Goal: Task Accomplishment & Management: Manage account settings

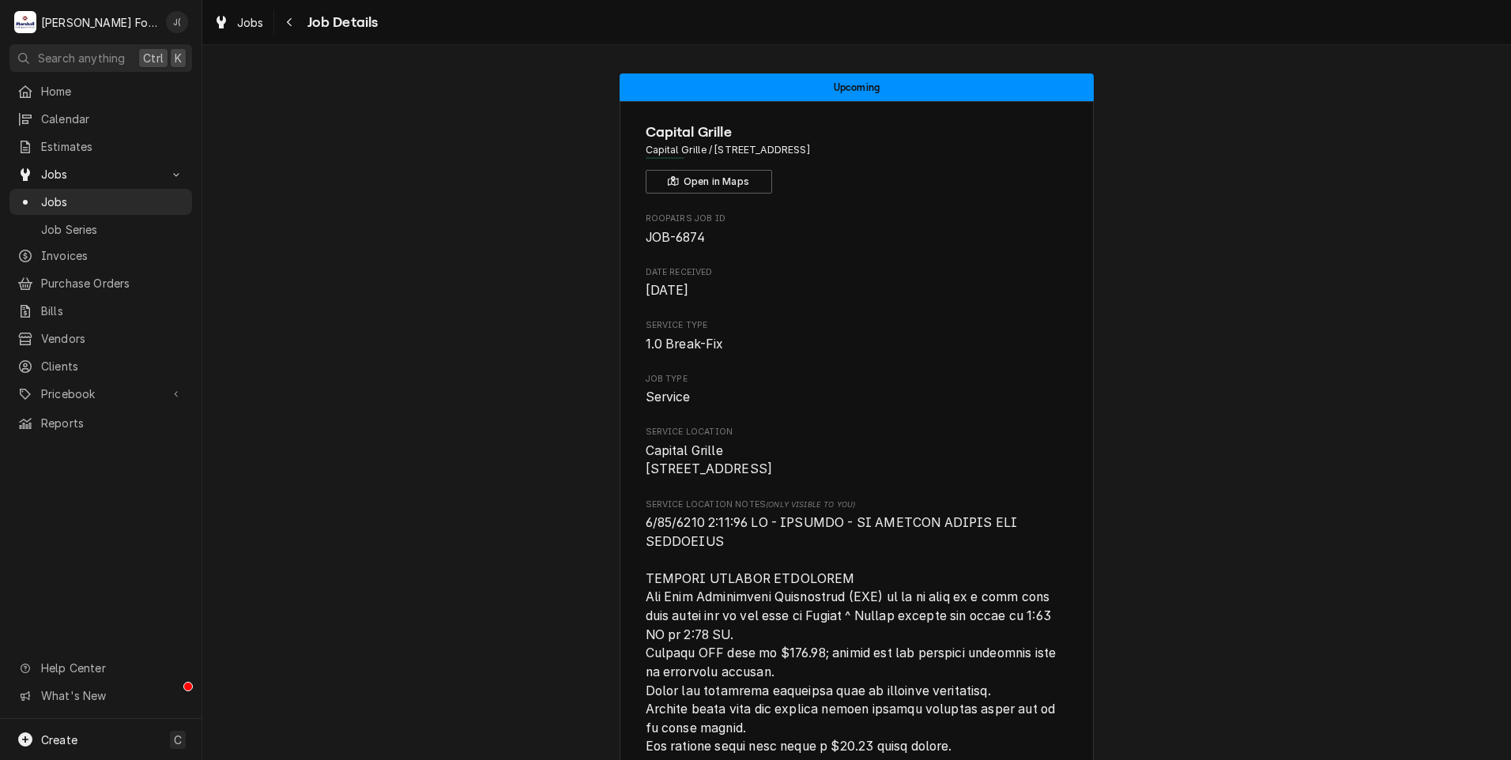
scroll to position [2318, 0]
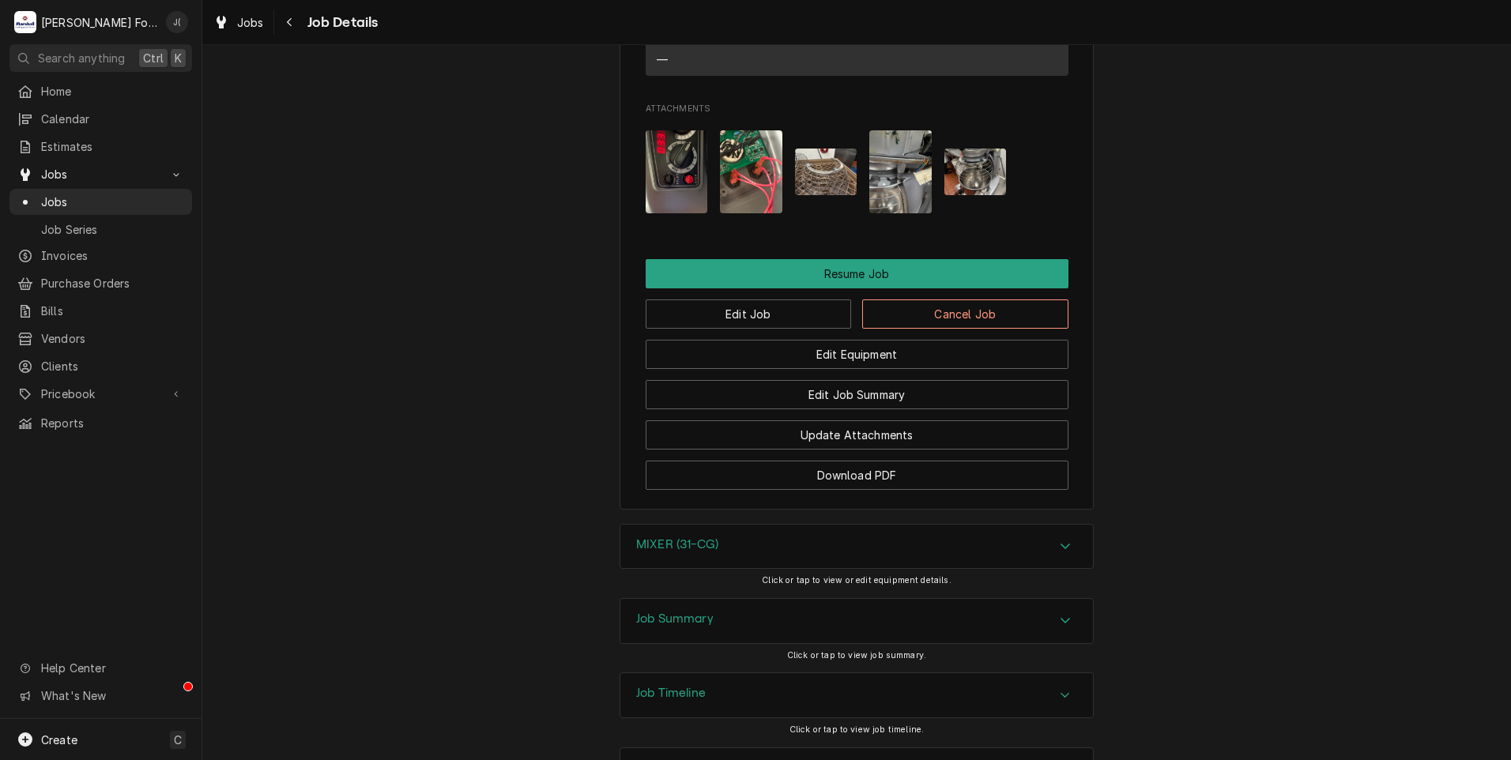
drag, startPoint x: 77, startPoint y: 198, endPoint x: 59, endPoint y: 209, distance: 20.2
click at [77, 198] on span "Jobs" at bounding box center [112, 202] width 143 height 17
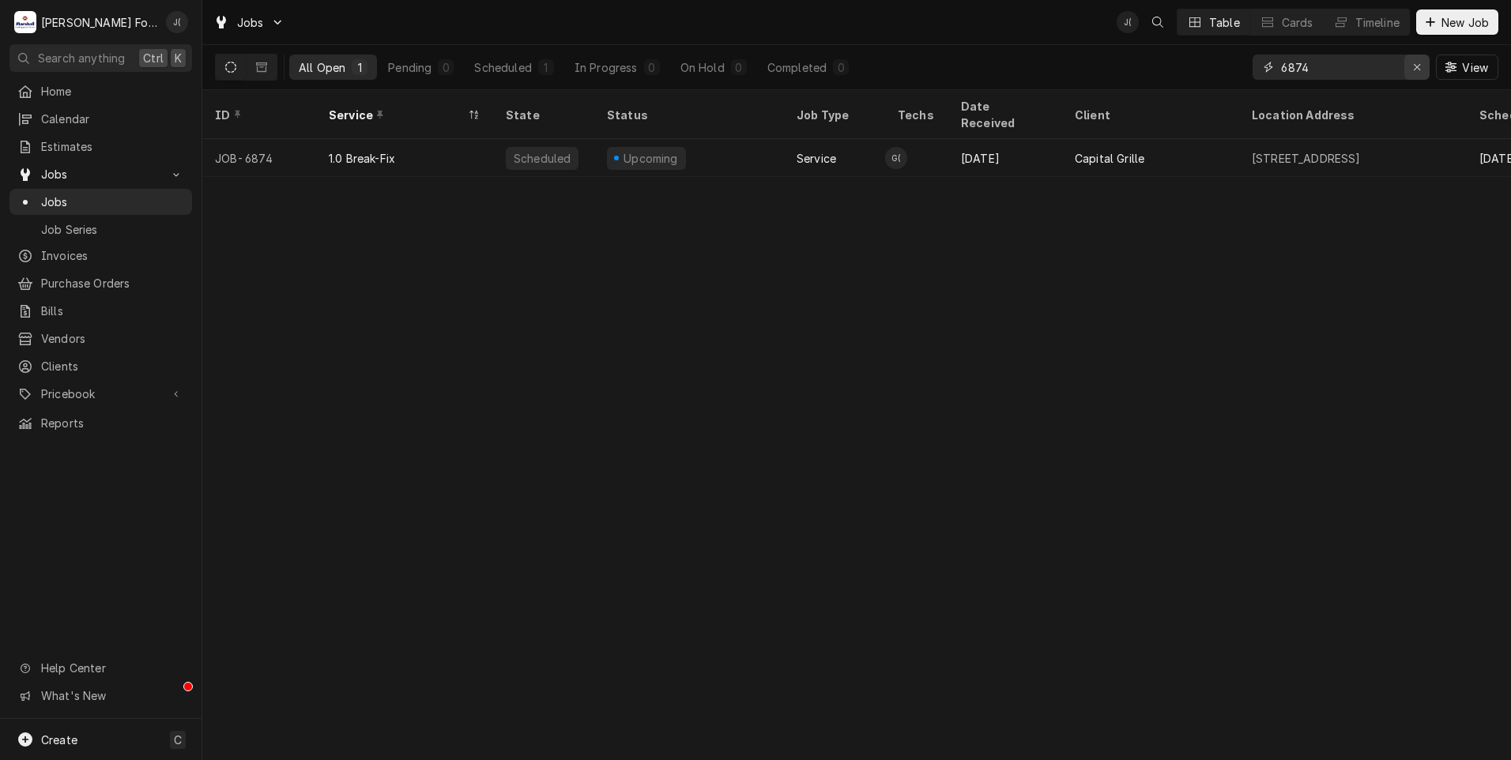
click at [1418, 66] on icon "Erase input" at bounding box center [1417, 67] width 9 height 11
click at [1383, 65] on input "Dynamic Content Wrapper" at bounding box center [1355, 67] width 149 height 25
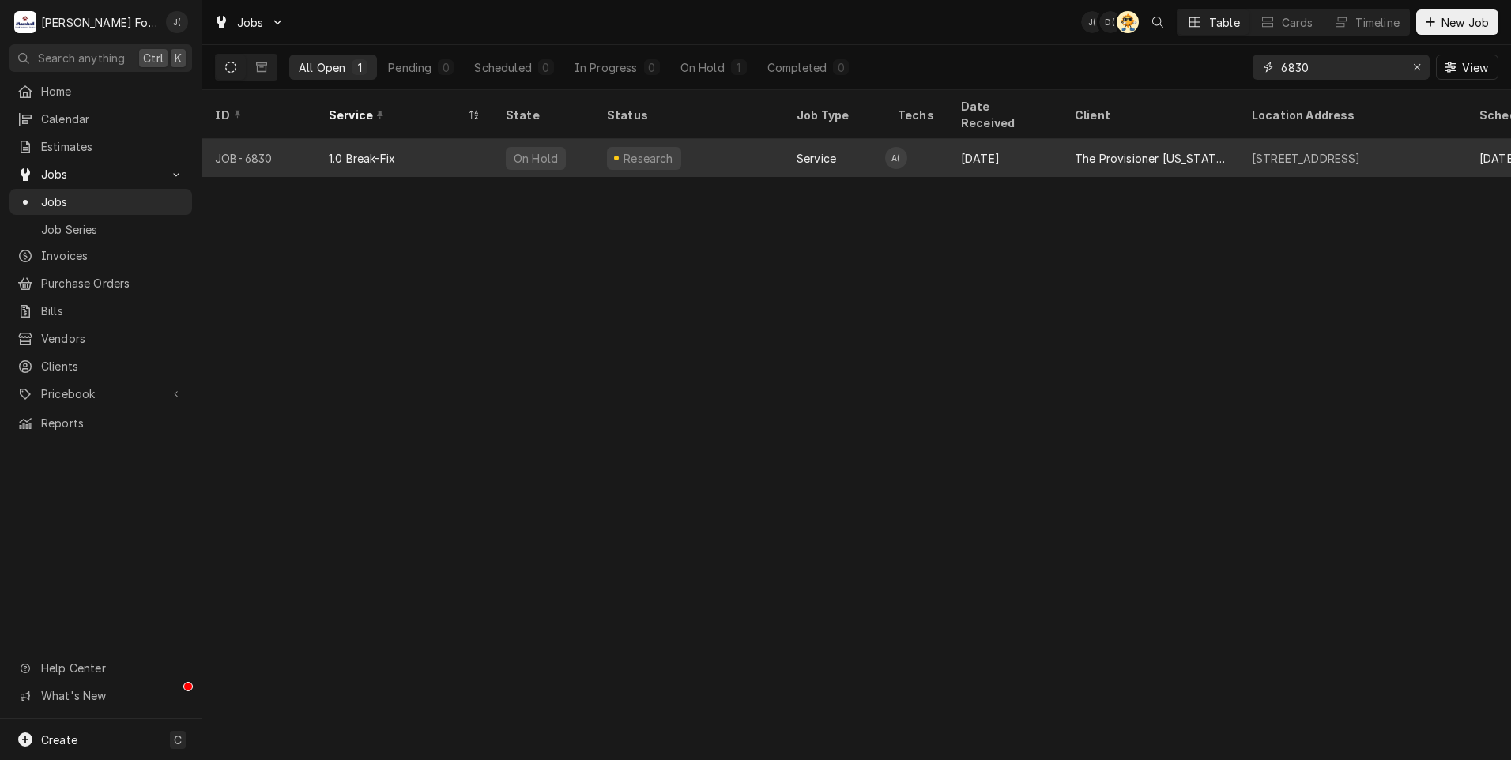
type input "6830"
click at [472, 150] on div "1.0 Break-Fix" at bounding box center [404, 158] width 177 height 38
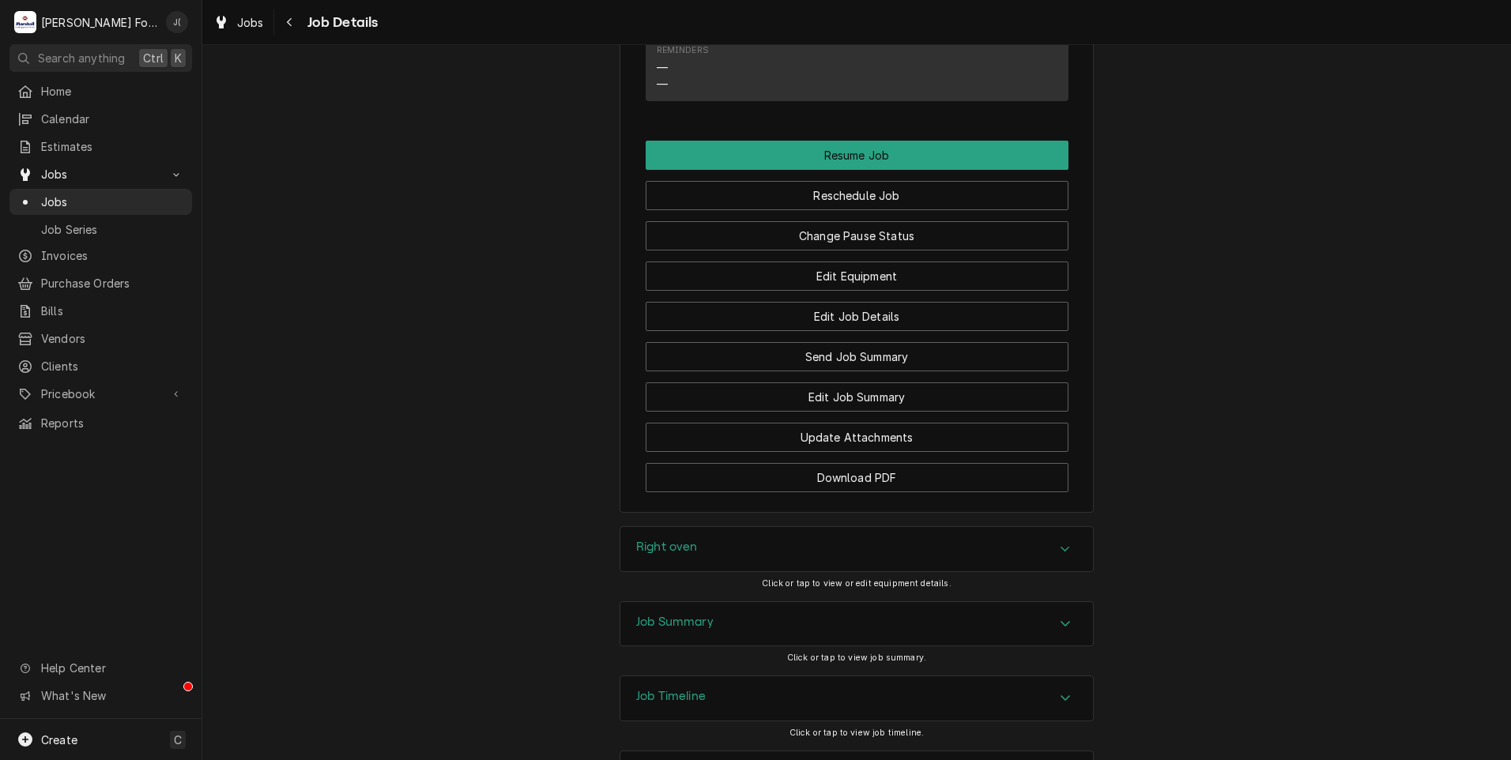
scroll to position [1689, 0]
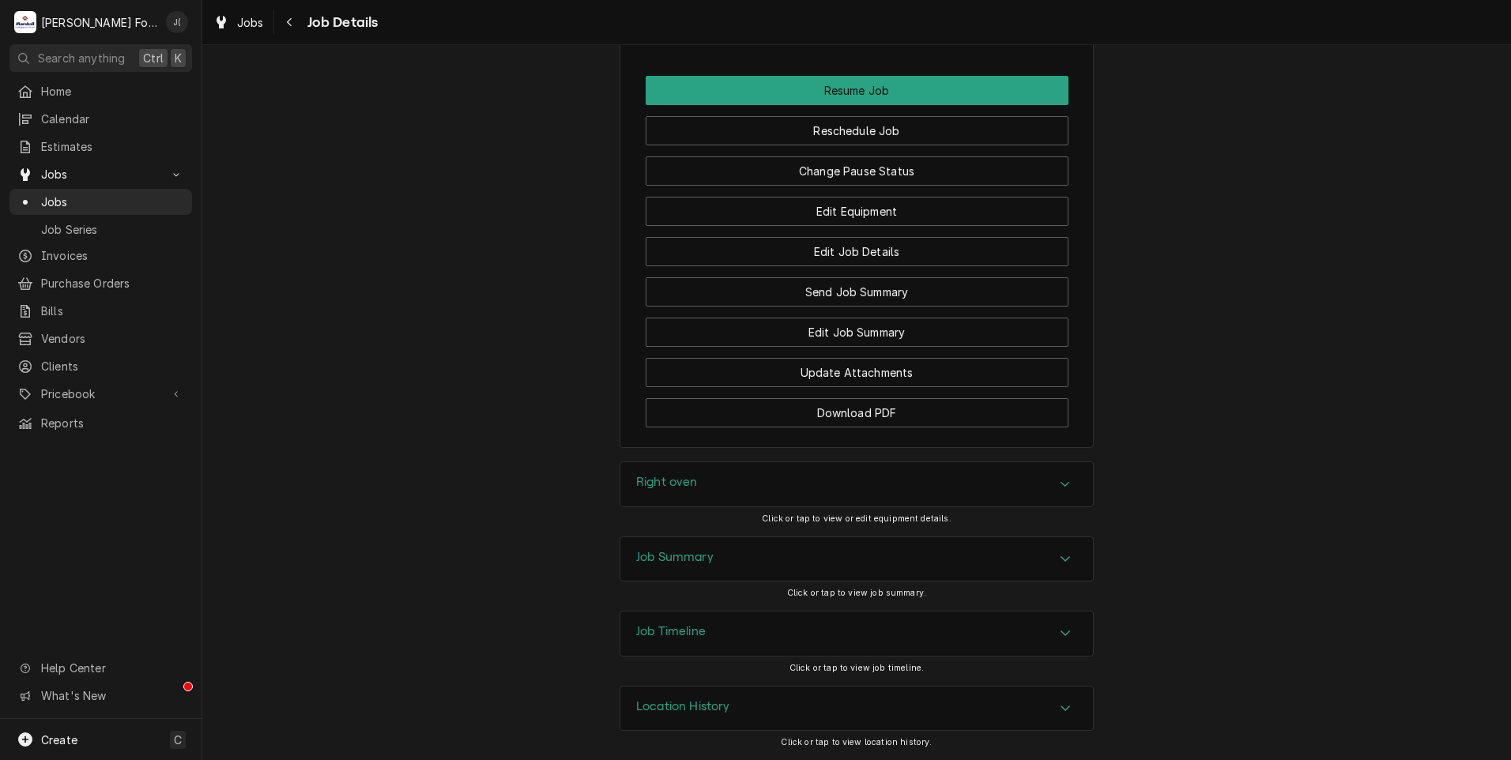
click at [672, 564] on h3 "Job Summary" at bounding box center [674, 557] width 77 height 15
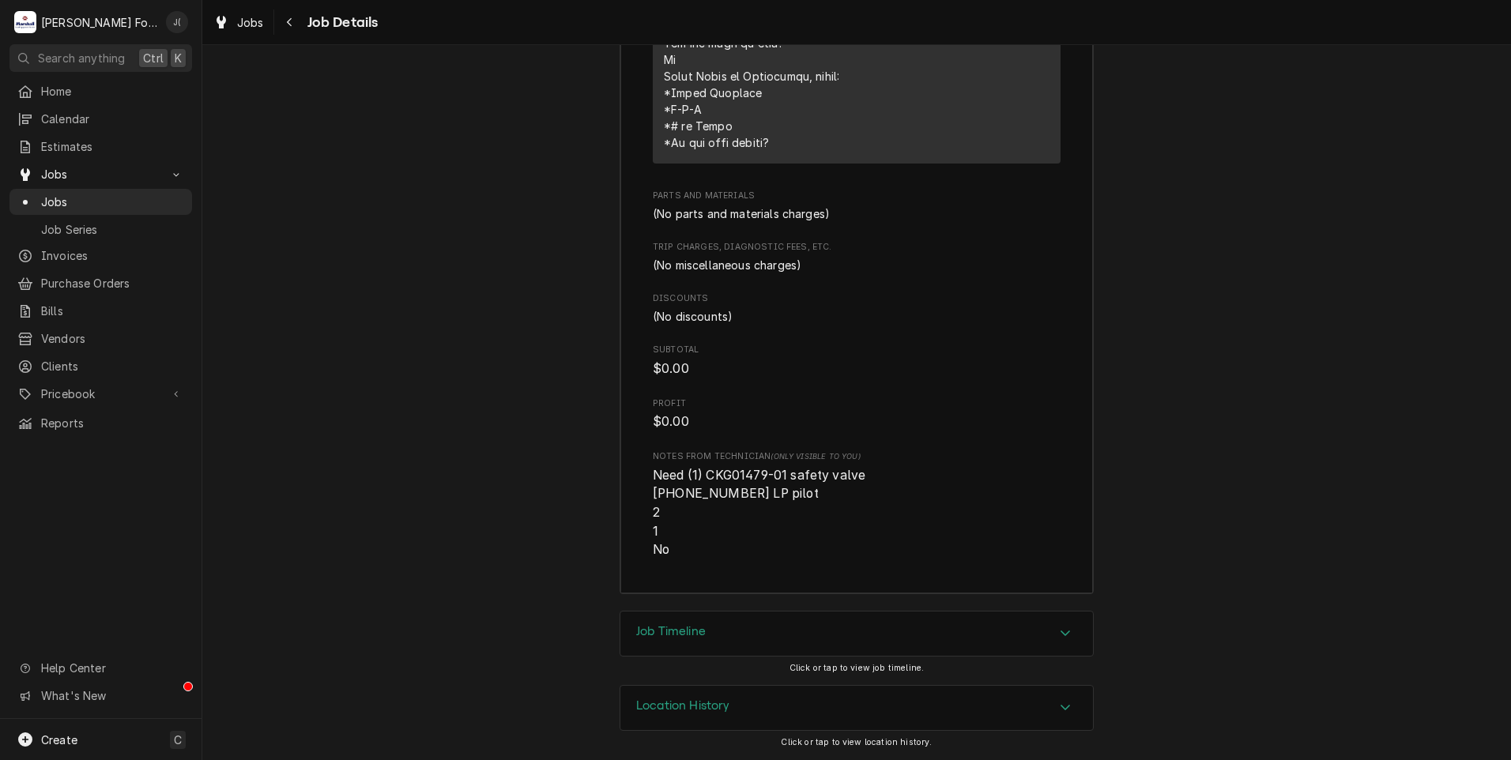
scroll to position [2919, 0]
drag, startPoint x: 714, startPoint y: 493, endPoint x: 668, endPoint y: 491, distance: 46.7
click at [668, 491] on span "Need (1) CKG01479-01 safety valve (1) 1415301 LP pilot 2 1 No" at bounding box center [759, 513] width 213 height 90
copy span "1415301"
click at [85, 386] on span "Pricebook" at bounding box center [100, 394] width 119 height 17
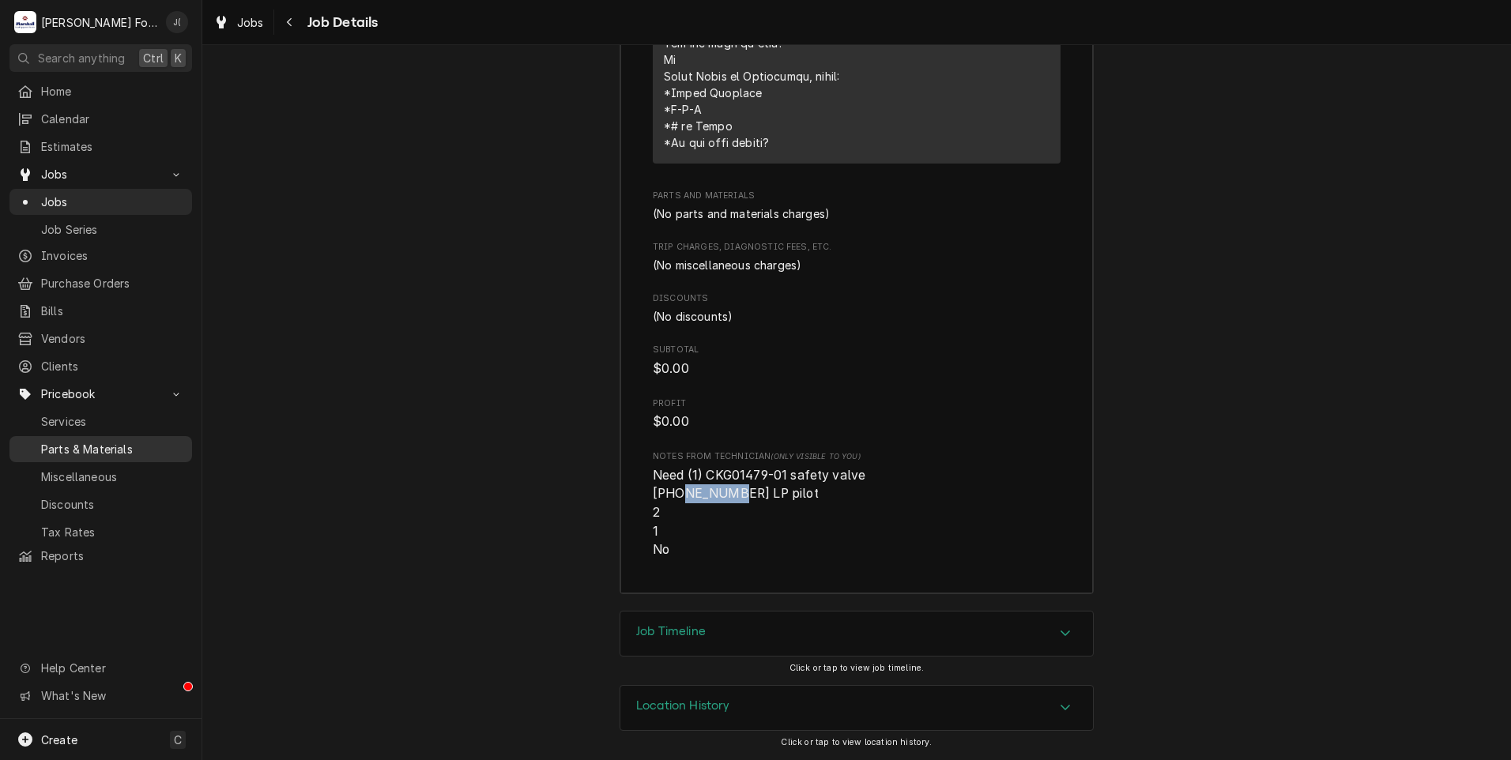
click at [89, 441] on span "Parts & Materials" at bounding box center [112, 449] width 143 height 17
drag, startPoint x: 780, startPoint y: 476, endPoint x: 702, endPoint y: 473, distance: 78.3
click at [702, 473] on span "Need (1) CKG01479-01 safety valve (1) 1415301 LP pilot 2 1 No" at bounding box center [759, 513] width 213 height 90
copy span "CKG01479-01"
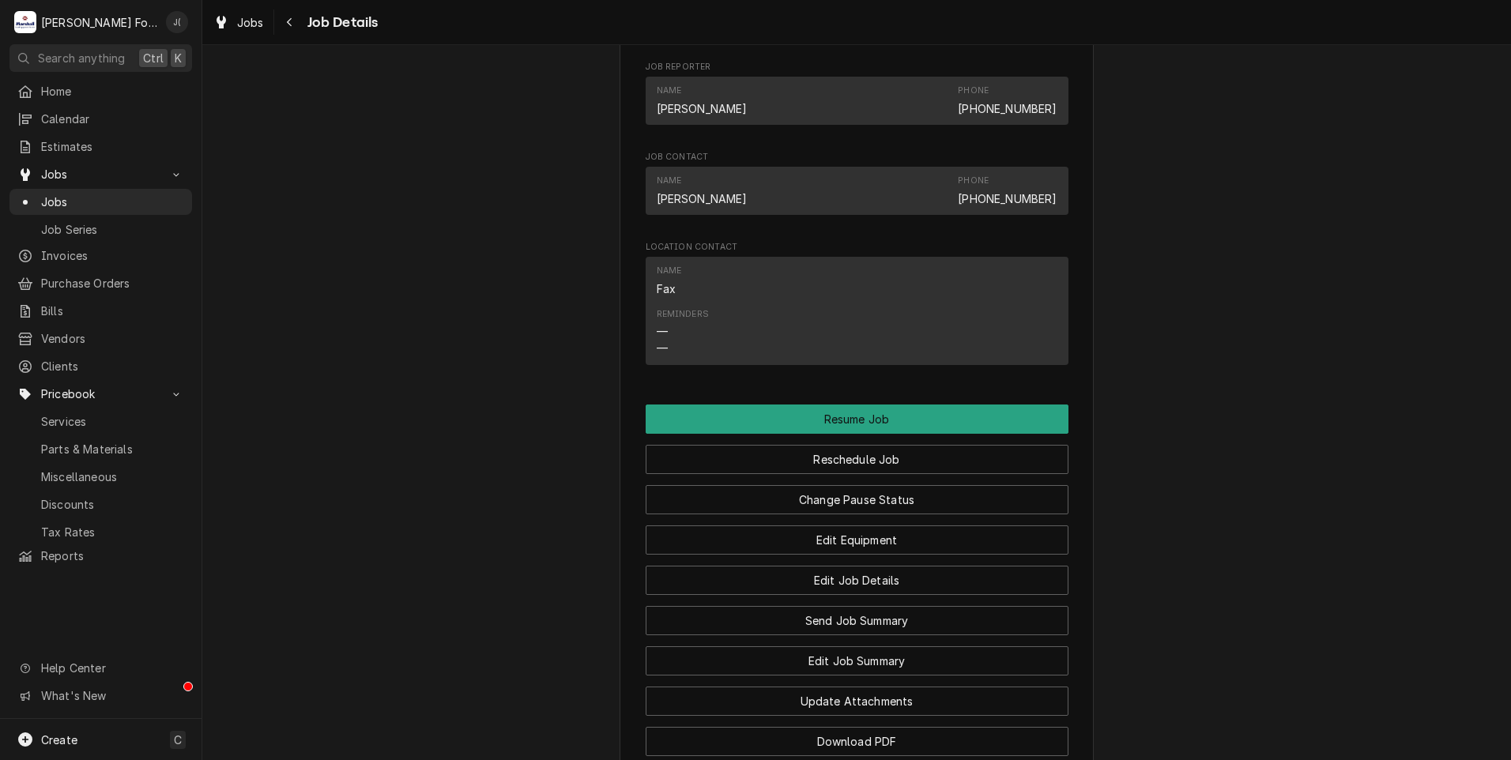
scroll to position [1181, 0]
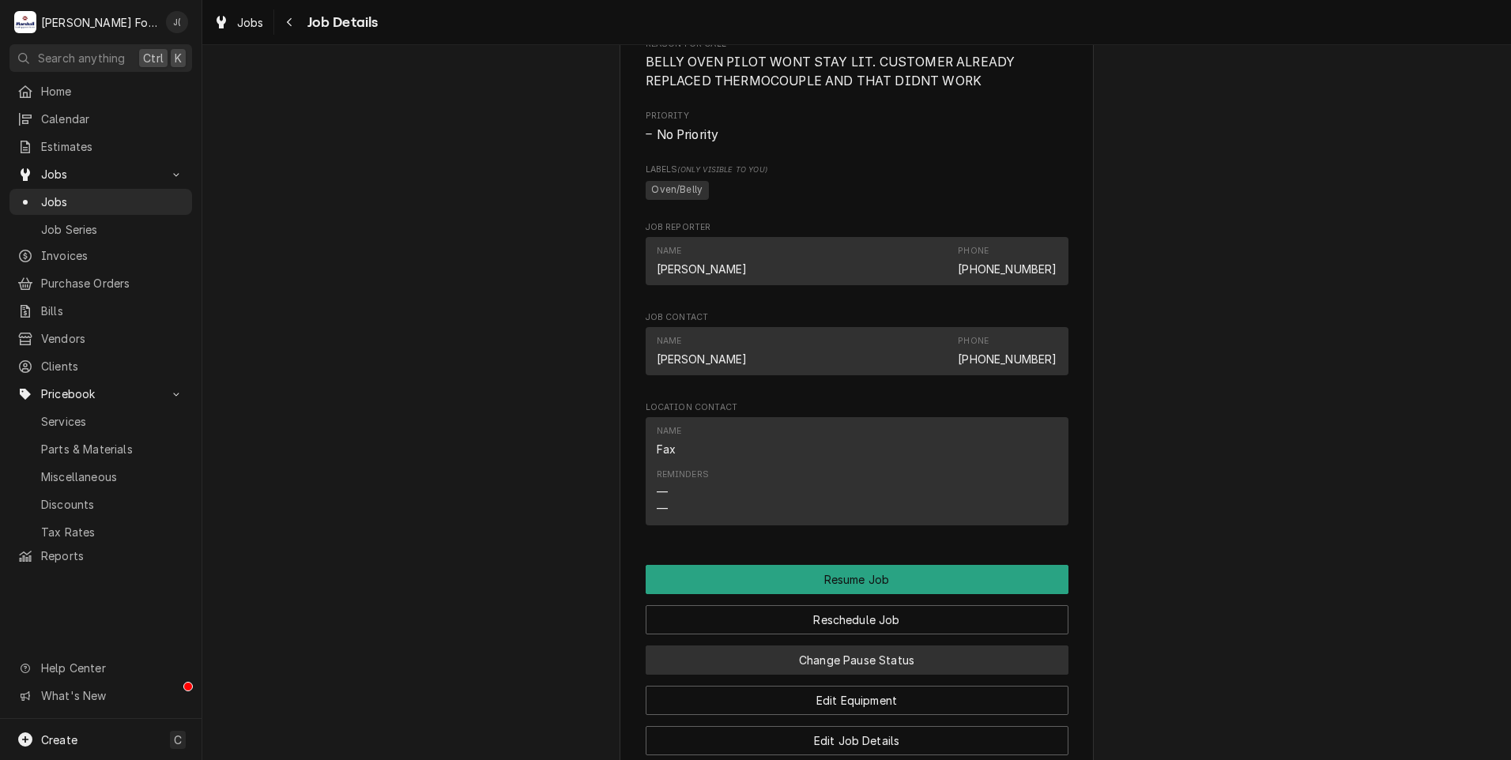
click at [917, 675] on button "Change Pause Status" at bounding box center [857, 660] width 423 height 29
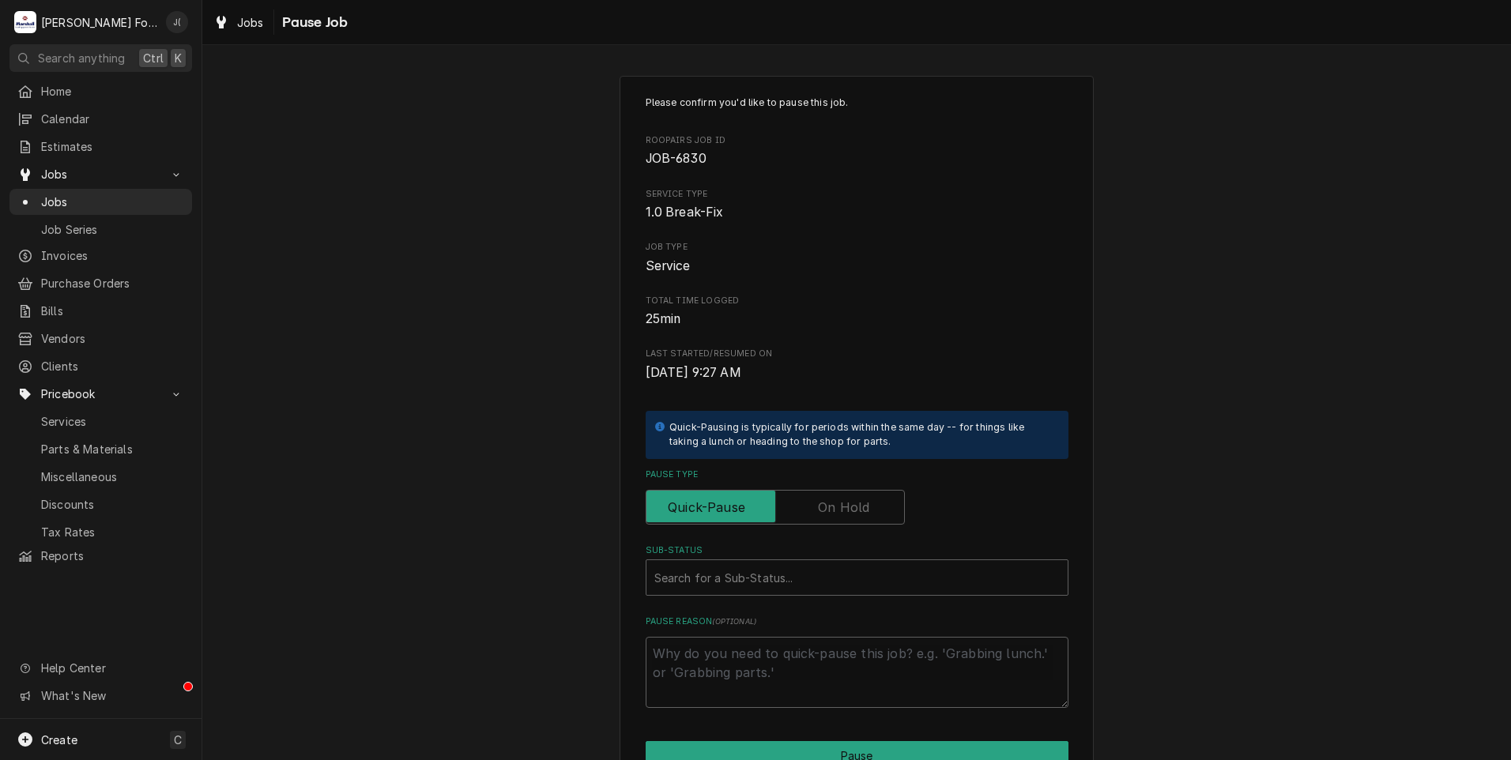
click at [854, 508] on label "Pause Type" at bounding box center [775, 507] width 259 height 35
click at [854, 508] on input "Pause Type" at bounding box center [775, 507] width 245 height 35
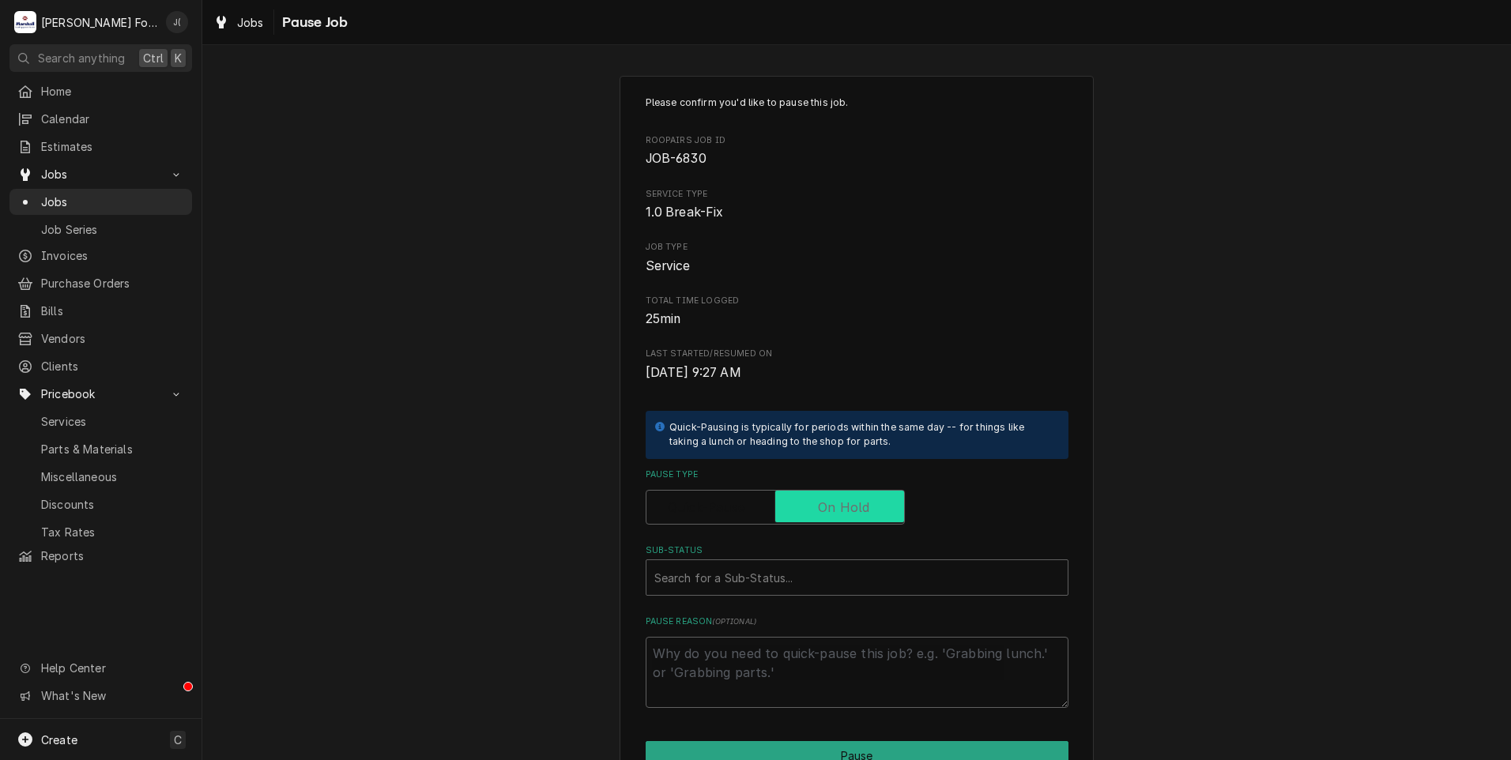
checkbox input "true"
click at [836, 580] on div "Sub-Status" at bounding box center [856, 577] width 405 height 28
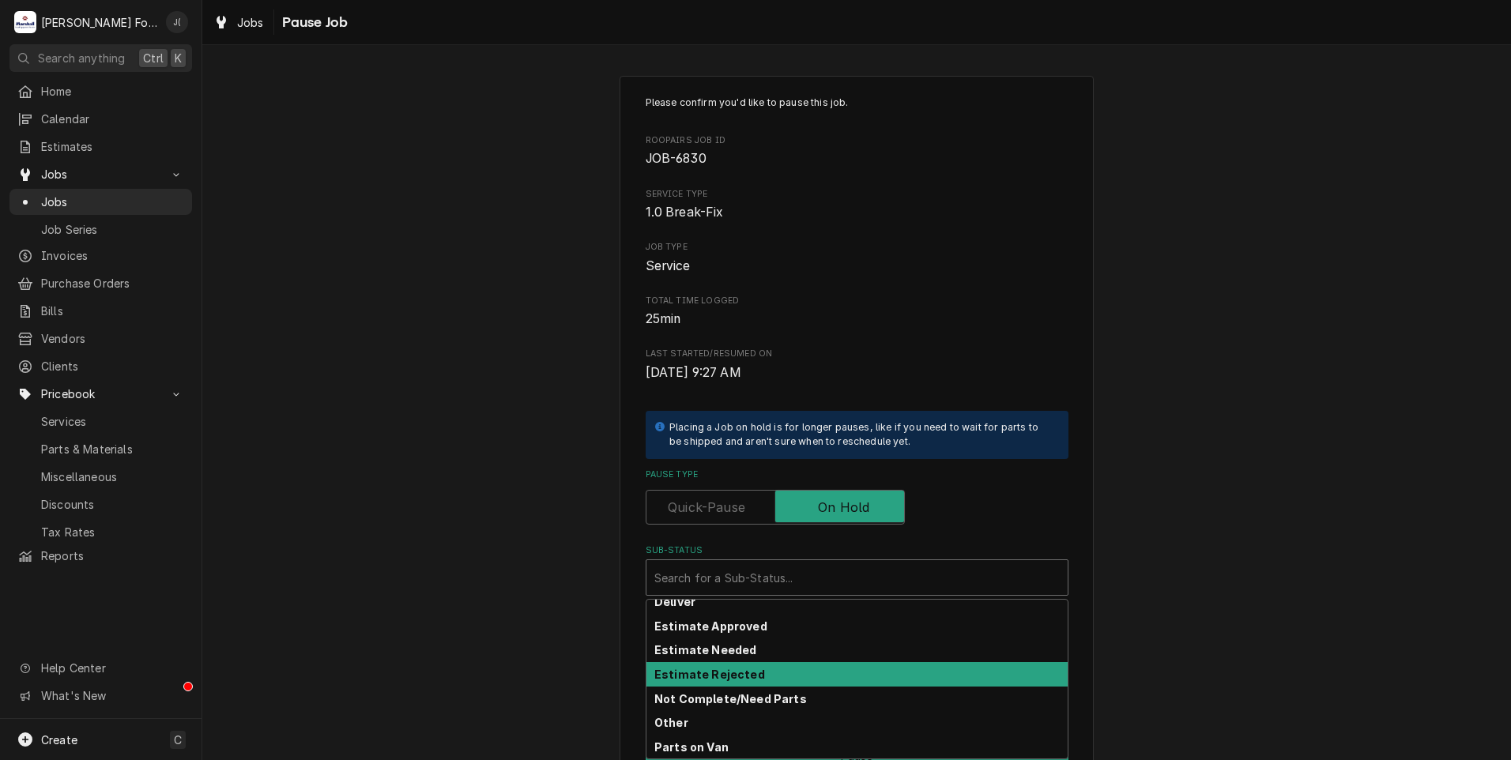
scroll to position [79, 0]
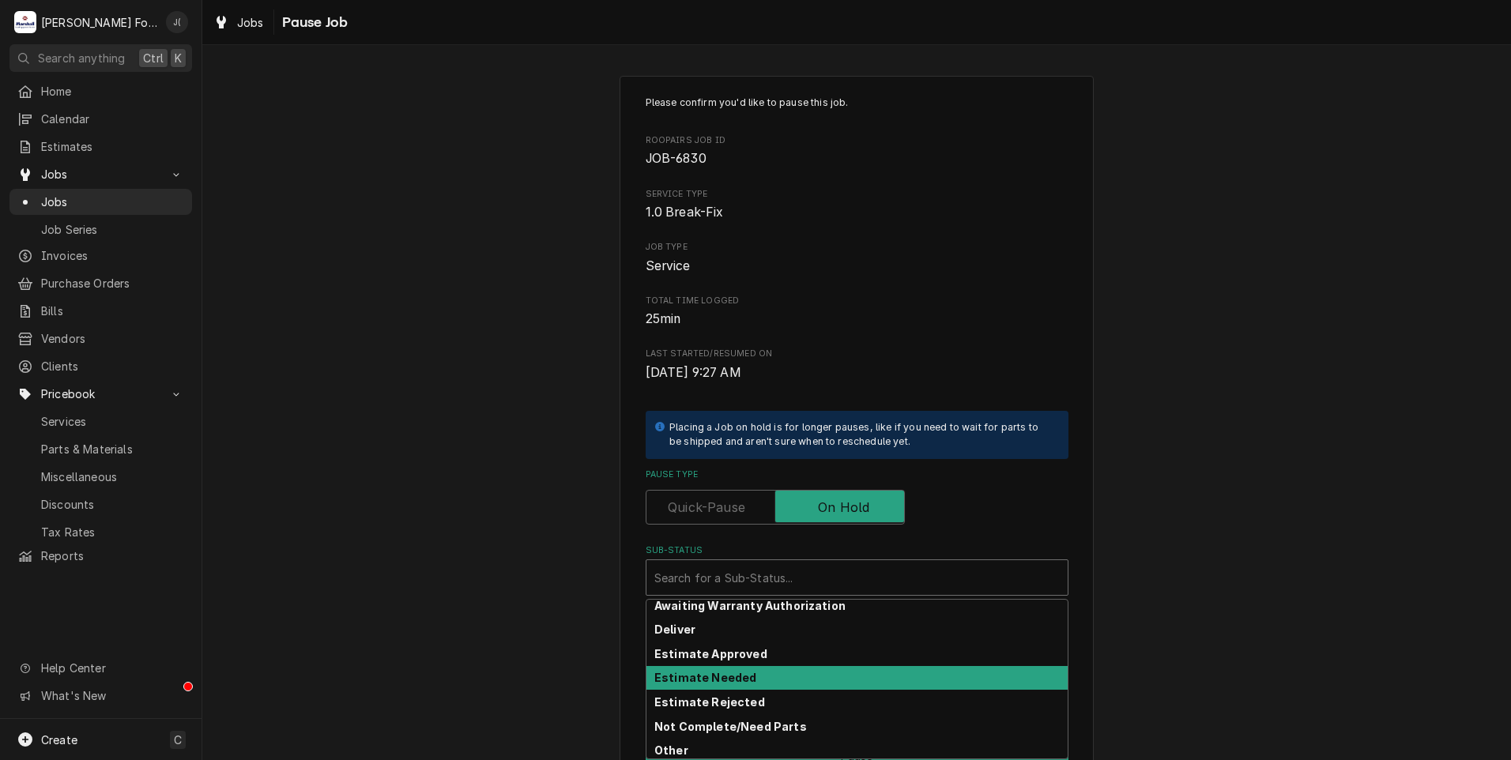
click at [806, 677] on div "Estimate Needed" at bounding box center [856, 678] width 421 height 24
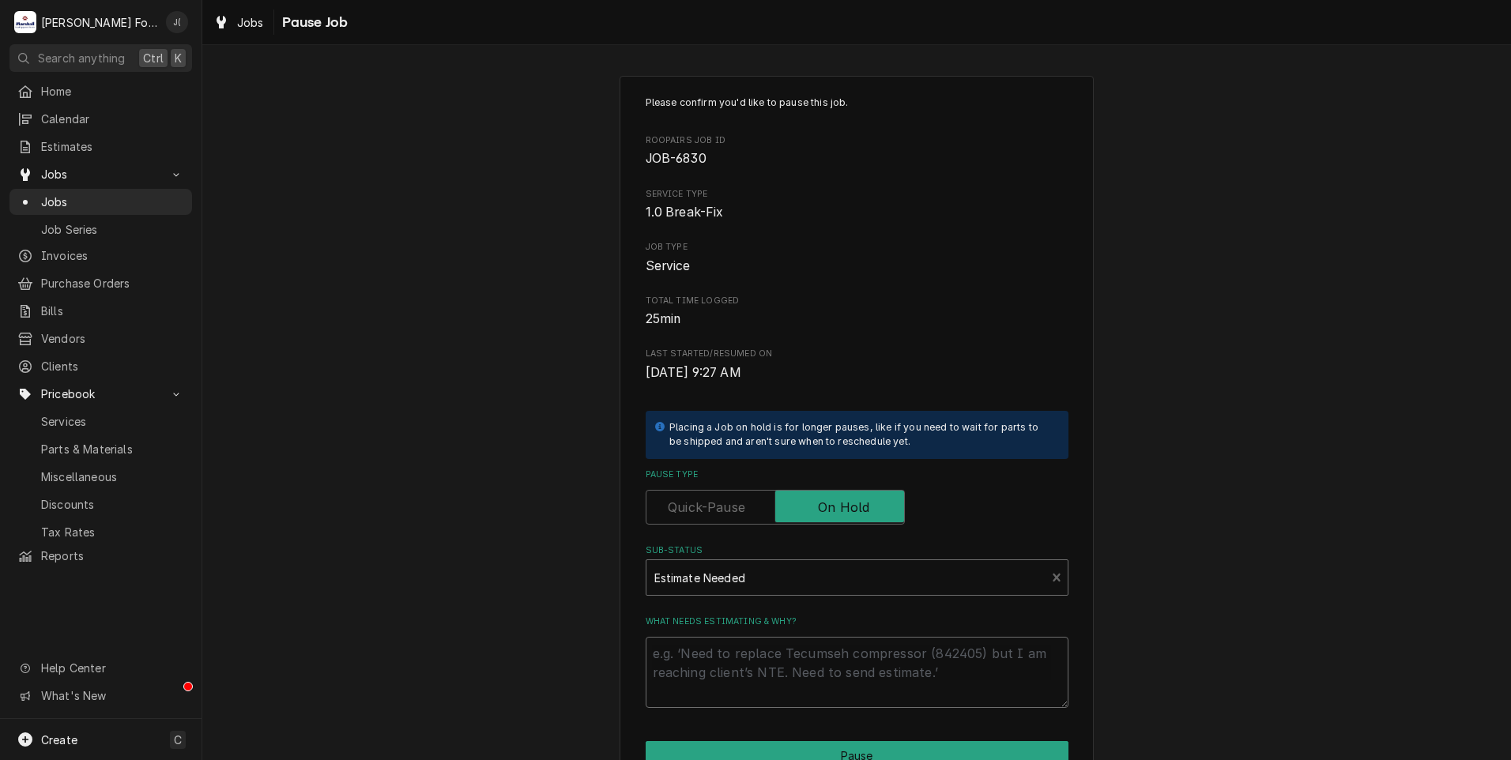
click at [796, 654] on textarea "What needs estimating & why?" at bounding box center [857, 672] width 423 height 71
type textarea "x"
type textarea "p"
type textarea "x"
type textarea "pr"
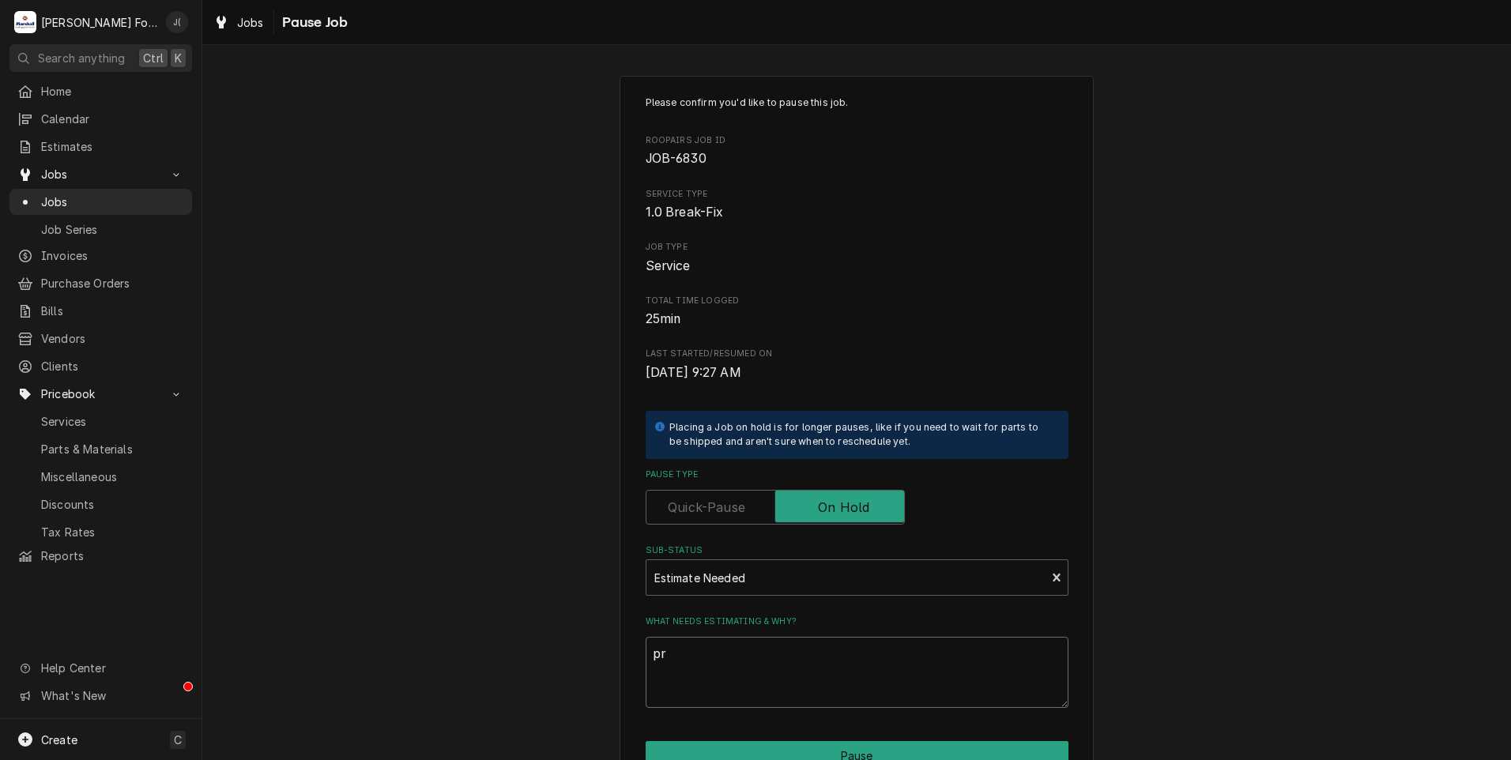
type textarea "x"
type textarea "pri"
type textarea "x"
type textarea "pric"
type textarea "x"
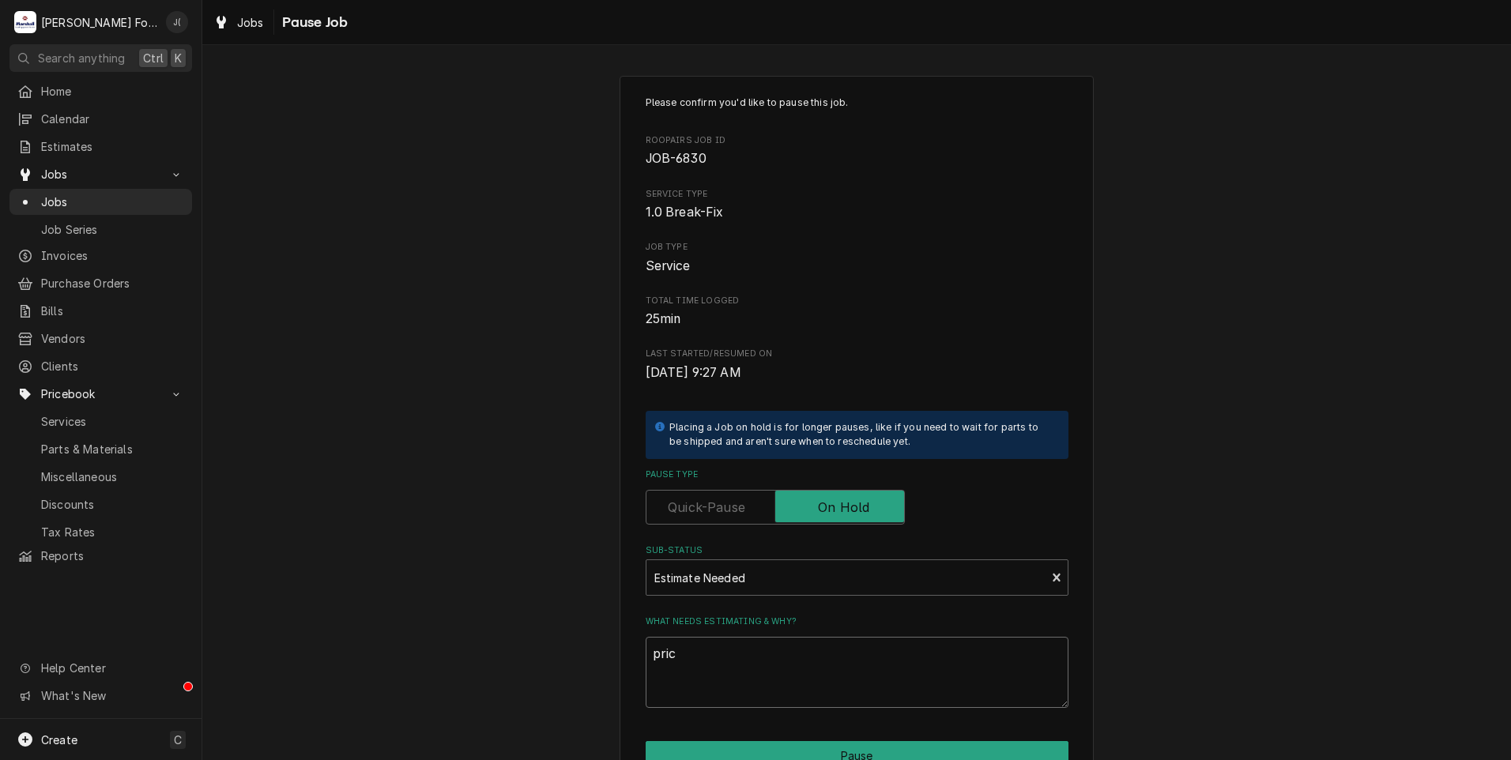
type textarea "price"
type textarea "x"
type textarea "prices"
type textarea "x"
type textarea "price"
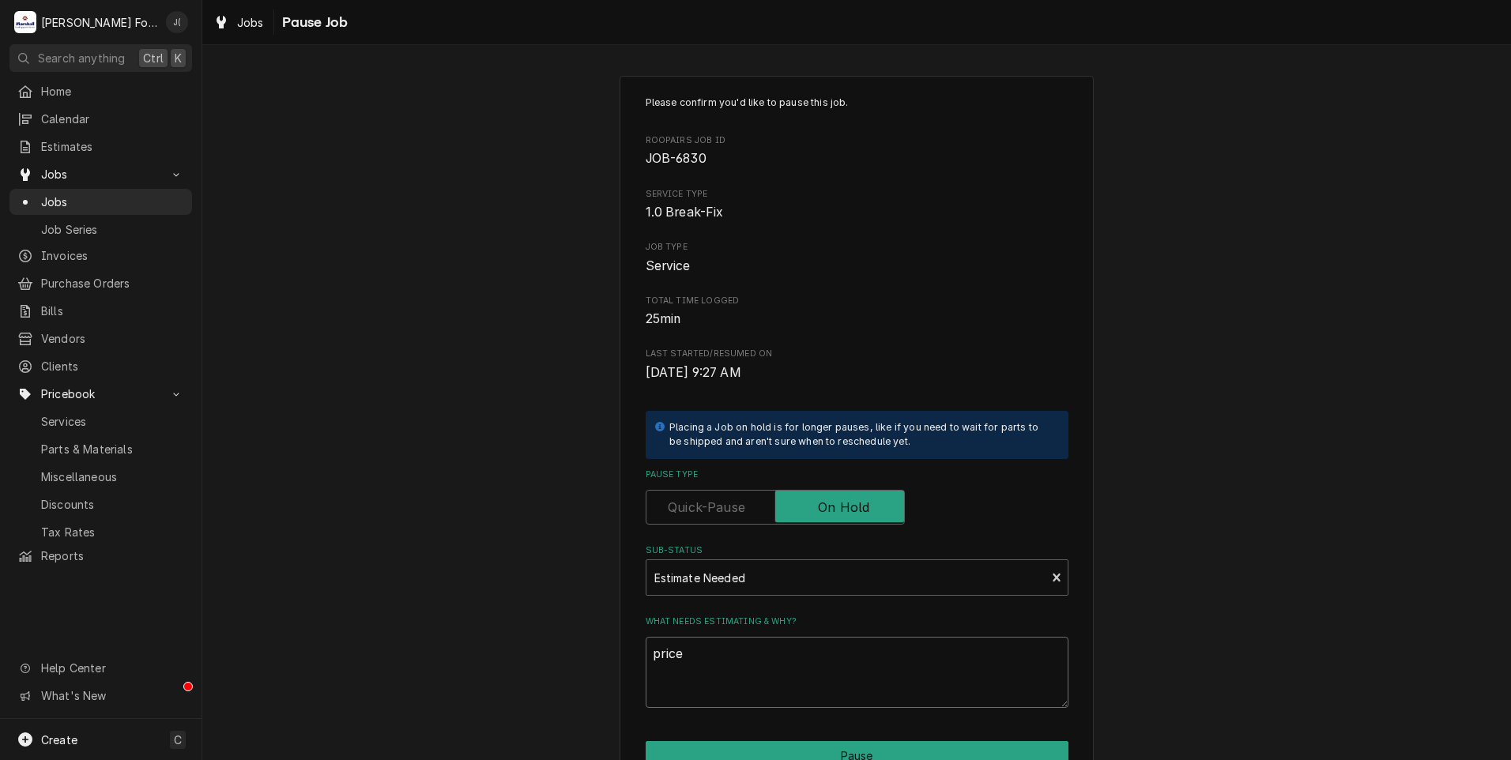
type textarea "x"
type textarea "pric"
type textarea "x"
type textarea "pri"
type textarea "x"
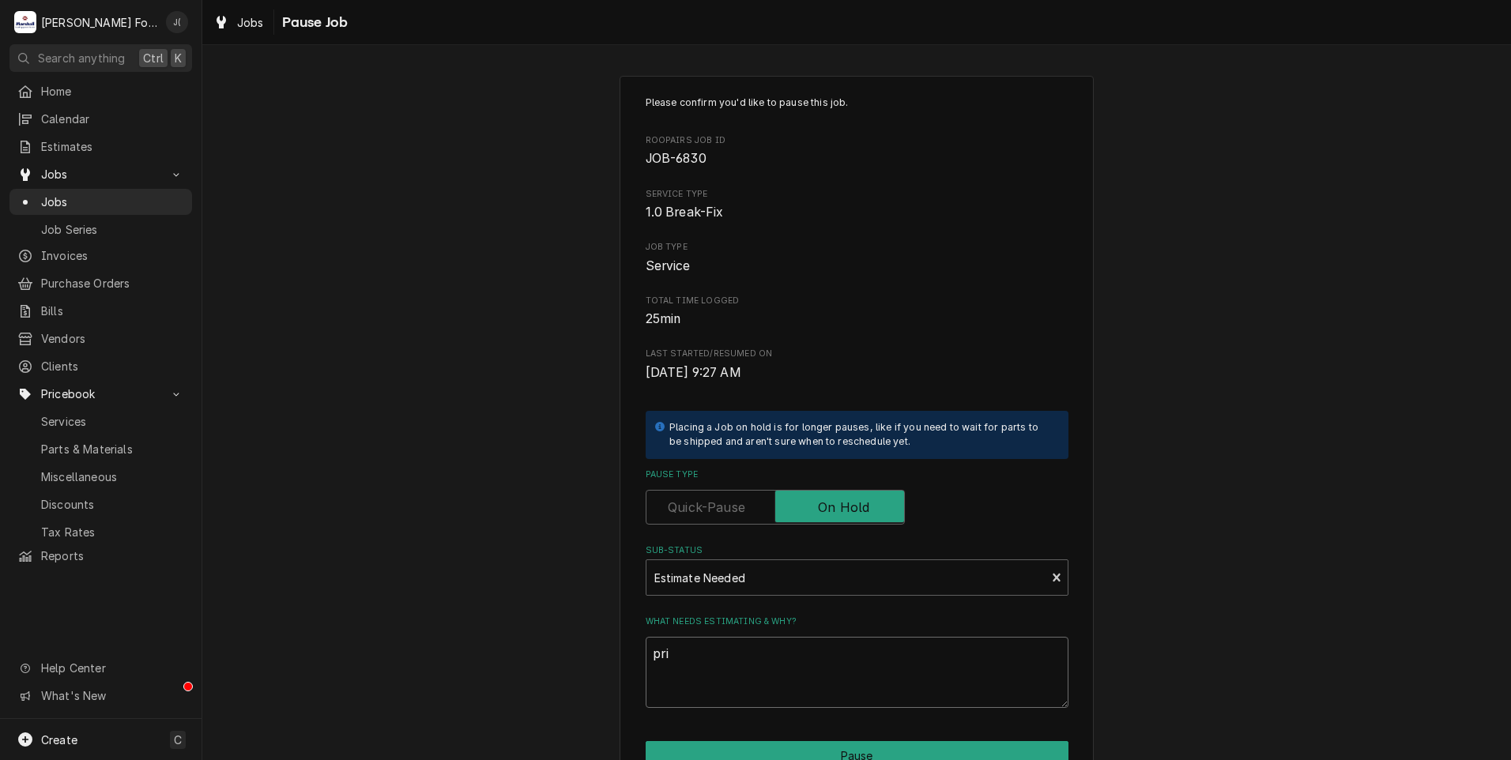
type textarea "pr"
type textarea "x"
type textarea "p"
type textarea "x"
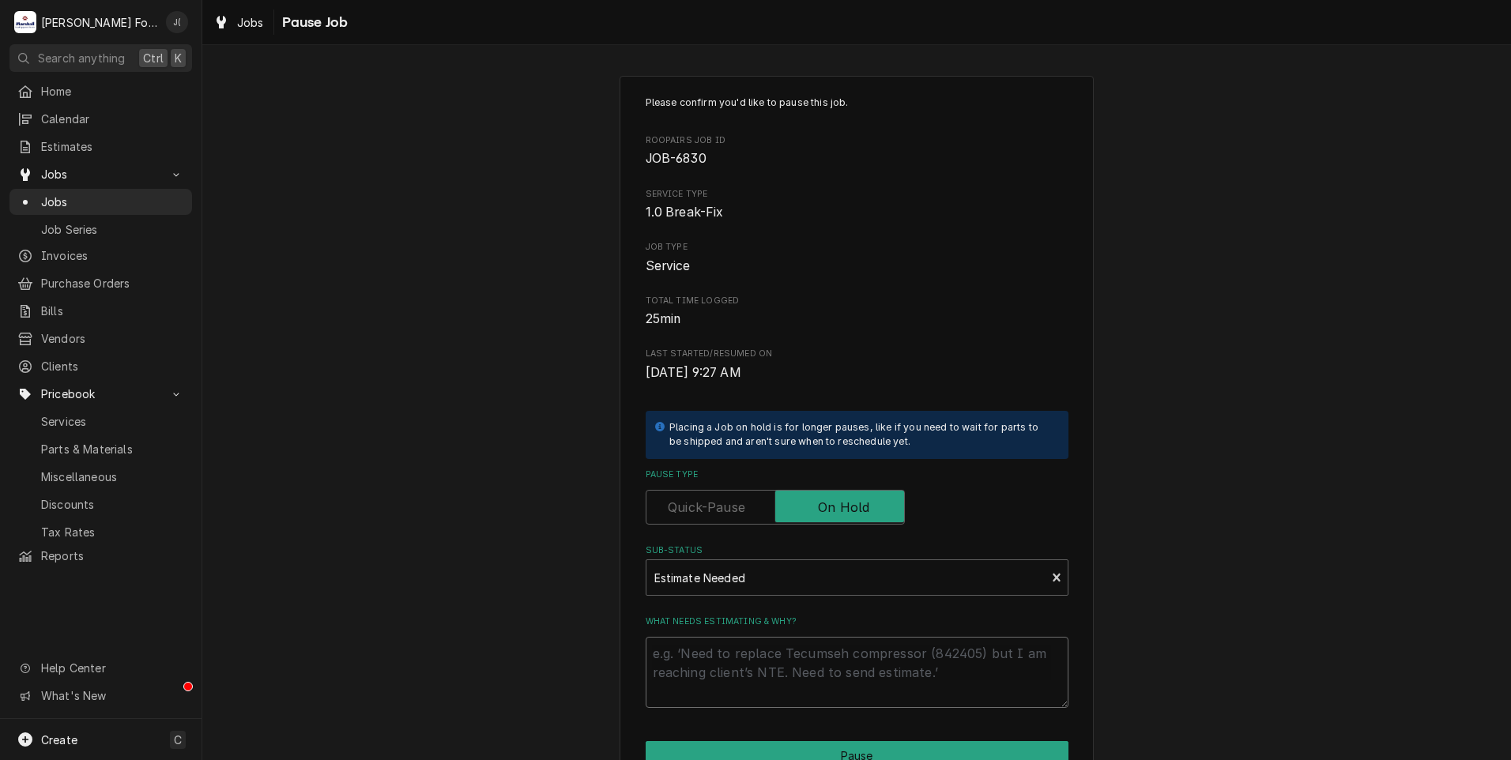
type textarea "P"
type textarea "x"
type textarea "PR"
type textarea "x"
type textarea "PRI"
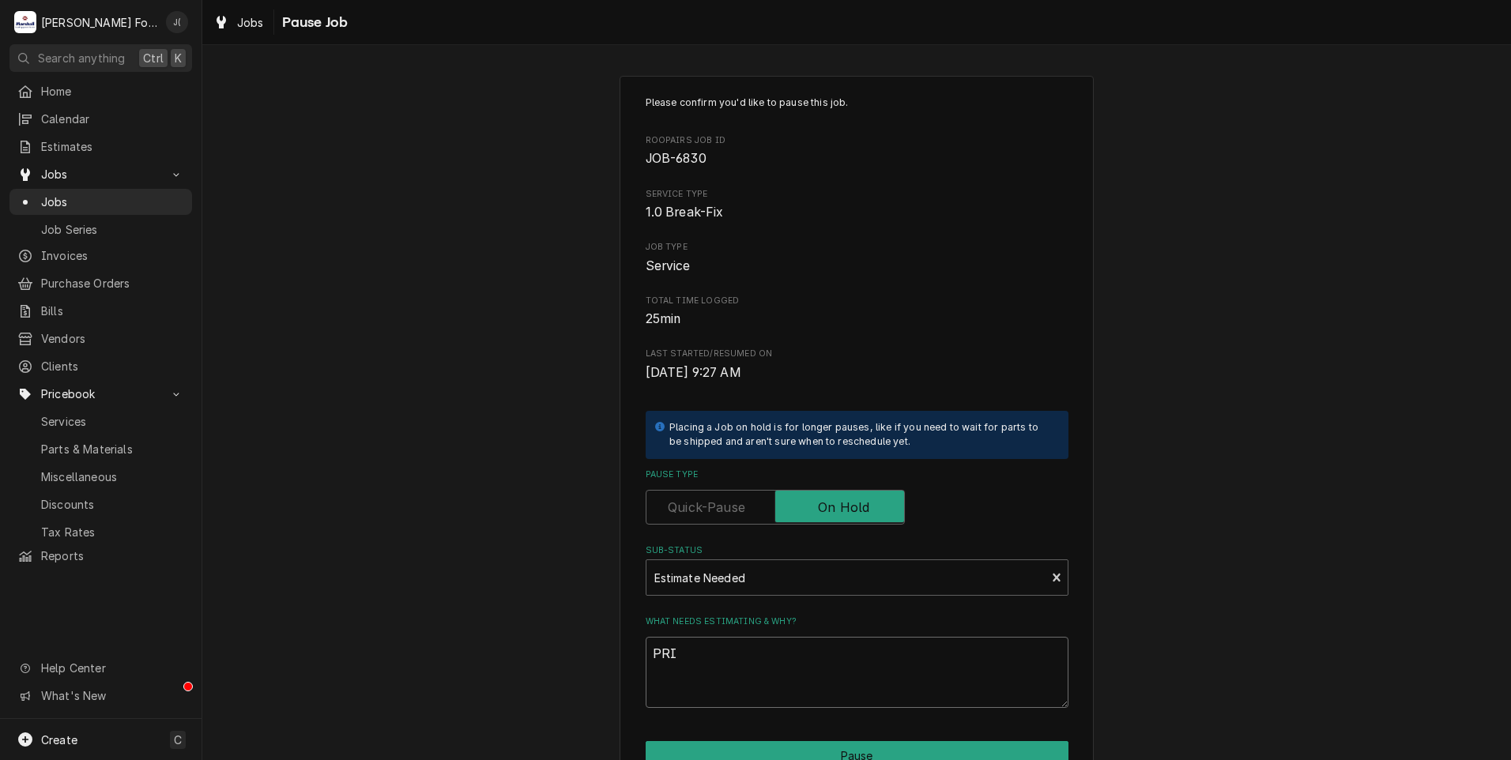
type textarea "x"
type textarea "PRIC"
type textarea "x"
type textarea "PRICE"
type textarea "x"
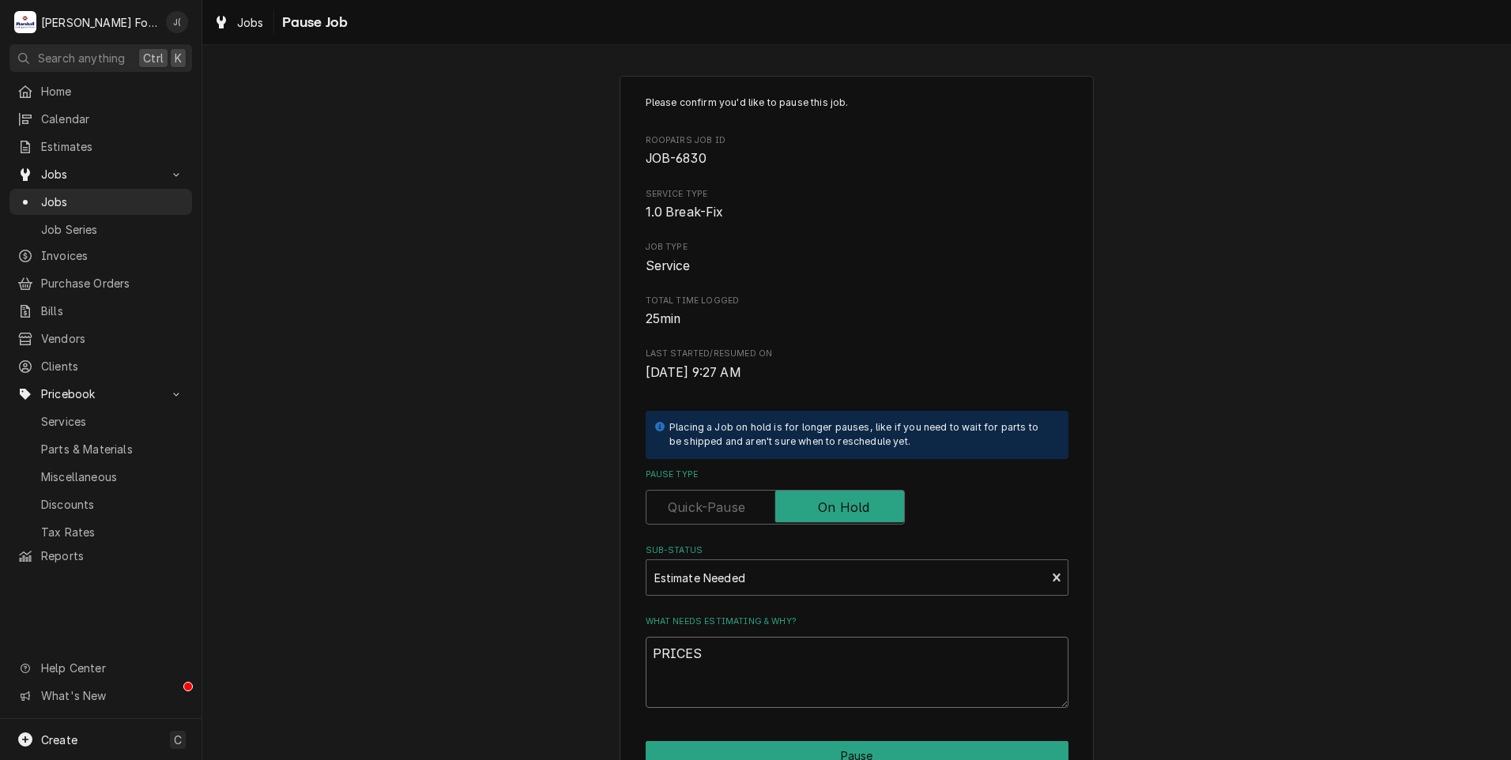
scroll to position [125, 0]
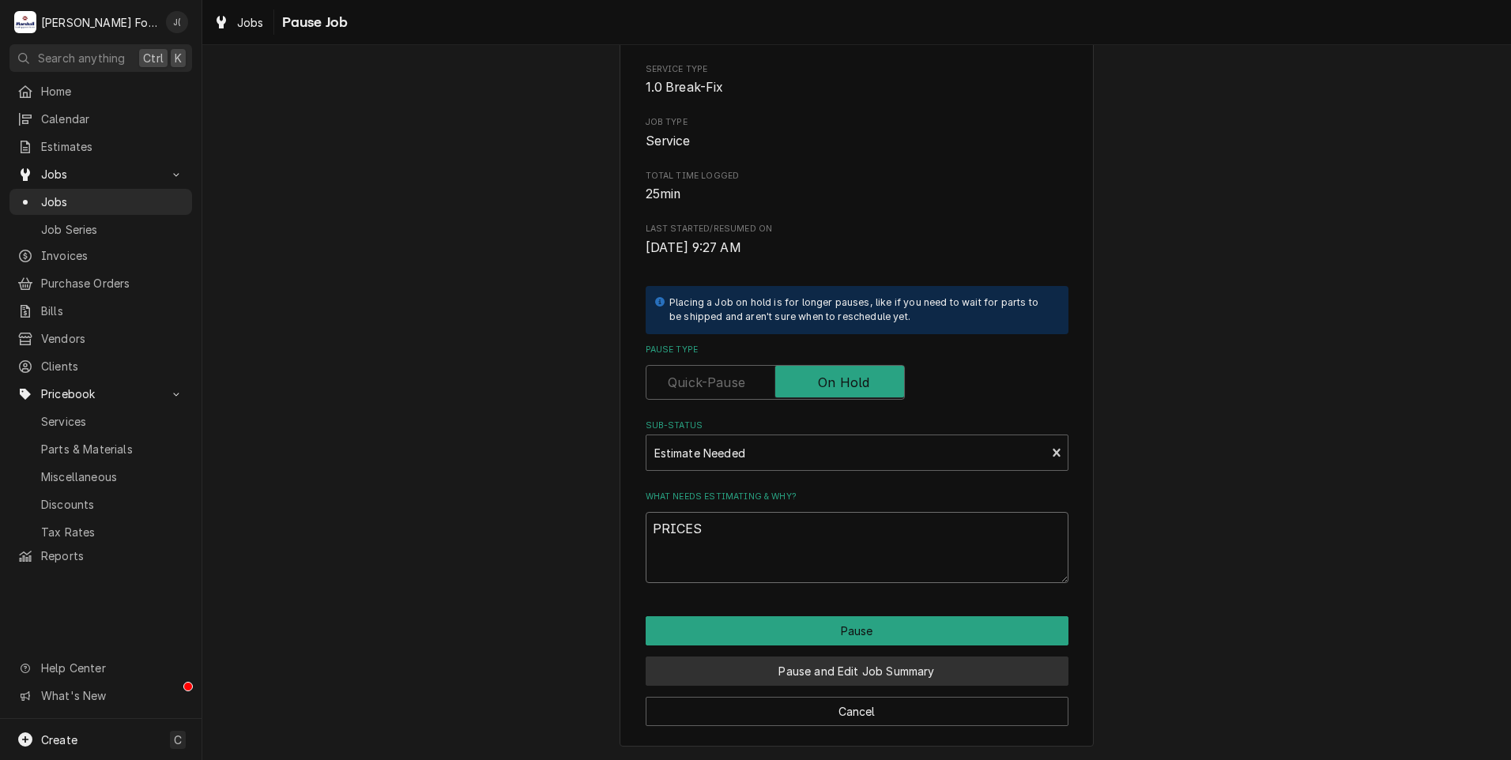
type textarea "PRICES"
click at [905, 666] on button "Pause and Edit Job Summary" at bounding box center [857, 671] width 423 height 29
type textarea "x"
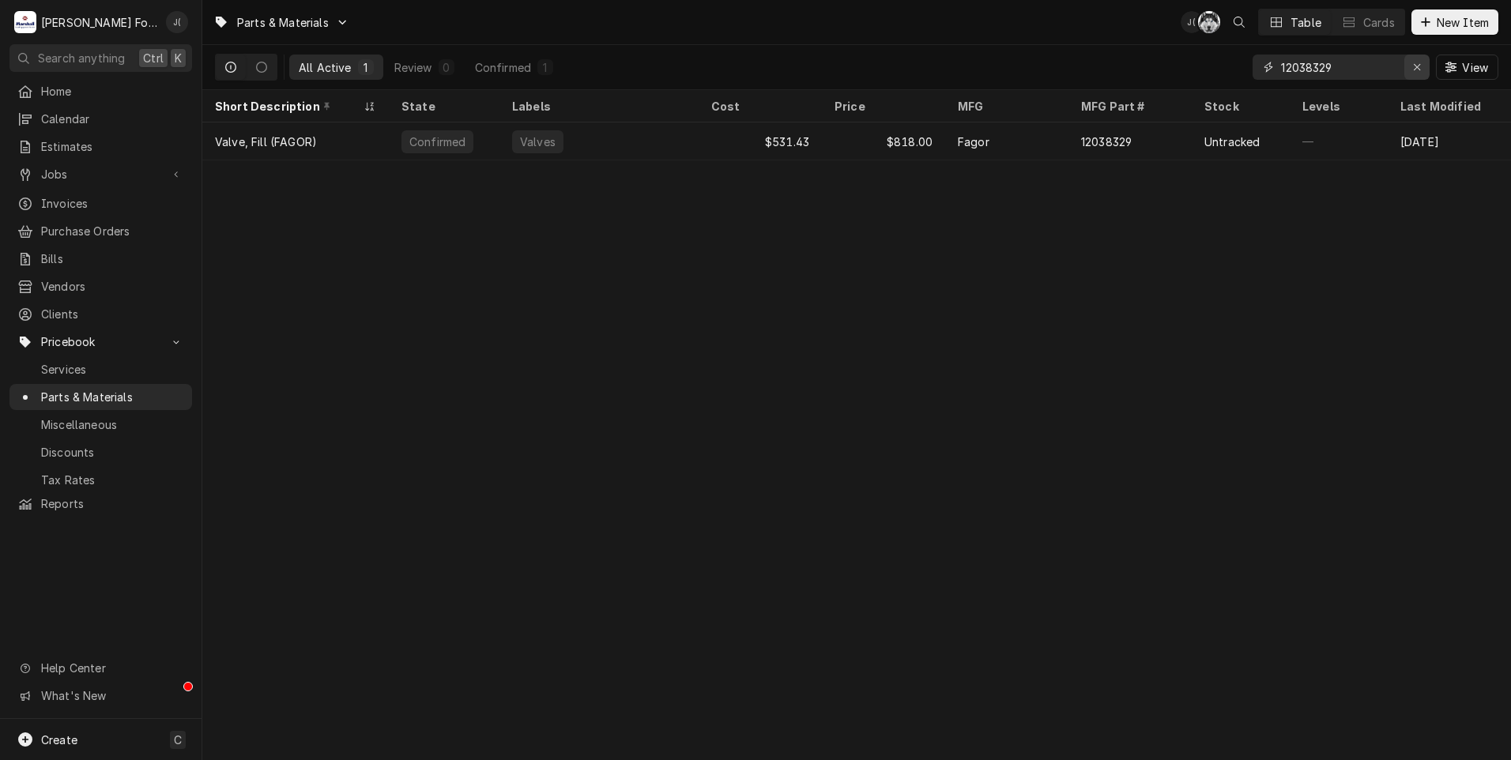
click at [1419, 72] on icon "Erase input" at bounding box center [1417, 67] width 9 height 11
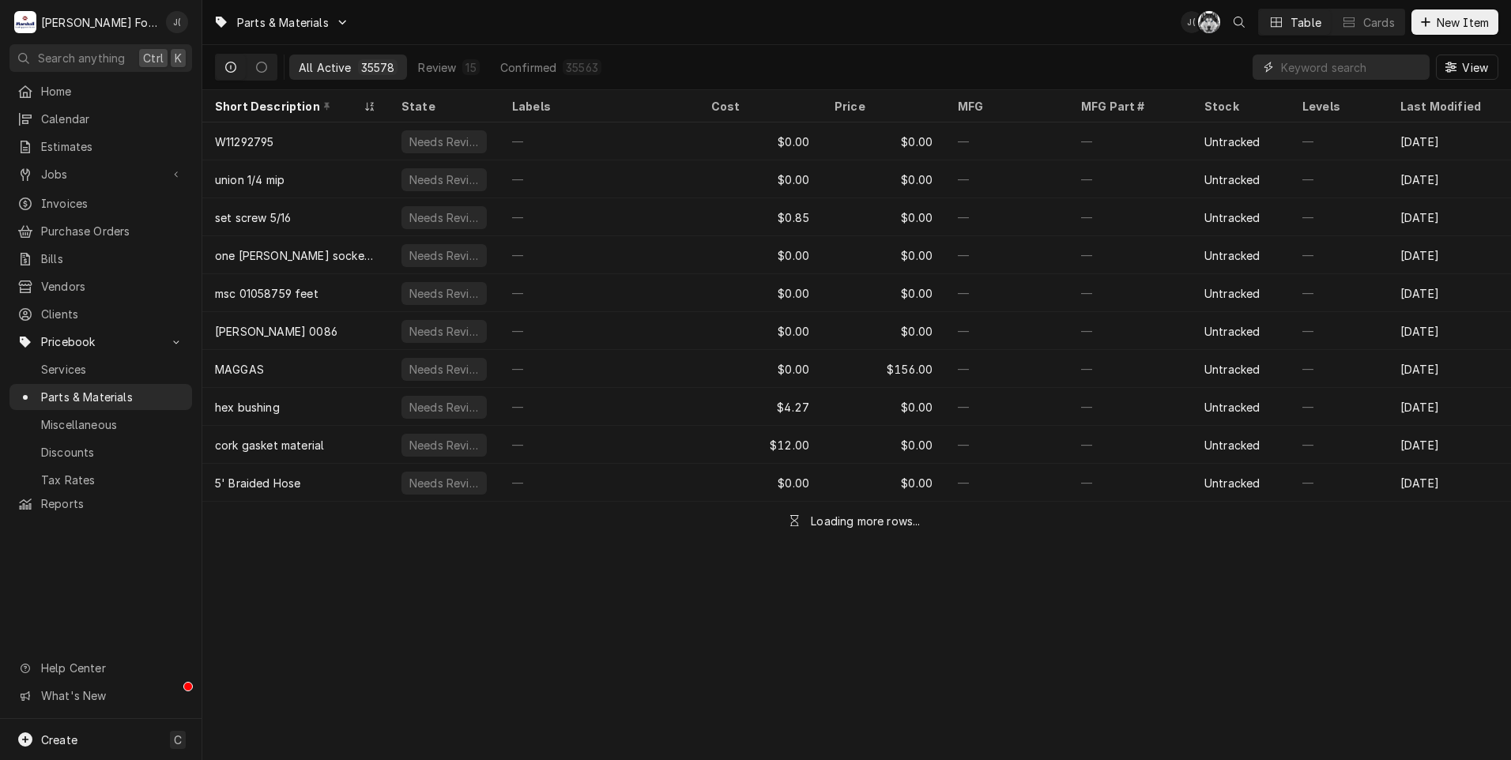
paste input "1415301"
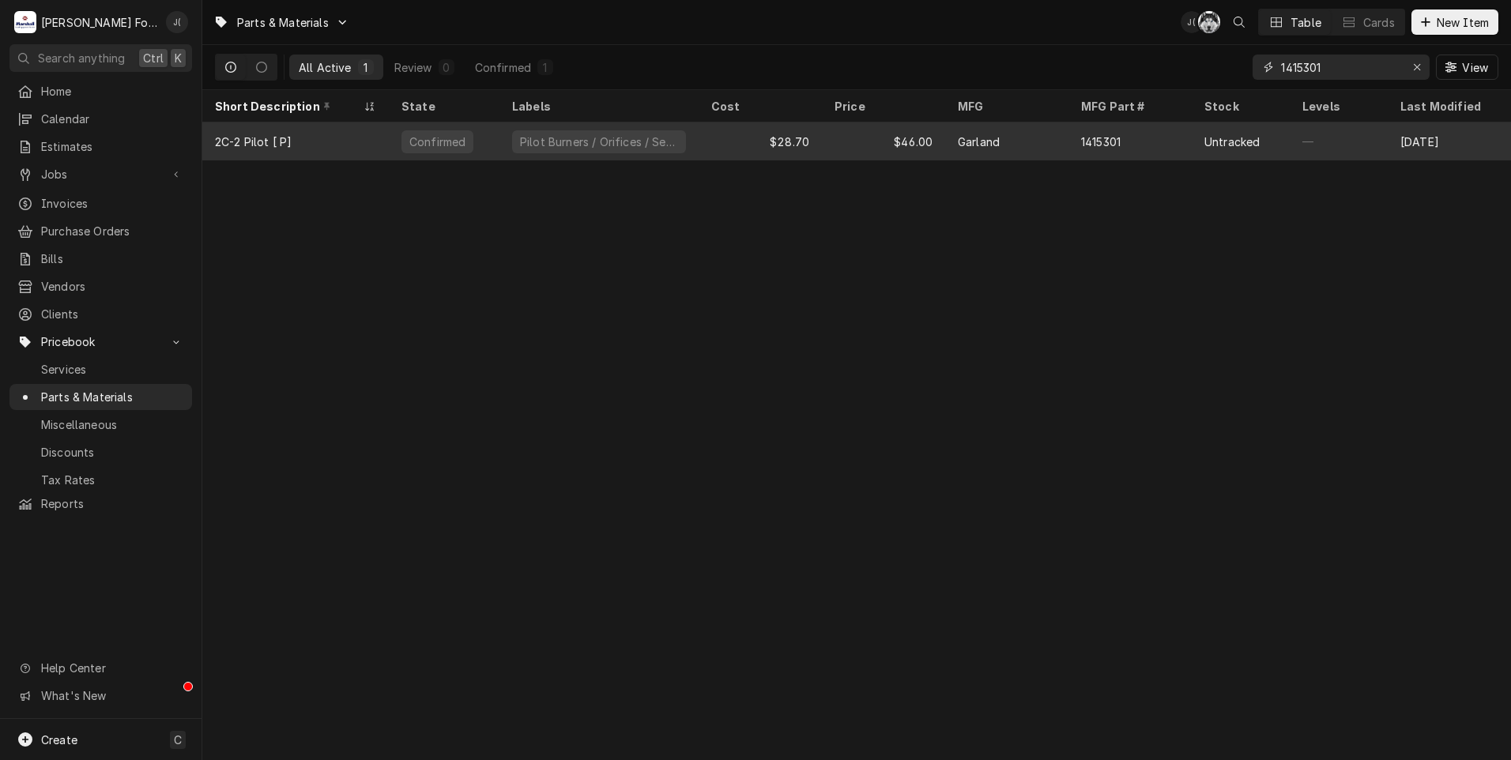
type input "1415301"
click at [311, 144] on div "2C-2 Pilot [ P]" at bounding box center [295, 141] width 186 height 38
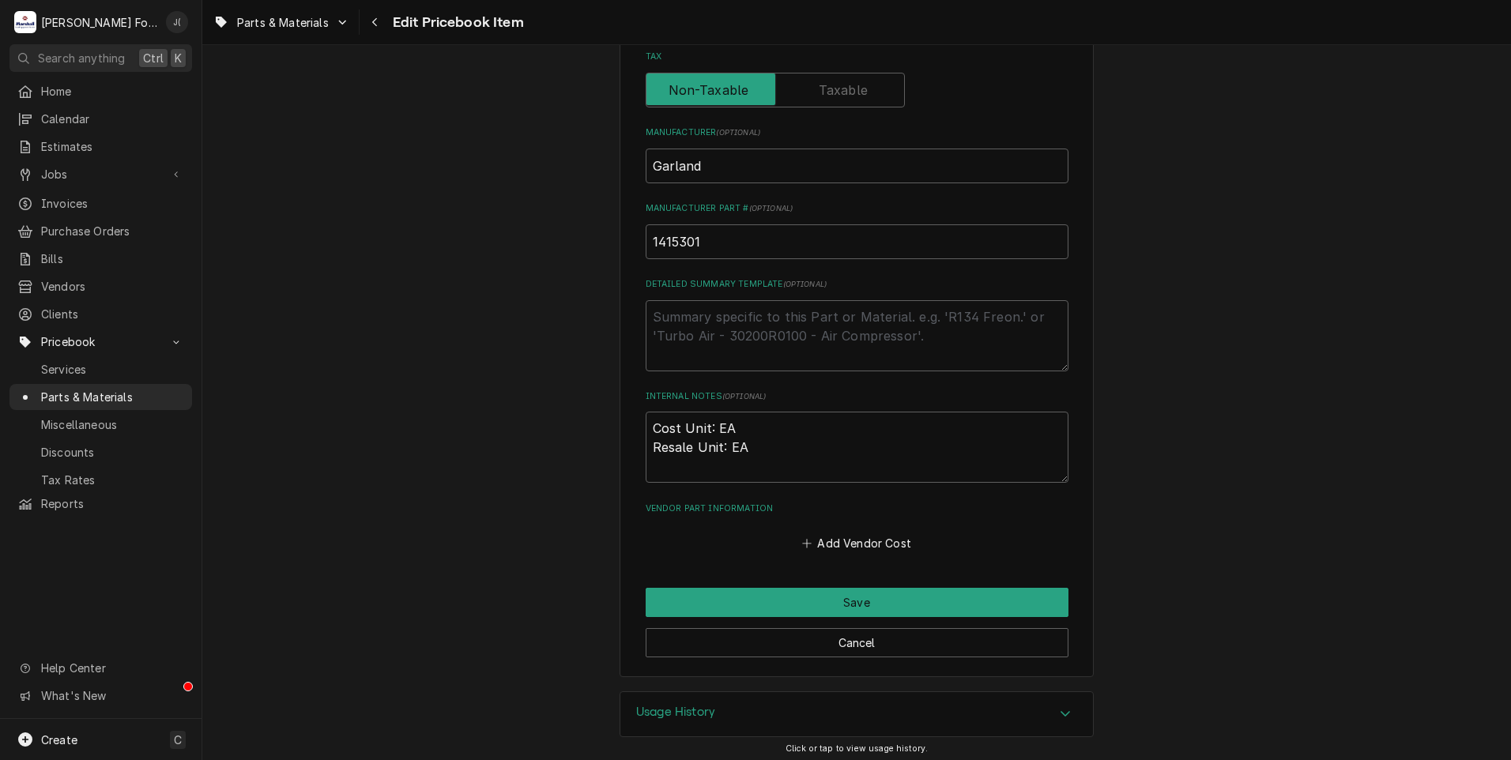
scroll to position [487, 0]
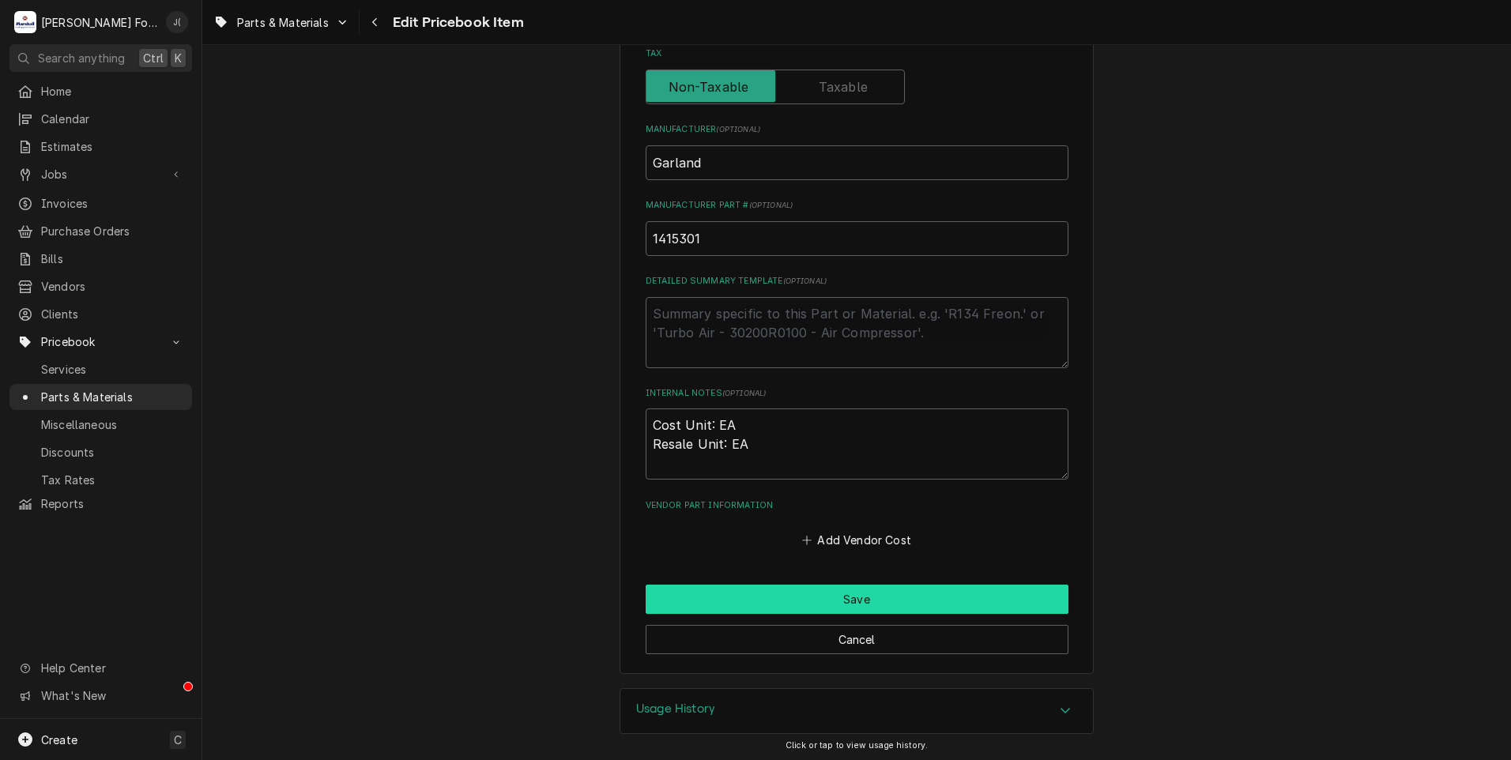
click at [820, 597] on button "Save" at bounding box center [857, 599] width 423 height 29
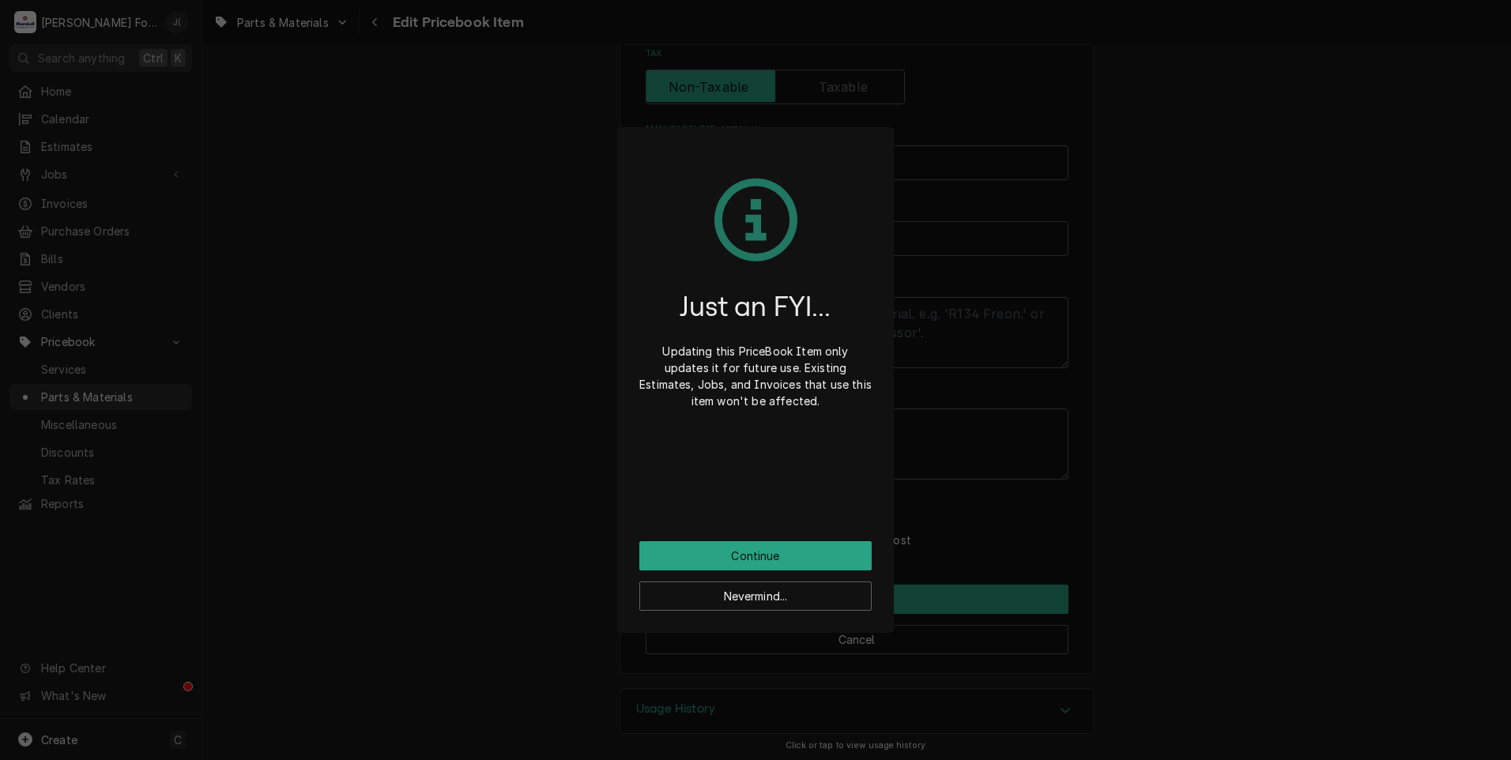
click at [677, 531] on div "Just an FYI... Updating this PriceBook Item only updates it for future use. Exi…" at bounding box center [755, 345] width 232 height 392
click at [669, 549] on button "Continue" at bounding box center [755, 555] width 232 height 29
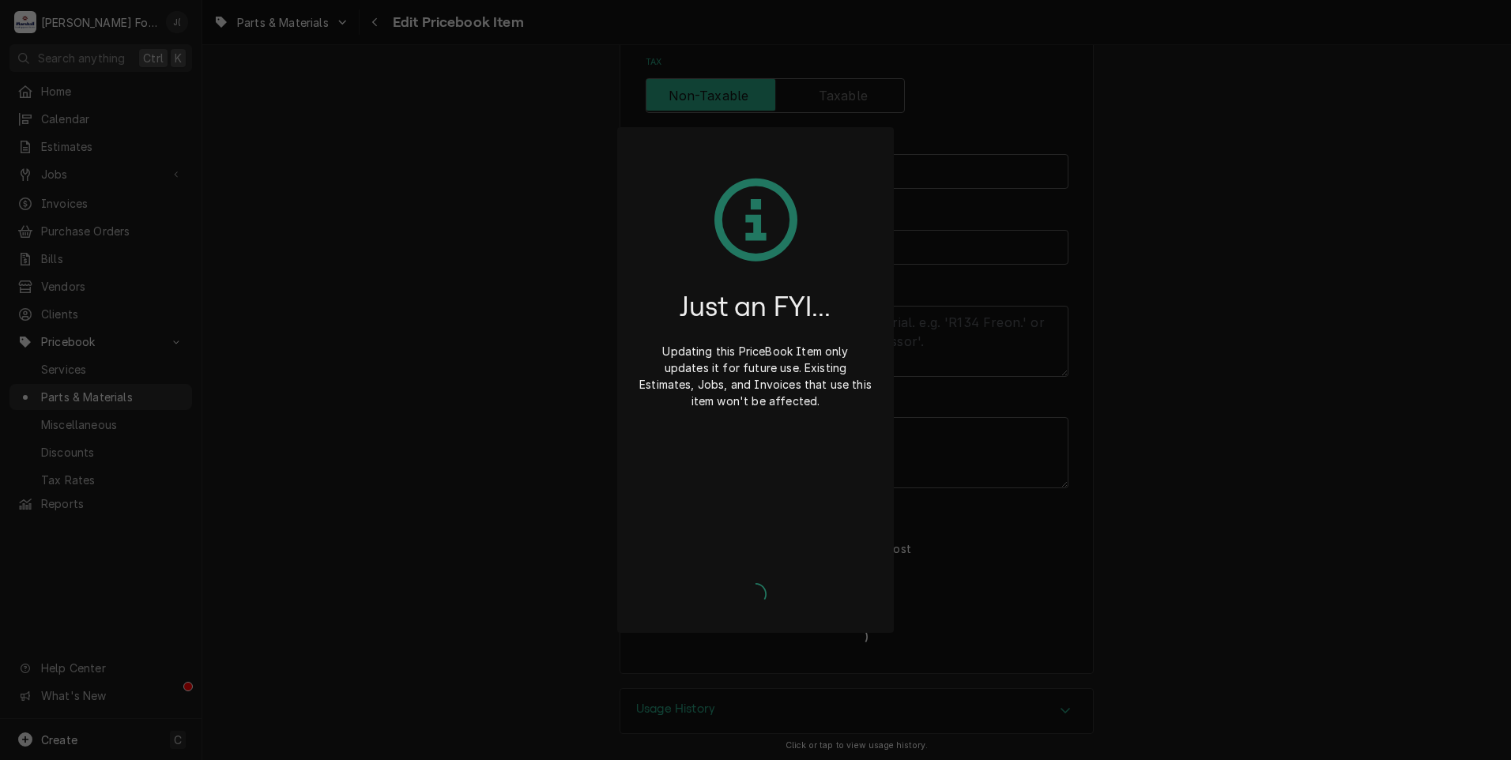
type textarea "x"
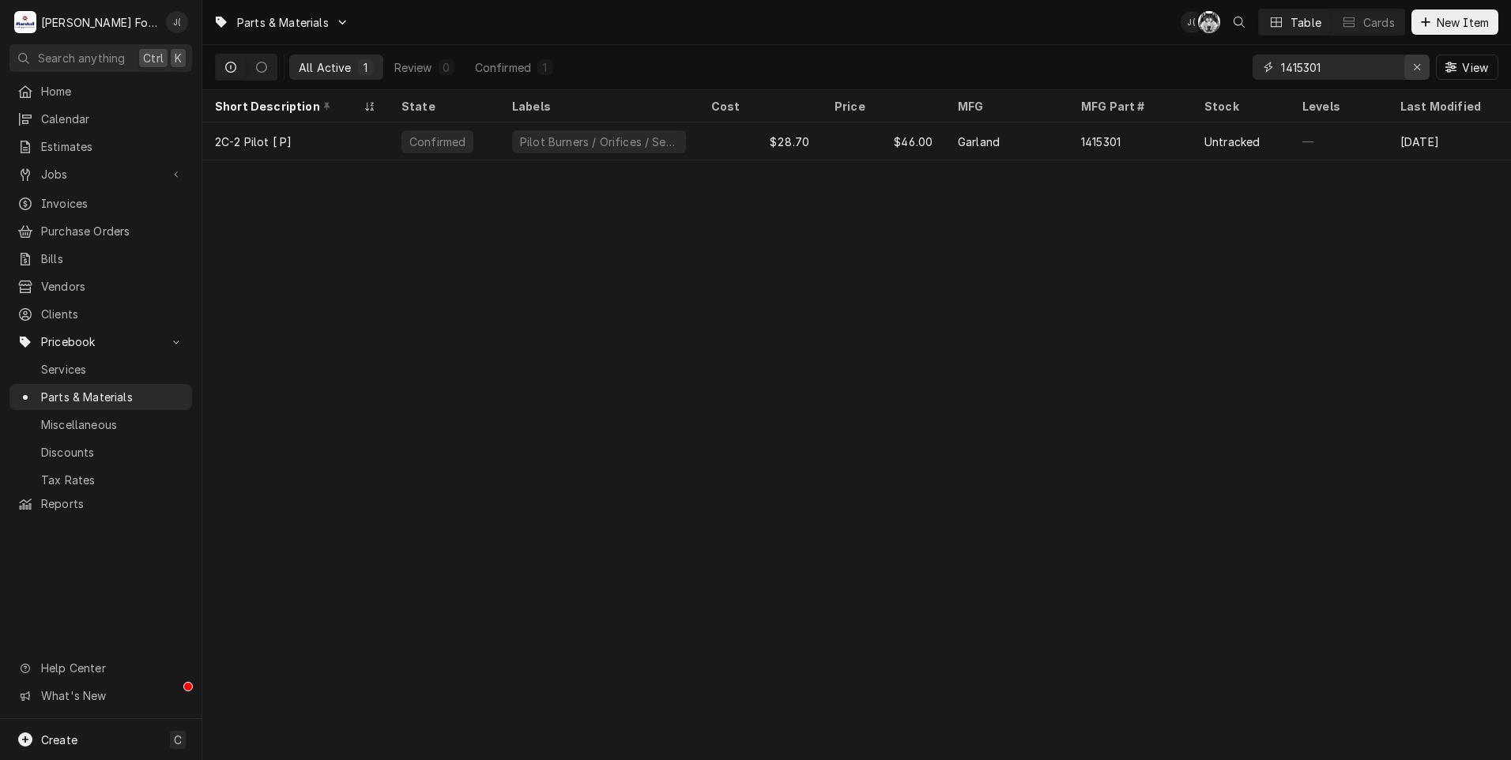
click at [1415, 70] on icon "Erase input" at bounding box center [1417, 67] width 9 height 11
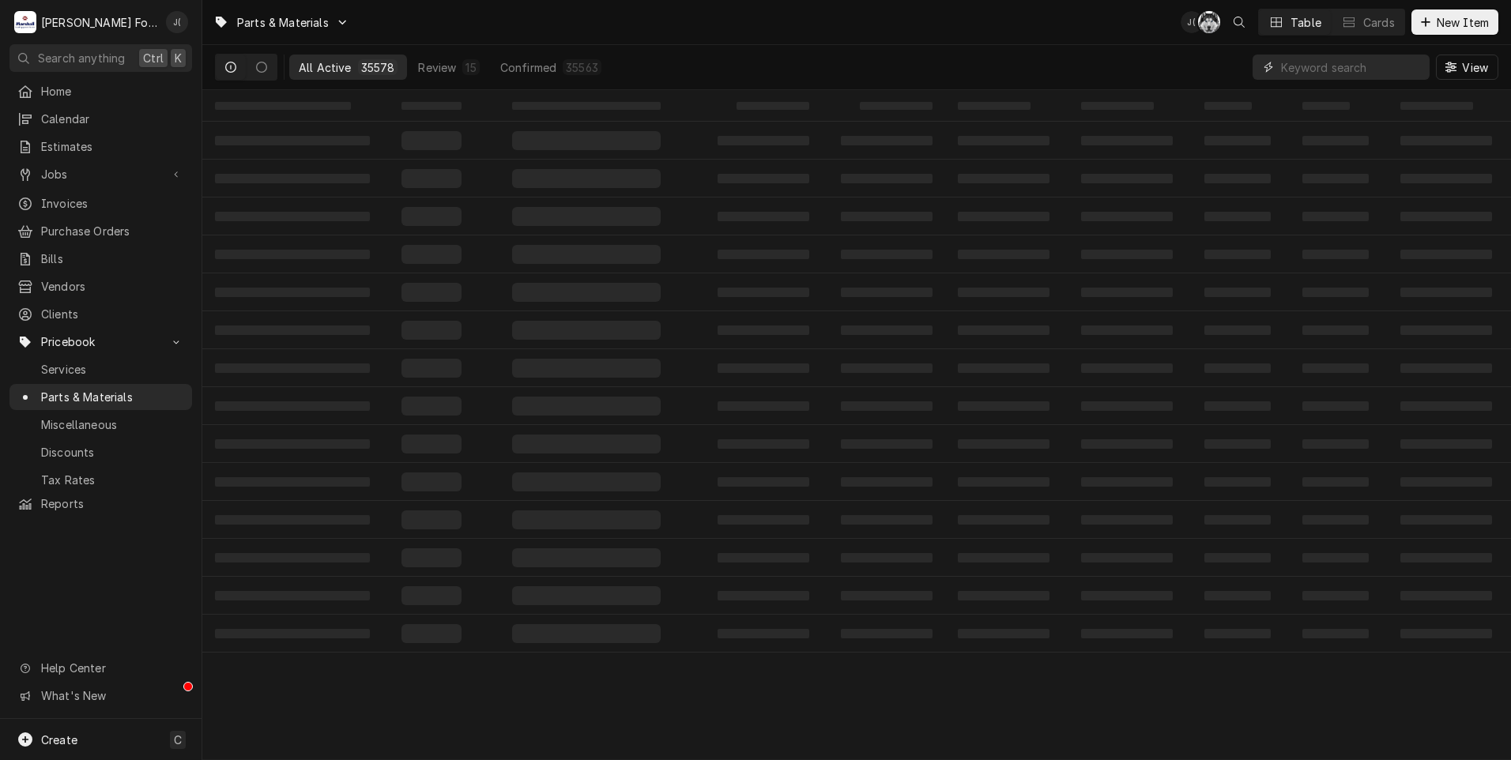
paste input "CKG01479-01"
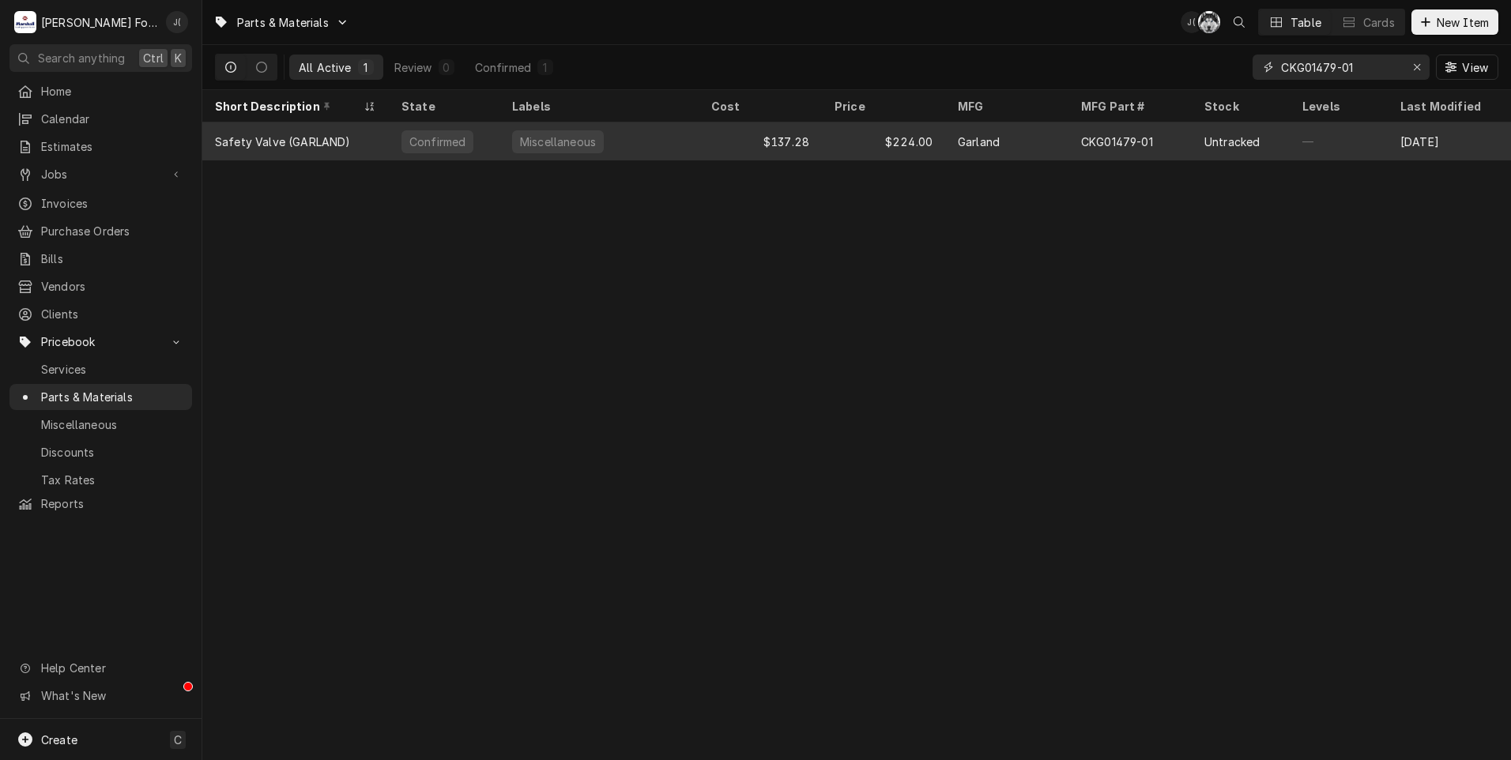
type input "CKG01479-01"
click at [851, 135] on div "$224.00" at bounding box center [883, 141] width 123 height 38
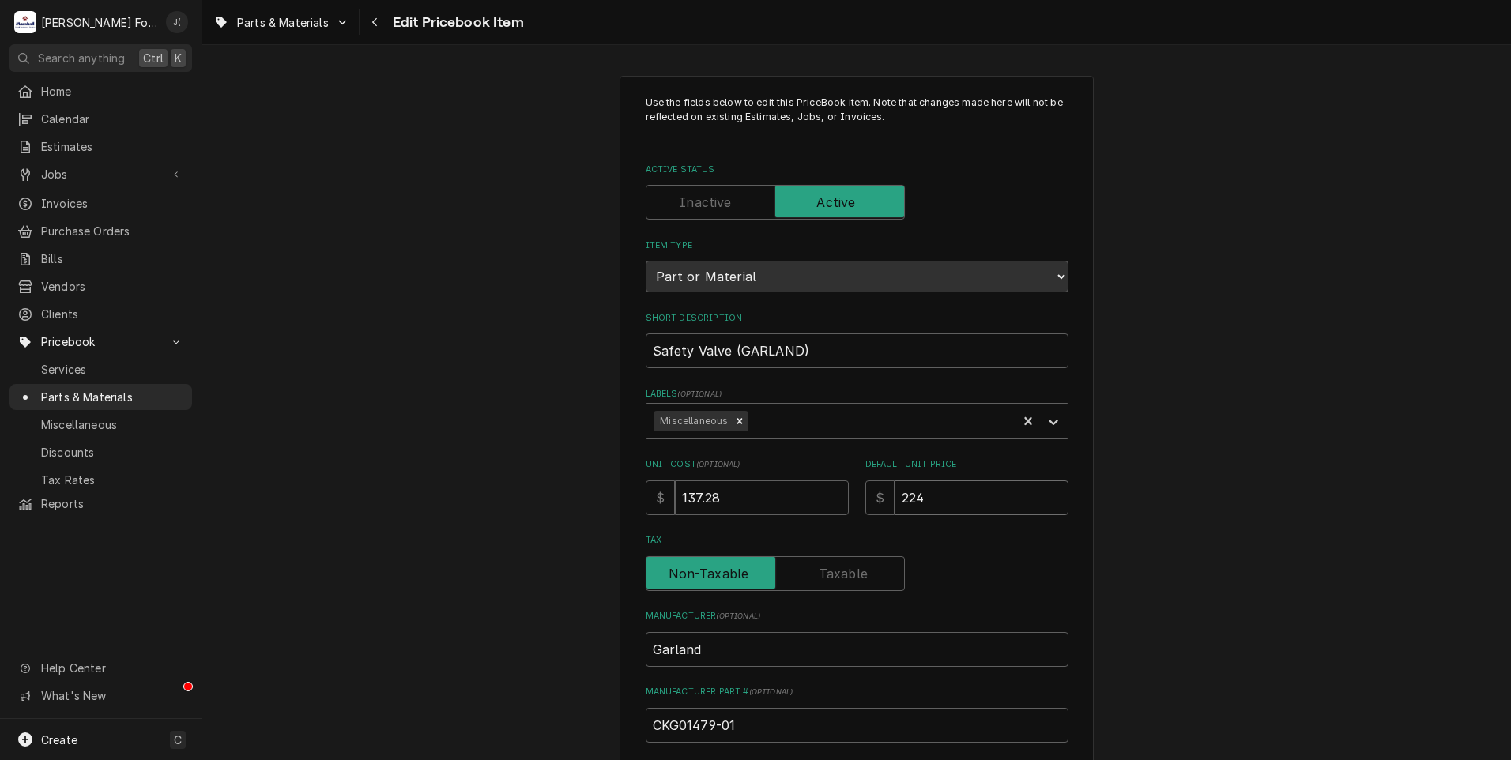
drag, startPoint x: 920, startPoint y: 489, endPoint x: 593, endPoint y: 414, distance: 334.9
click at [593, 415] on div "Use the fields below to edit this PriceBook item. Note that changes made here w…" at bounding box center [856, 618] width 1309 height 1113
type textarea "x"
type input "2"
type textarea "x"
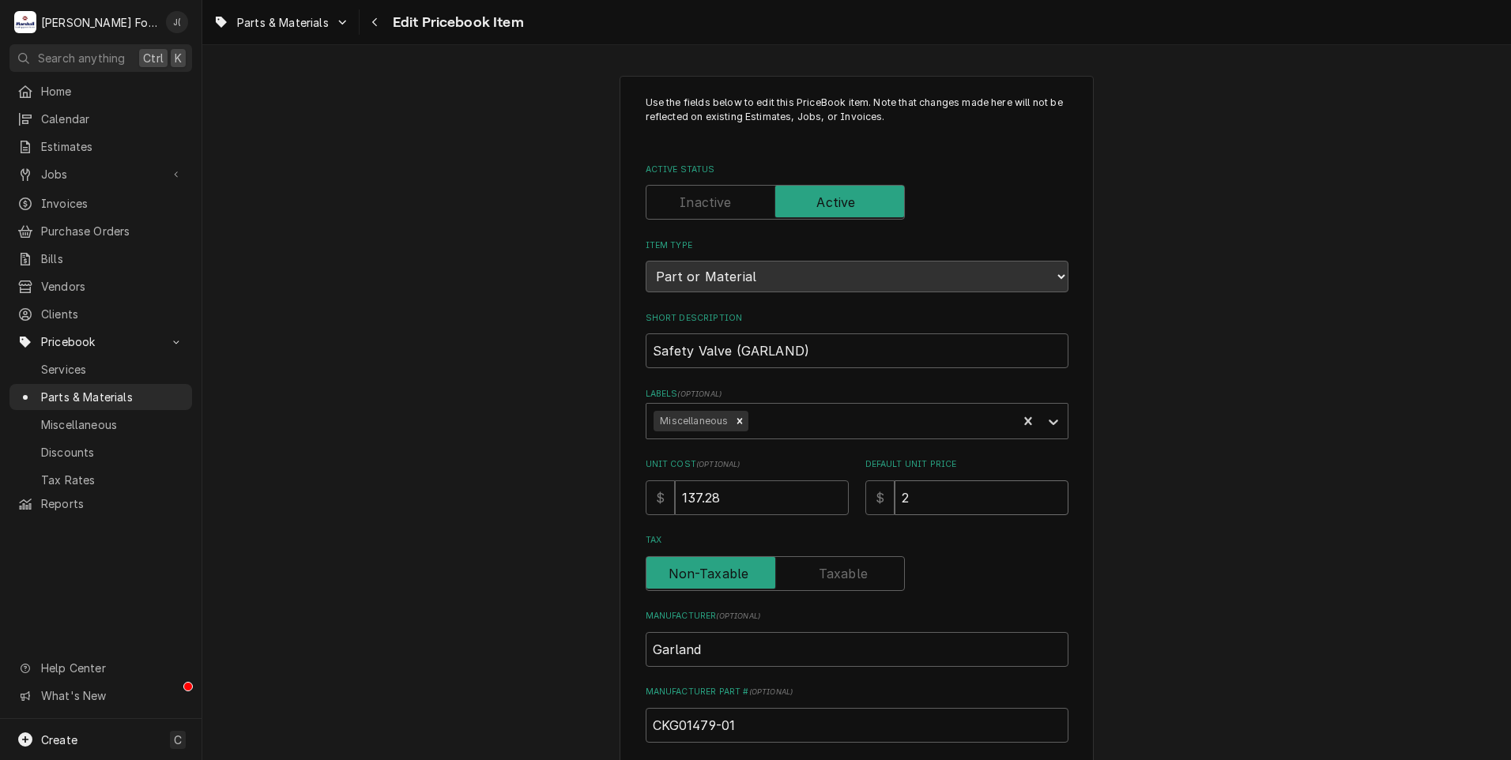
type input "24"
type textarea "x"
type input "245"
type textarea "x"
type input "245.0"
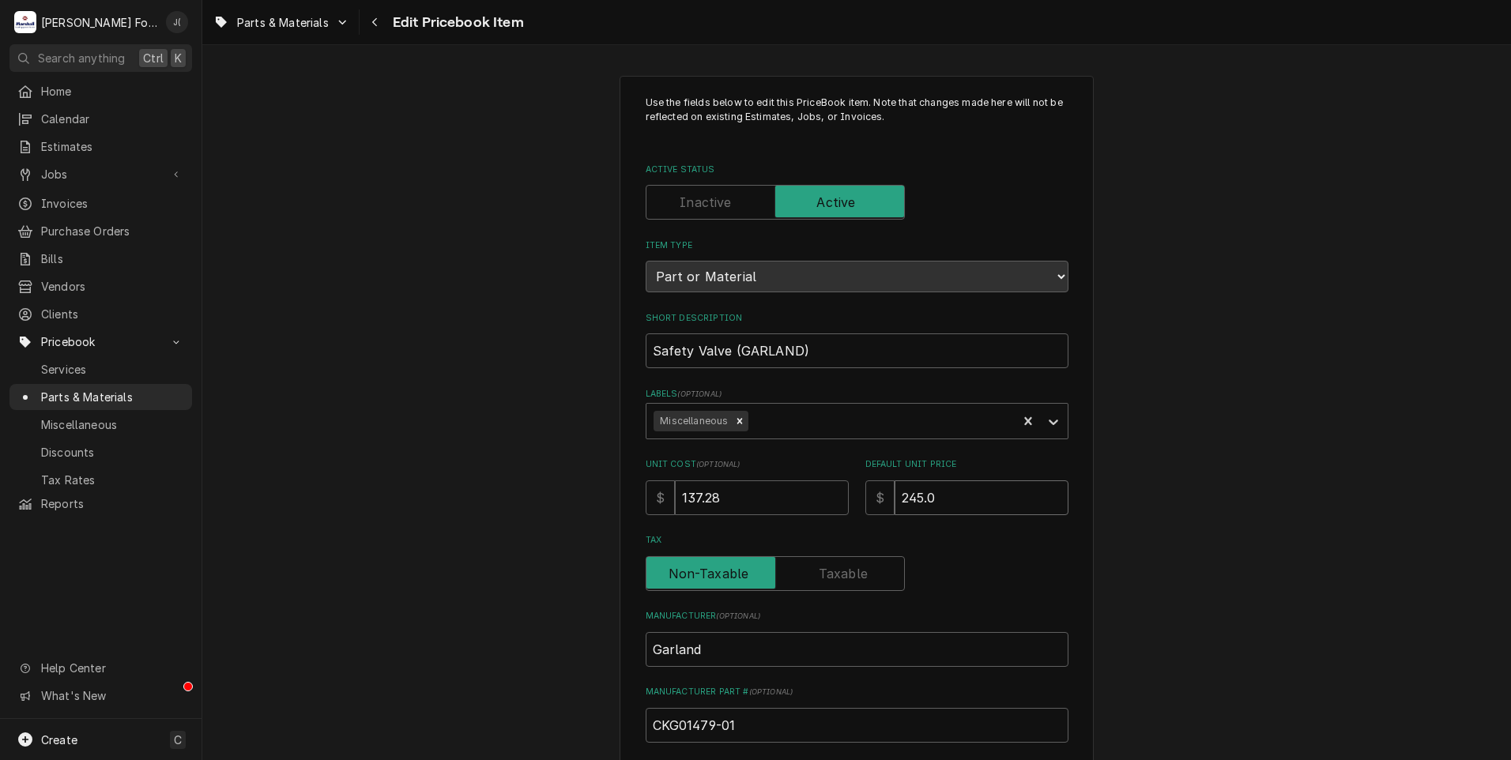
type textarea "x"
type input "245.00"
drag, startPoint x: 723, startPoint y: 496, endPoint x: 551, endPoint y: 456, distance: 176.9
click at [556, 465] on div "Use the fields below to edit this PriceBook item. Note that changes made here w…" at bounding box center [856, 618] width 1309 height 1113
type textarea "x"
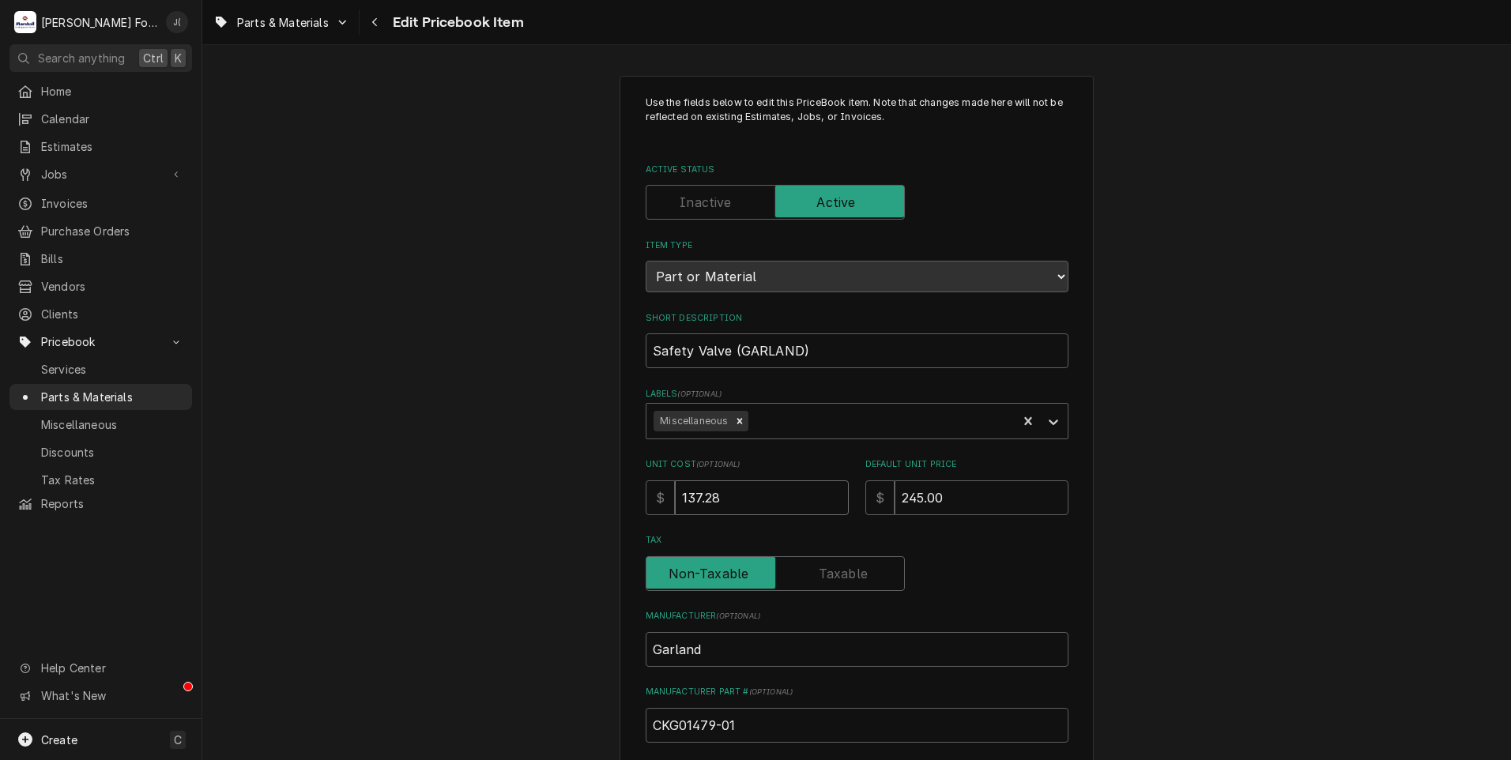
type input "1"
type textarea "x"
type input "10"
type textarea "x"
type input "103"
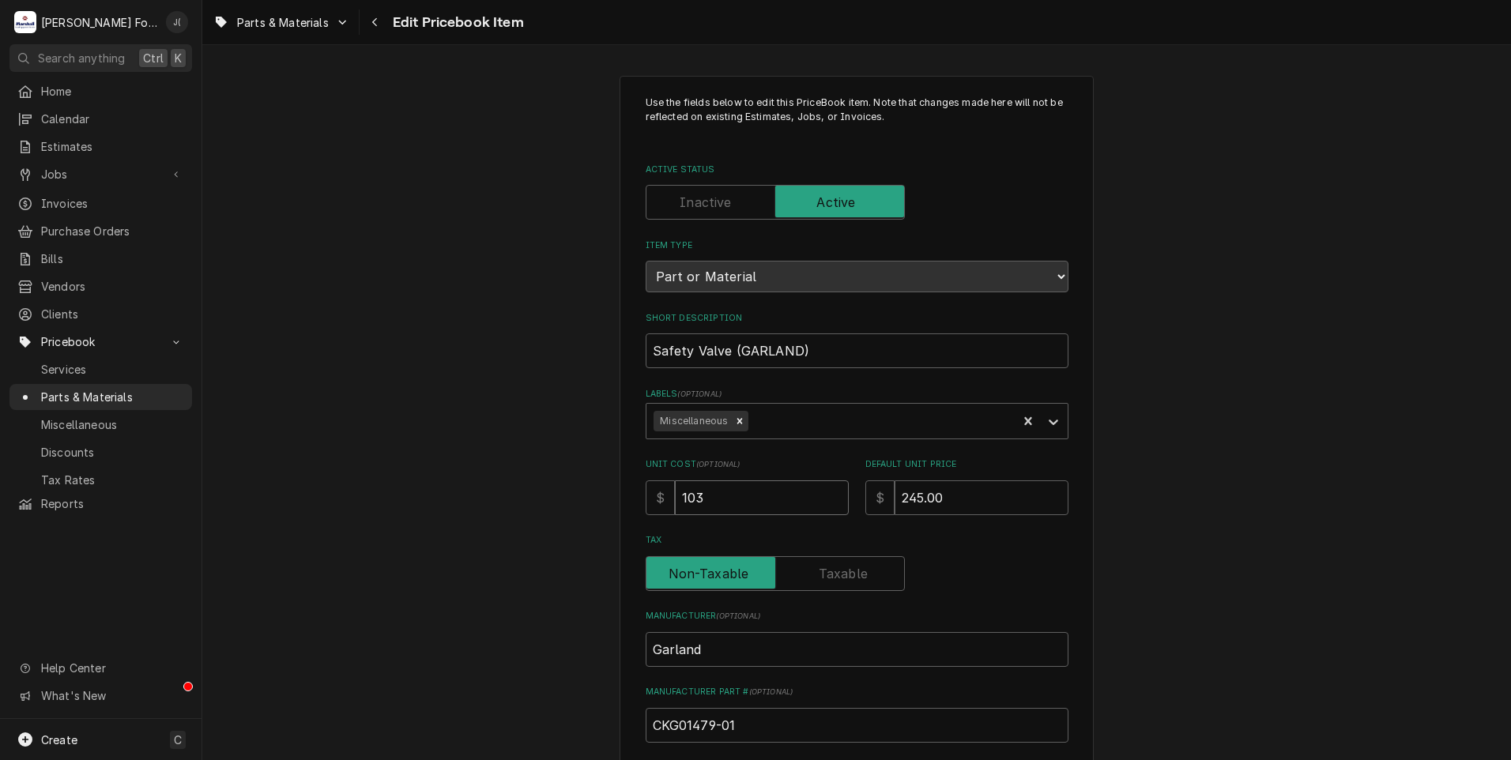
type textarea "x"
type input "103.4"
type textarea "x"
type input "103.44"
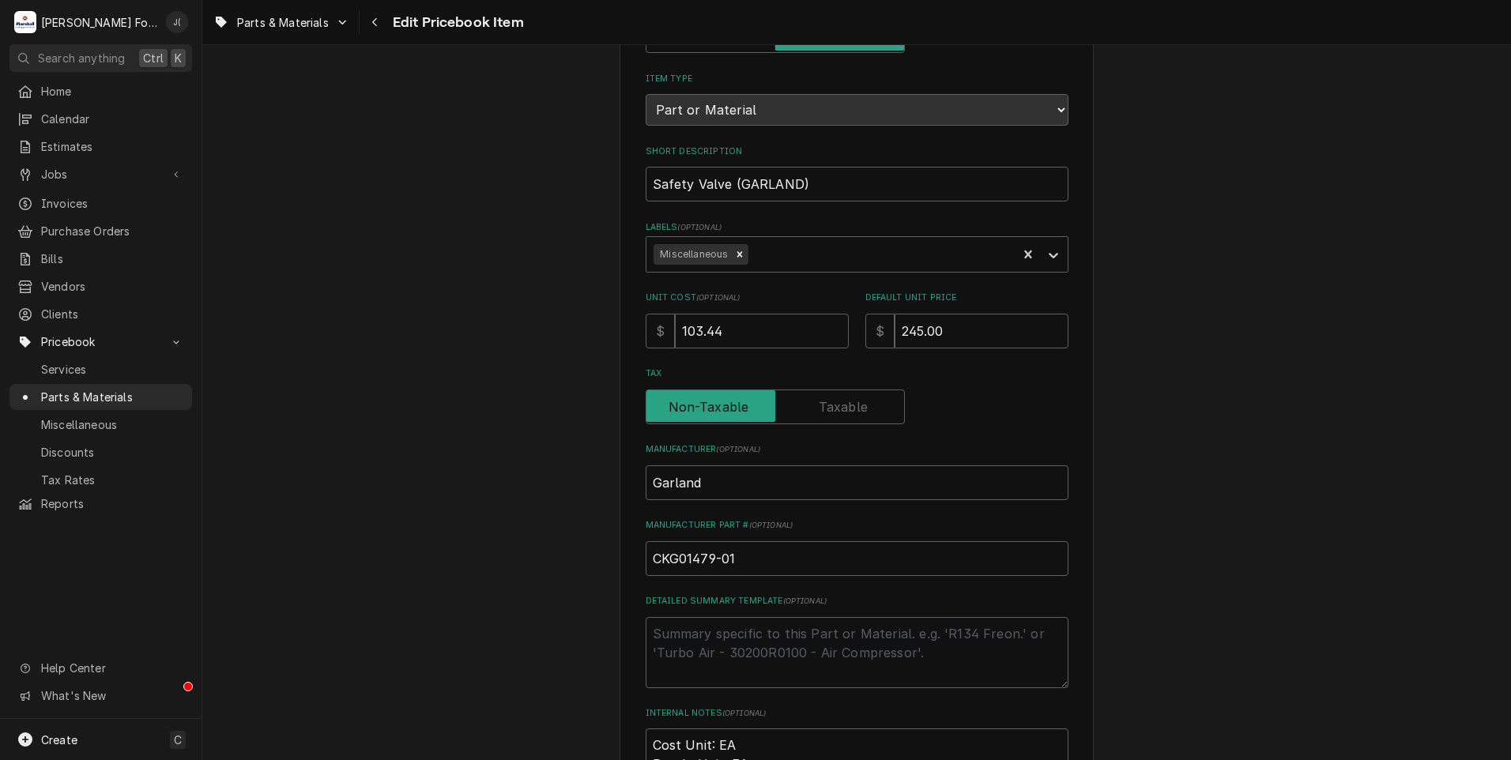
scroll to position [487, 0]
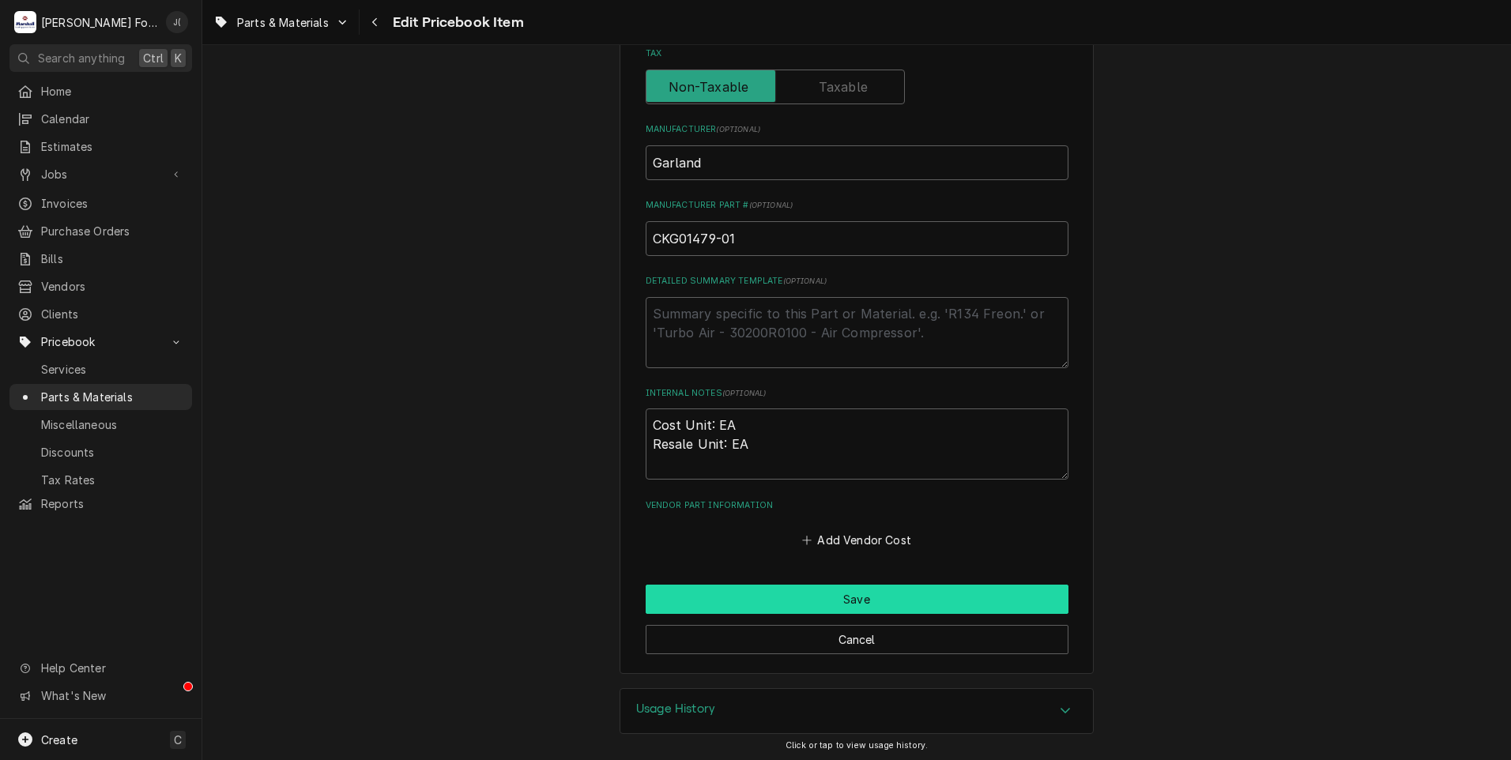
click at [755, 603] on button "Save" at bounding box center [857, 599] width 423 height 29
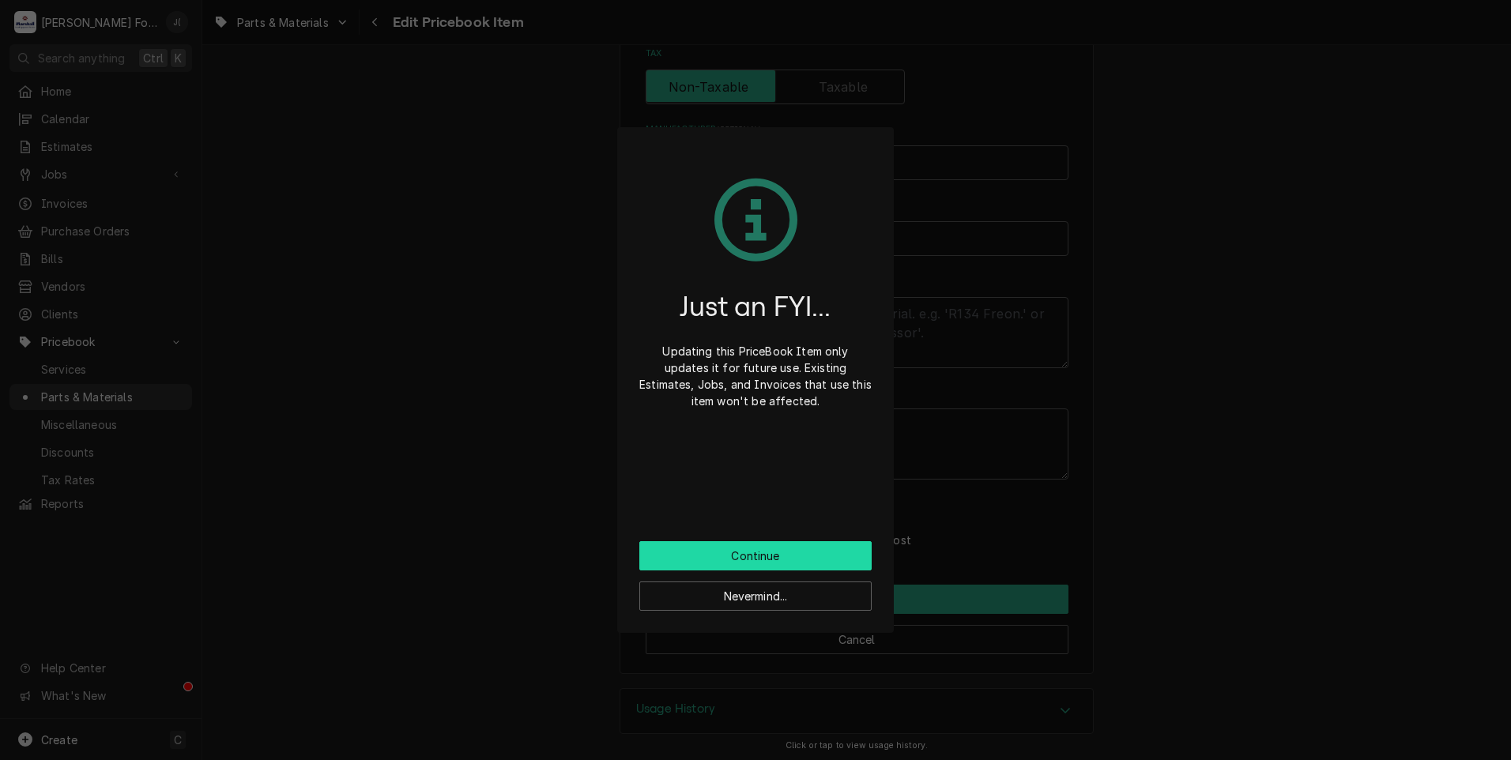
click button "Continue" at bounding box center [755, 555] width 232 height 29
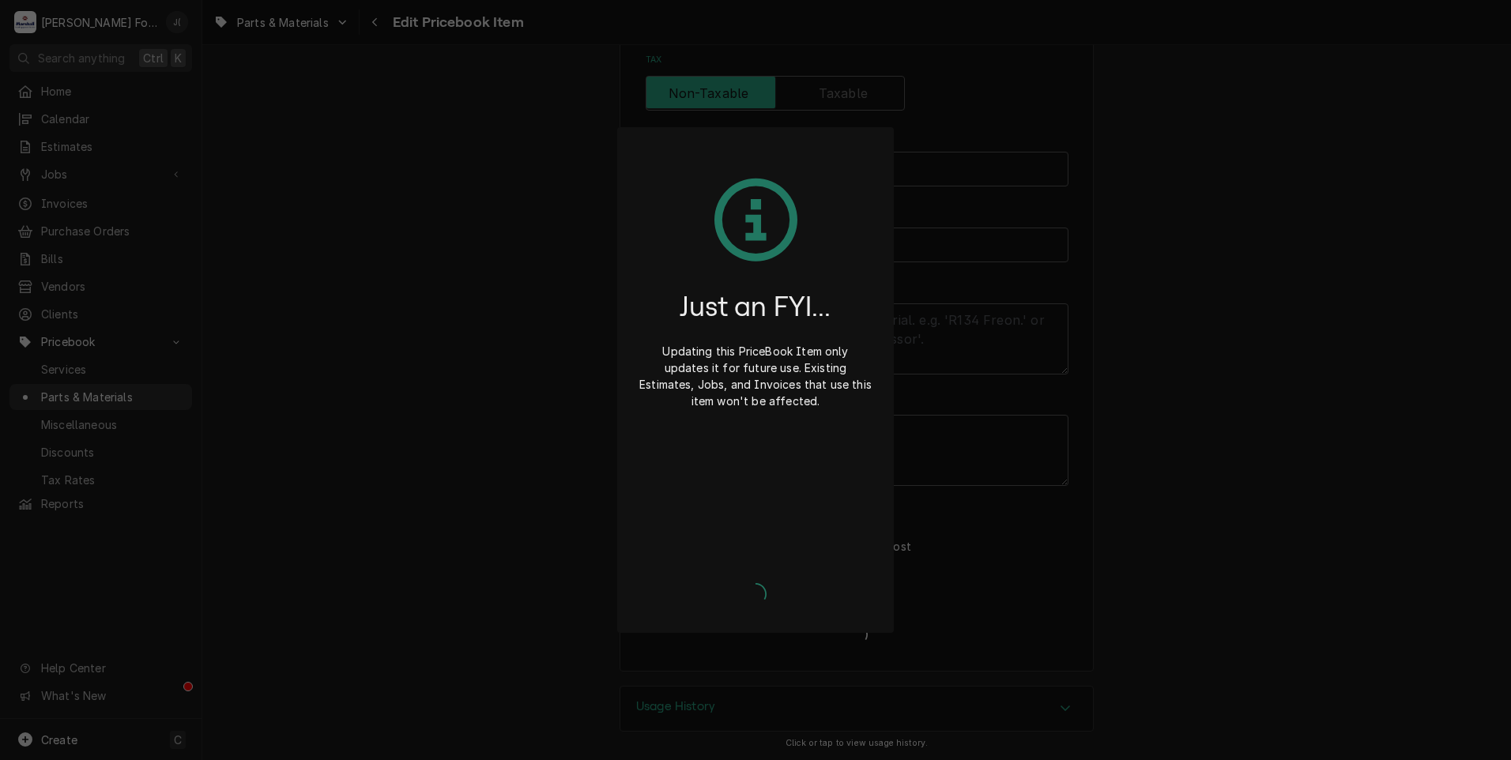
scroll to position [478, 0]
type textarea "x"
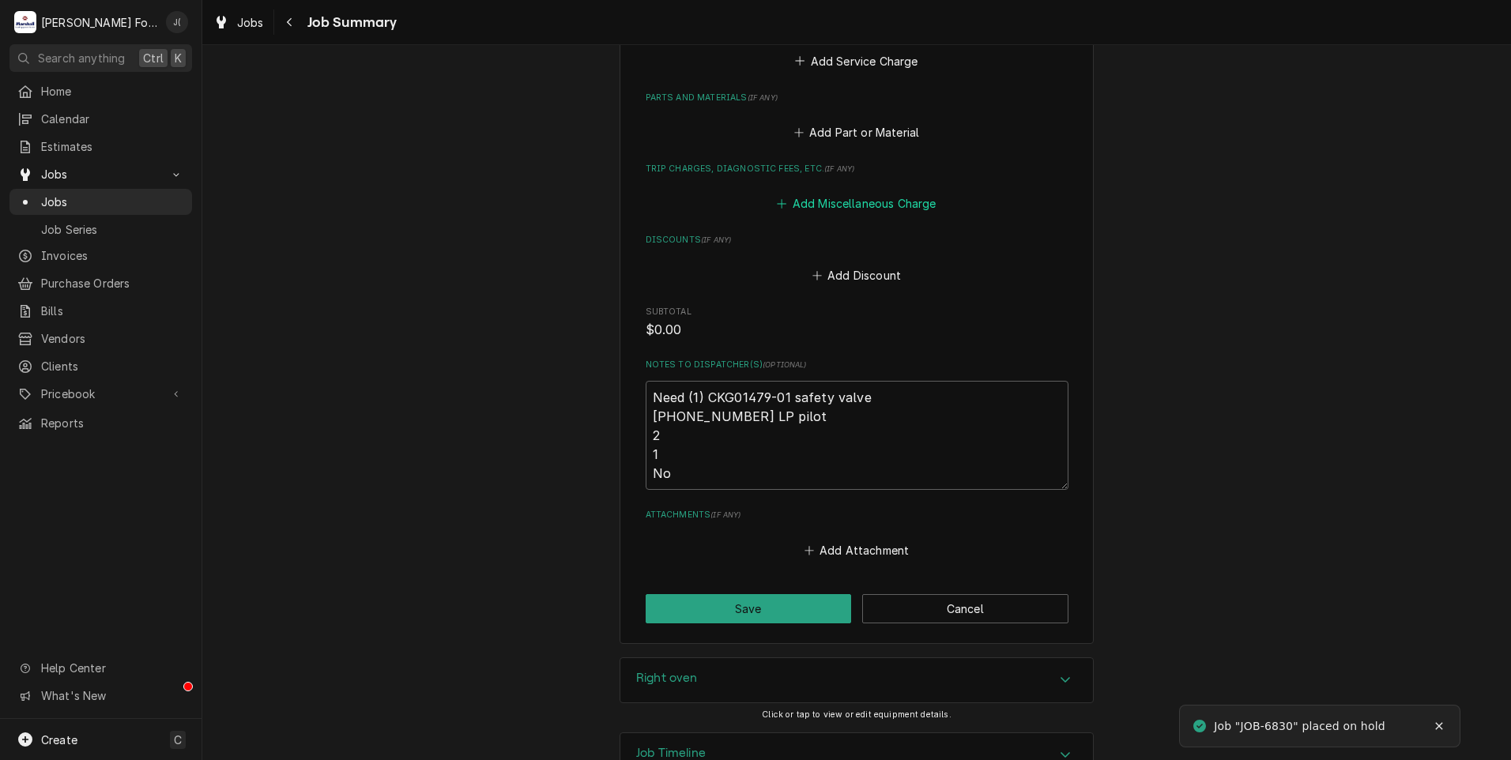
scroll to position [948, 0]
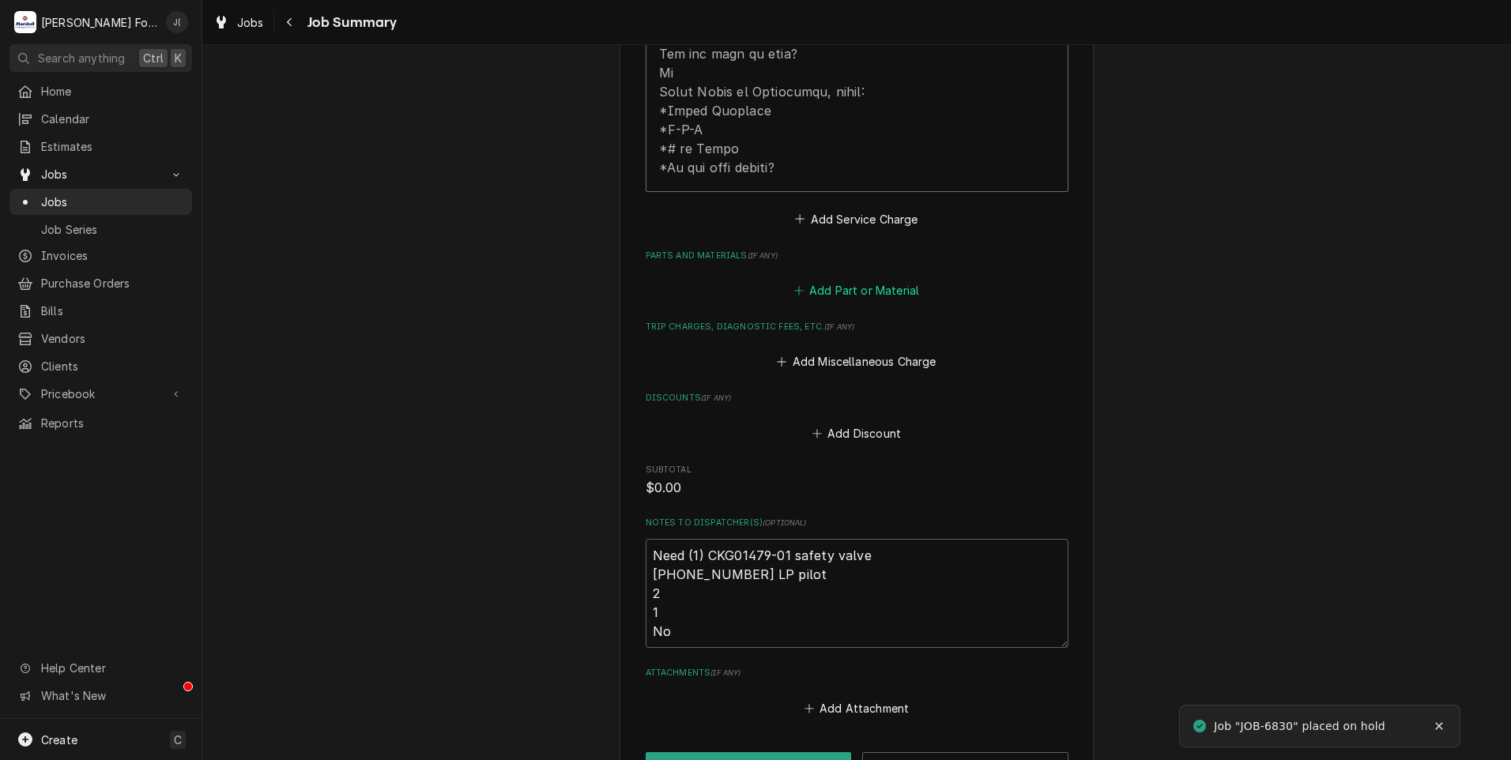
click at [850, 280] on button "Add Part or Material" at bounding box center [856, 291] width 130 height 22
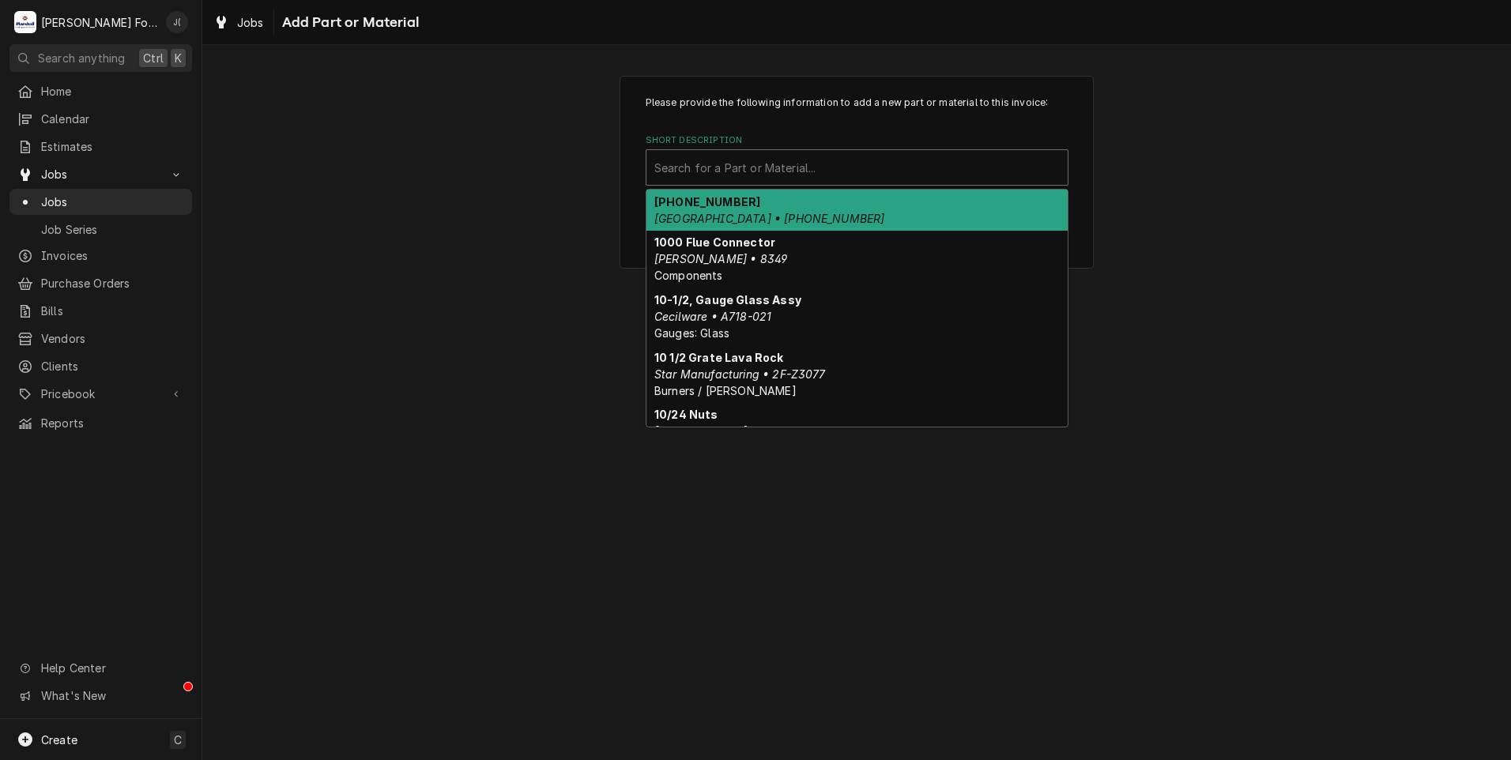
click at [816, 171] on div "Short Description" at bounding box center [856, 167] width 405 height 28
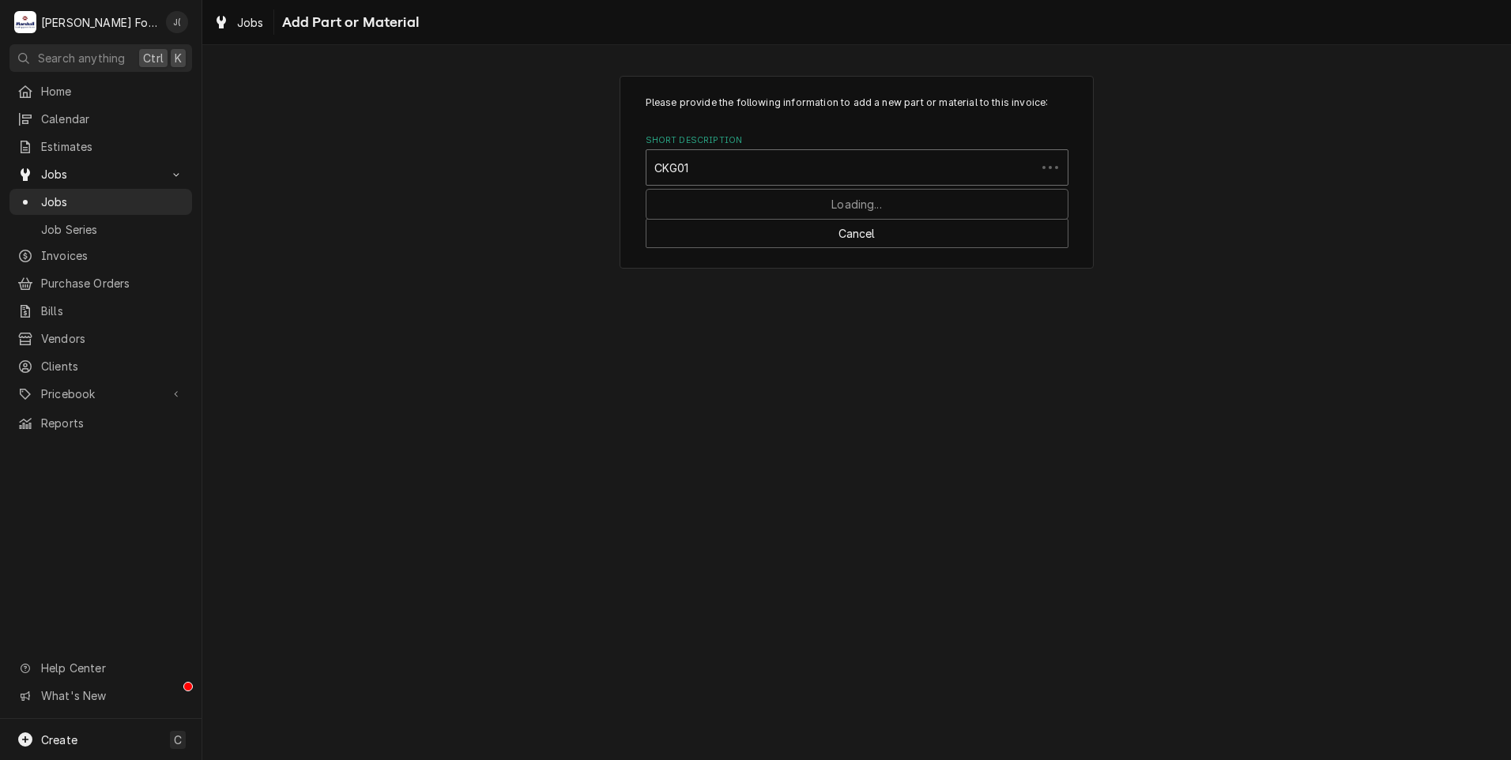
type input "CKG014"
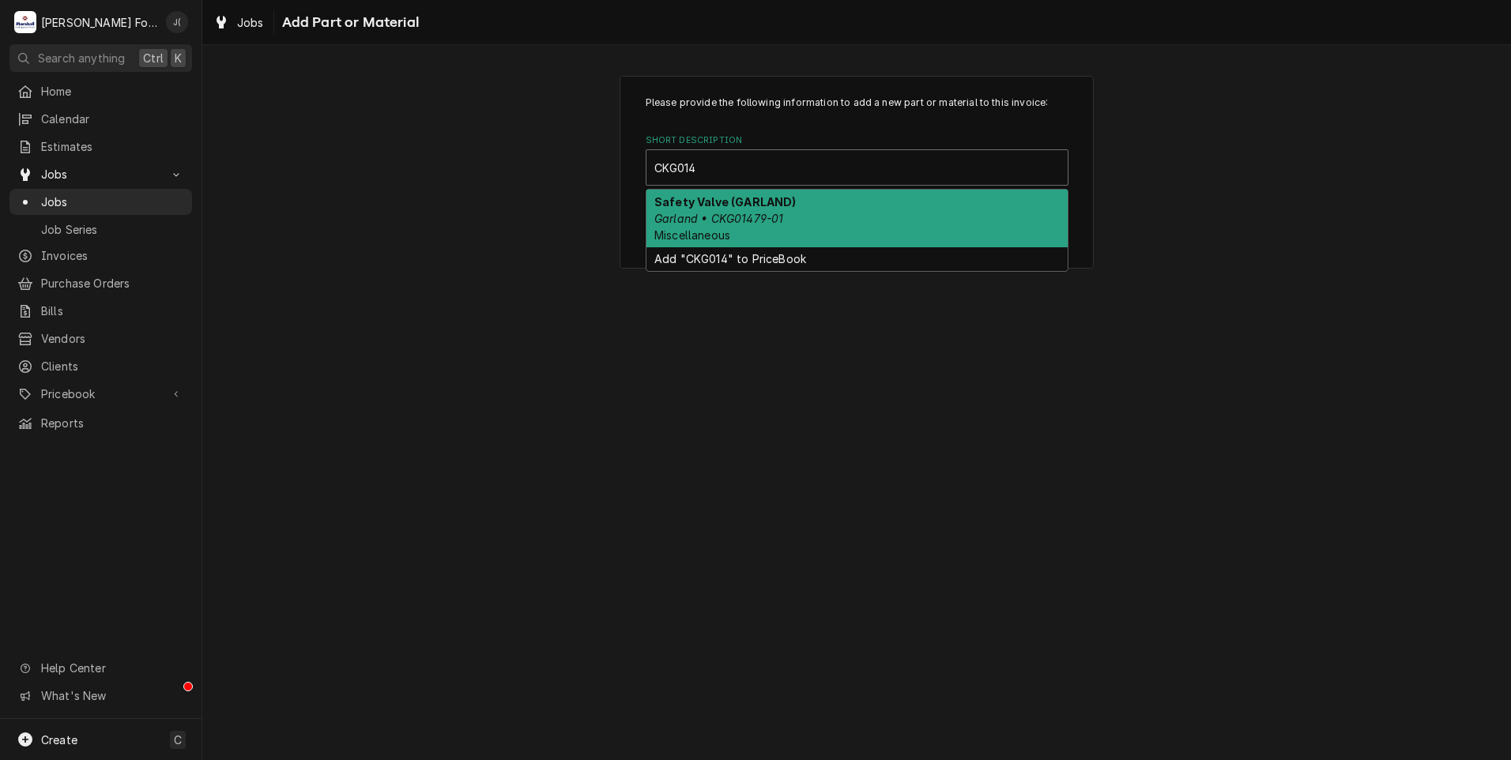
click at [817, 220] on div "Safety Valve (GARLAND) Garland • CKG01479-01 Miscellaneous" at bounding box center [856, 219] width 421 height 58
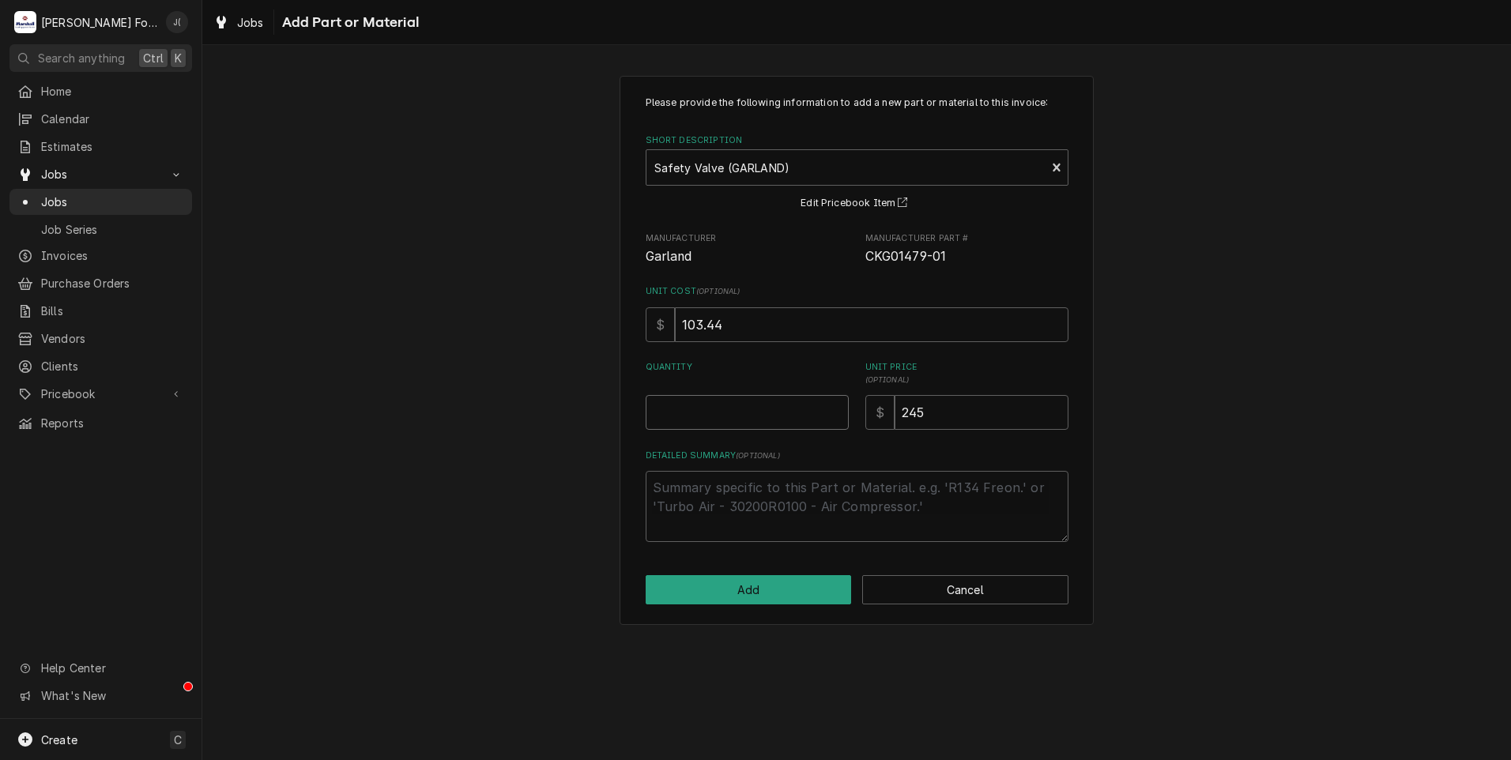
click at [785, 404] on input "Quantity" at bounding box center [747, 412] width 203 height 35
type textarea "x"
type input "1"
click at [752, 586] on button "Add" at bounding box center [749, 589] width 206 height 29
type textarea "x"
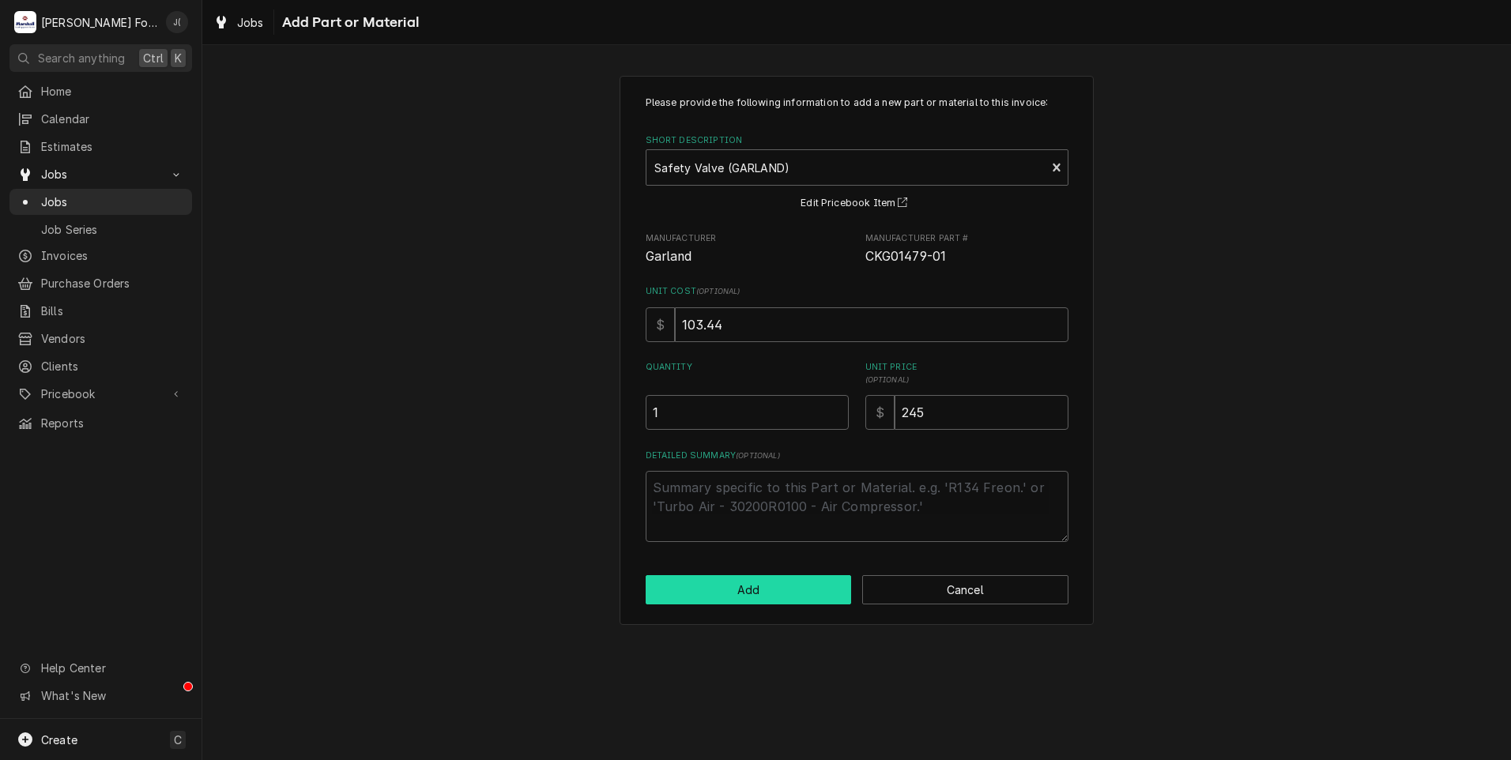
scroll to position [948, 0]
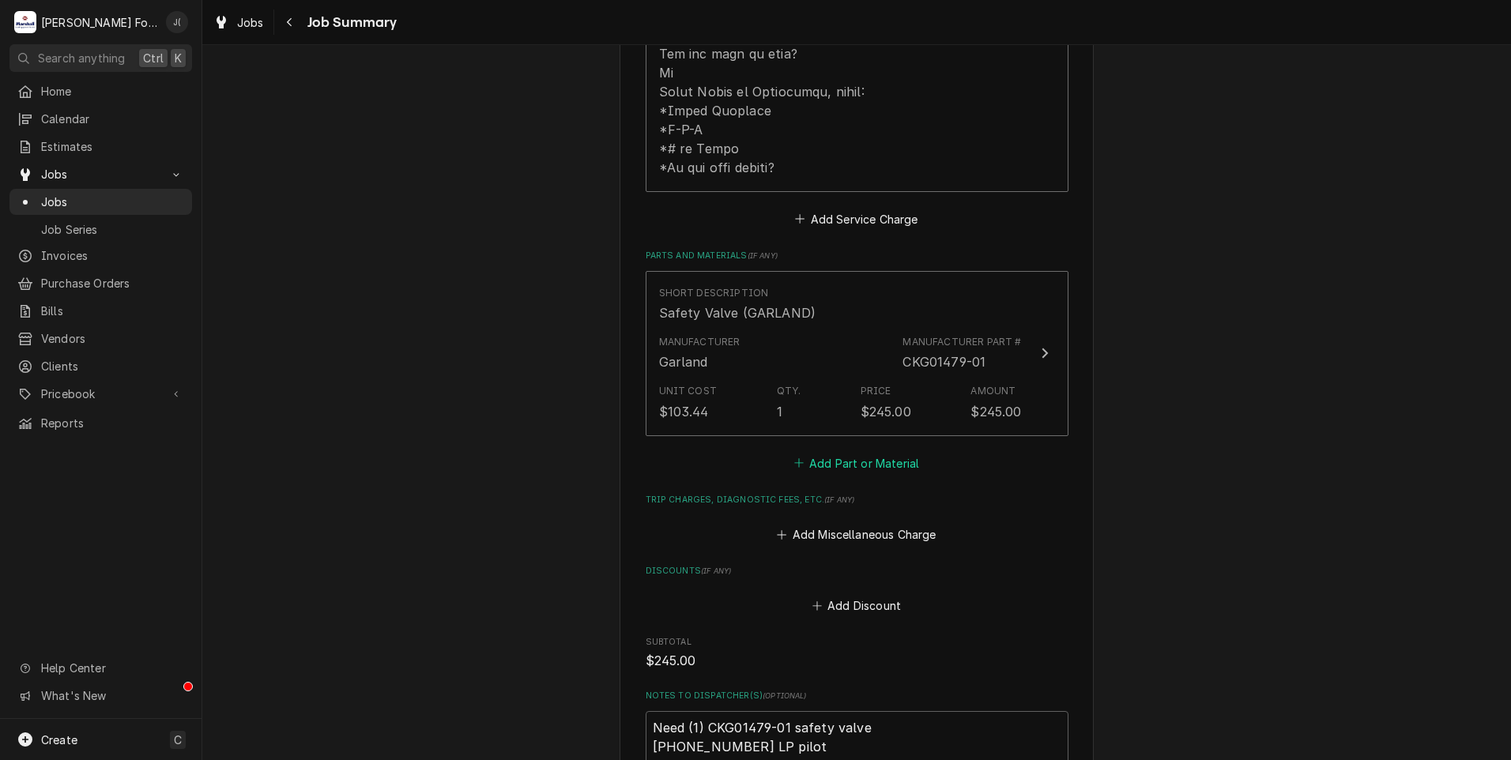
click at [858, 452] on button "Add Part or Material" at bounding box center [856, 463] width 130 height 22
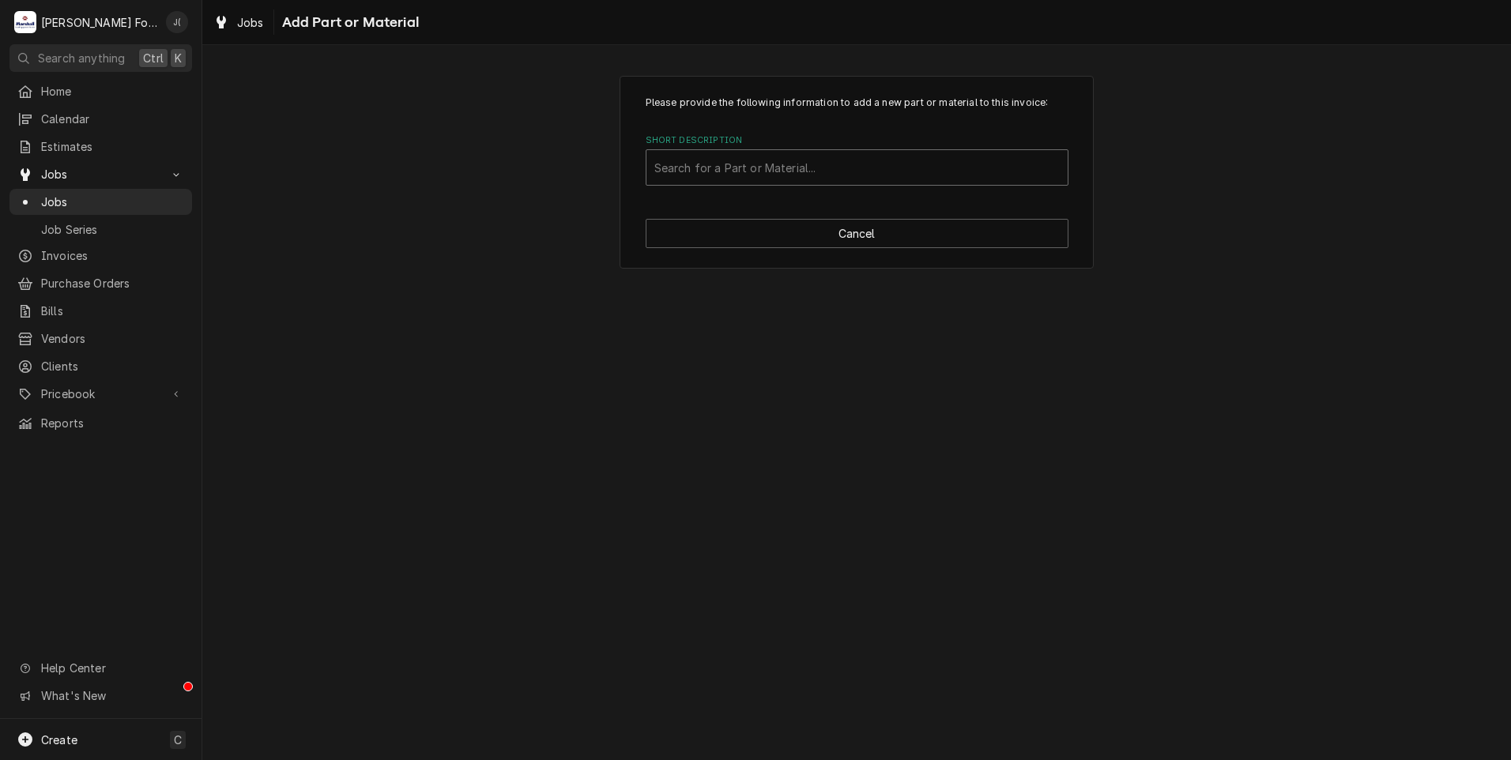
click at [876, 170] on div "Short Description" at bounding box center [856, 167] width 405 height 28
type input "1415301"
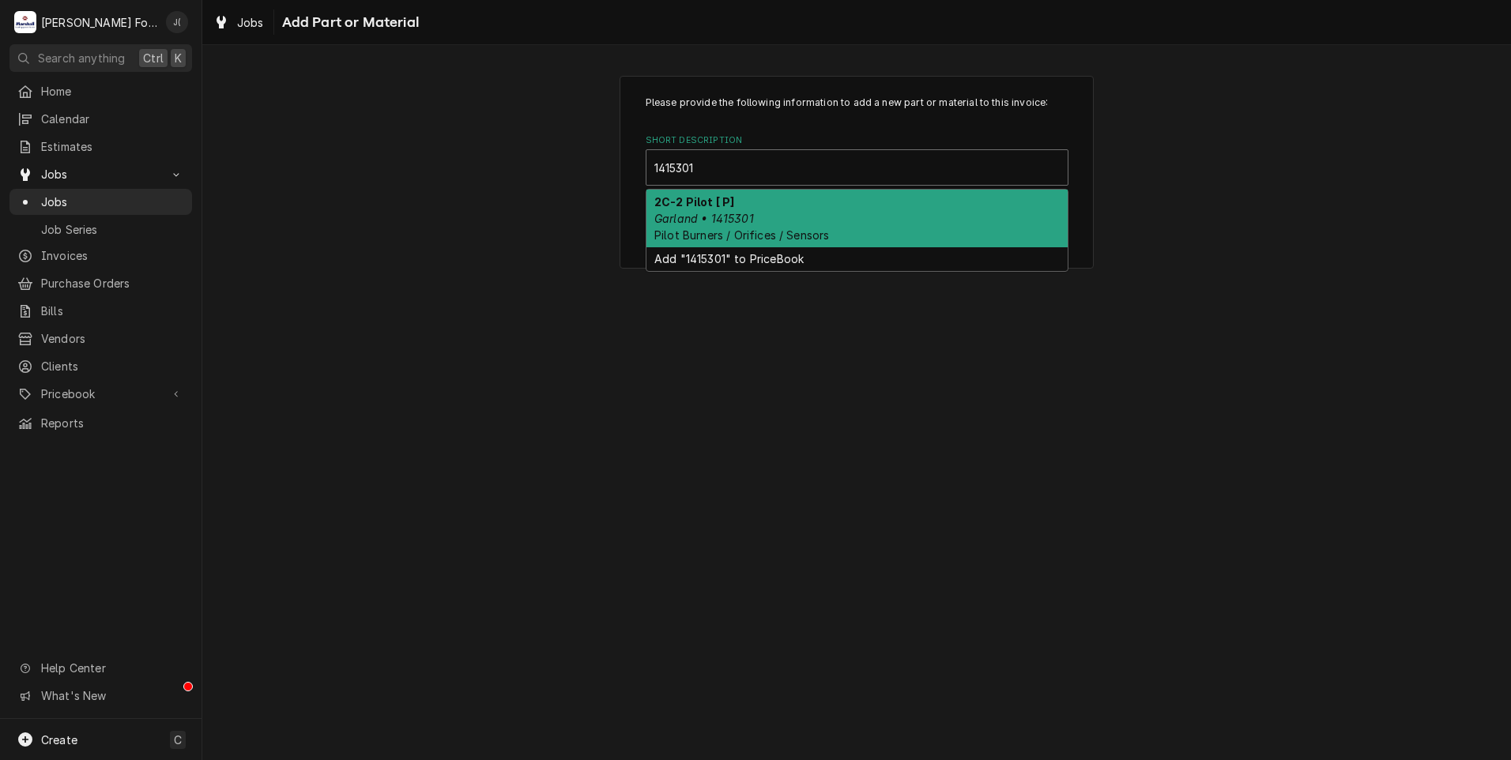
click at [839, 202] on div "2C-2 Pilot [ P] Garland • 1415301 Pilot Burners / Orifices / Sensors" at bounding box center [856, 219] width 421 height 58
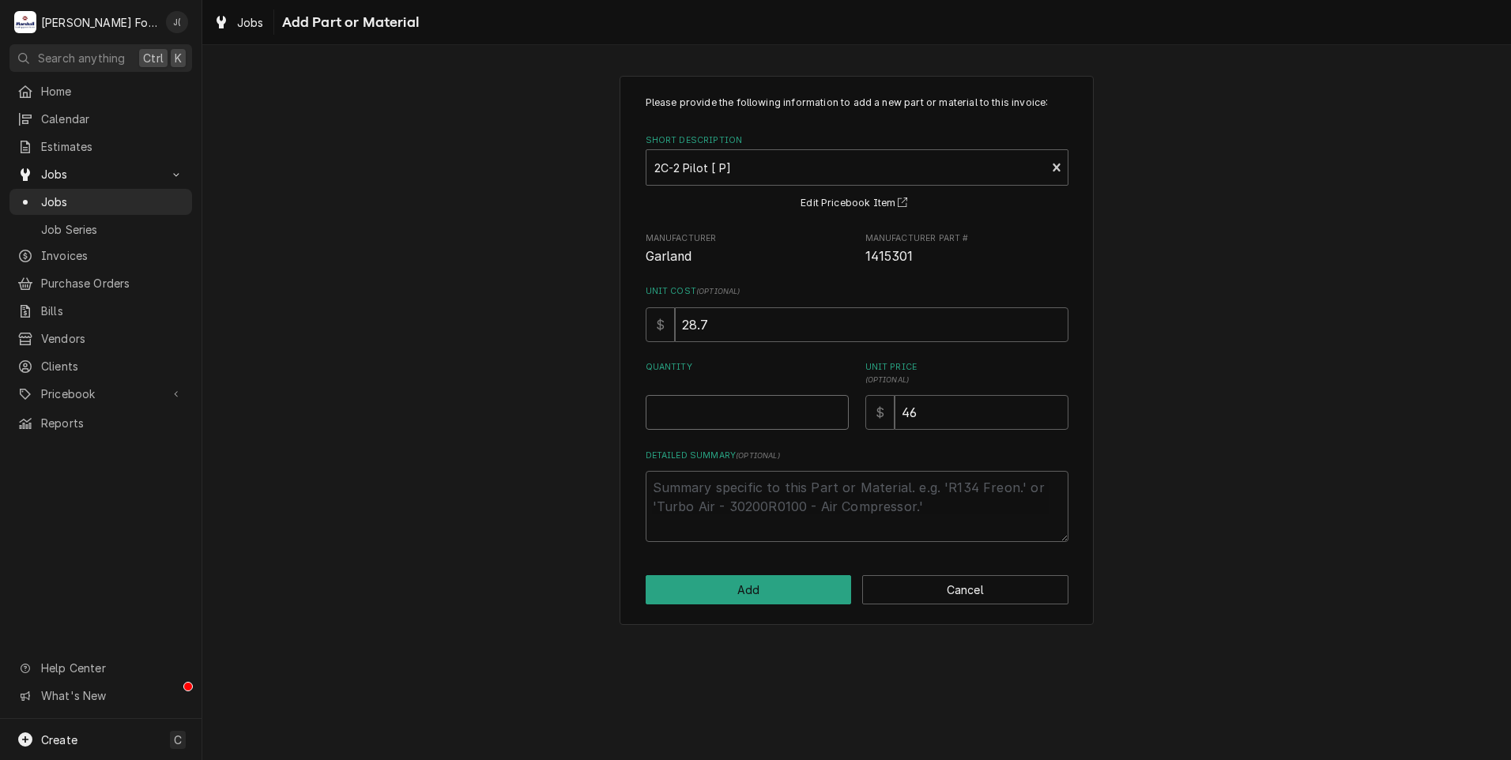
click at [745, 405] on input "Quantity" at bounding box center [747, 412] width 203 height 35
type textarea "x"
type input "1"
click at [773, 593] on button "Add" at bounding box center [749, 589] width 206 height 29
type textarea "x"
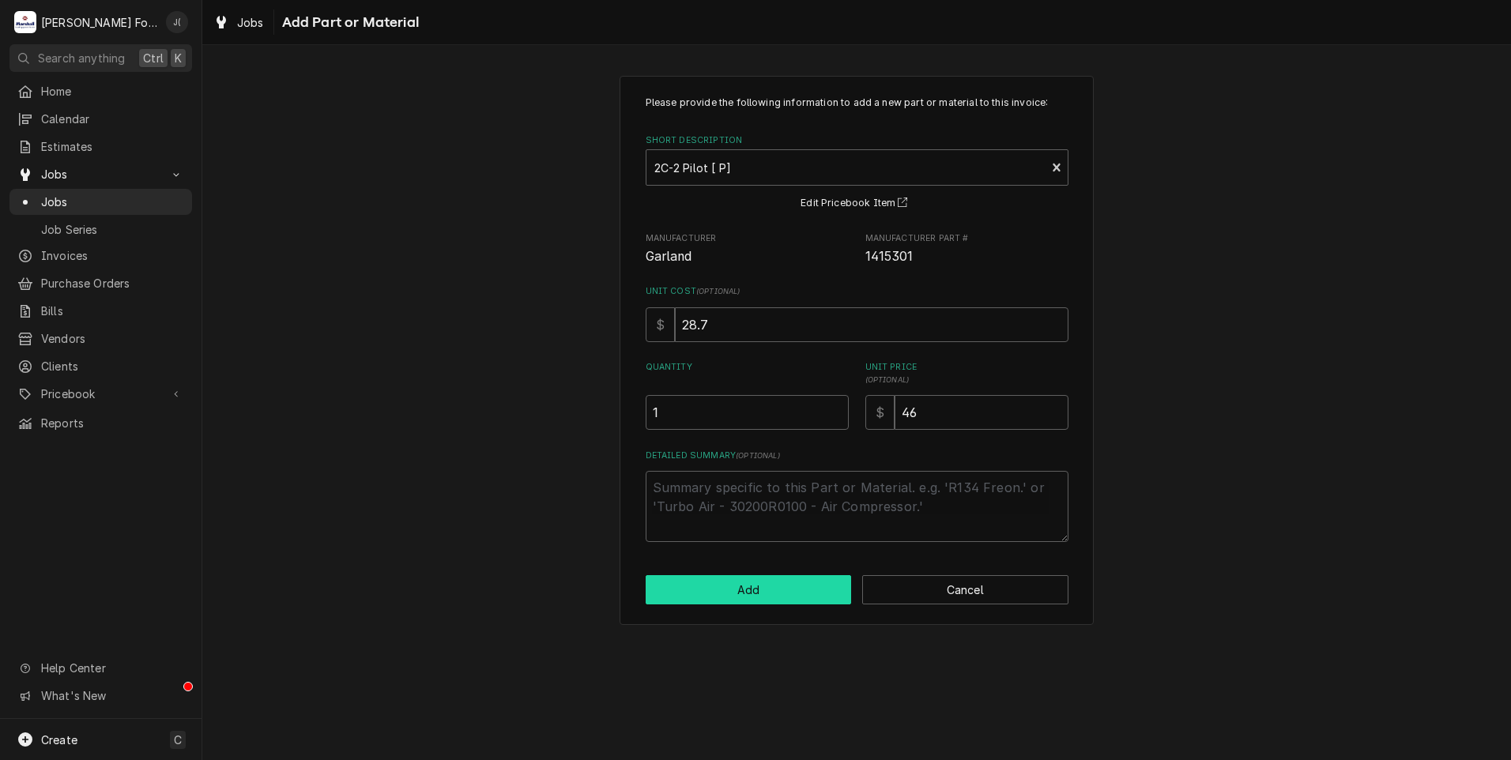
scroll to position [948, 0]
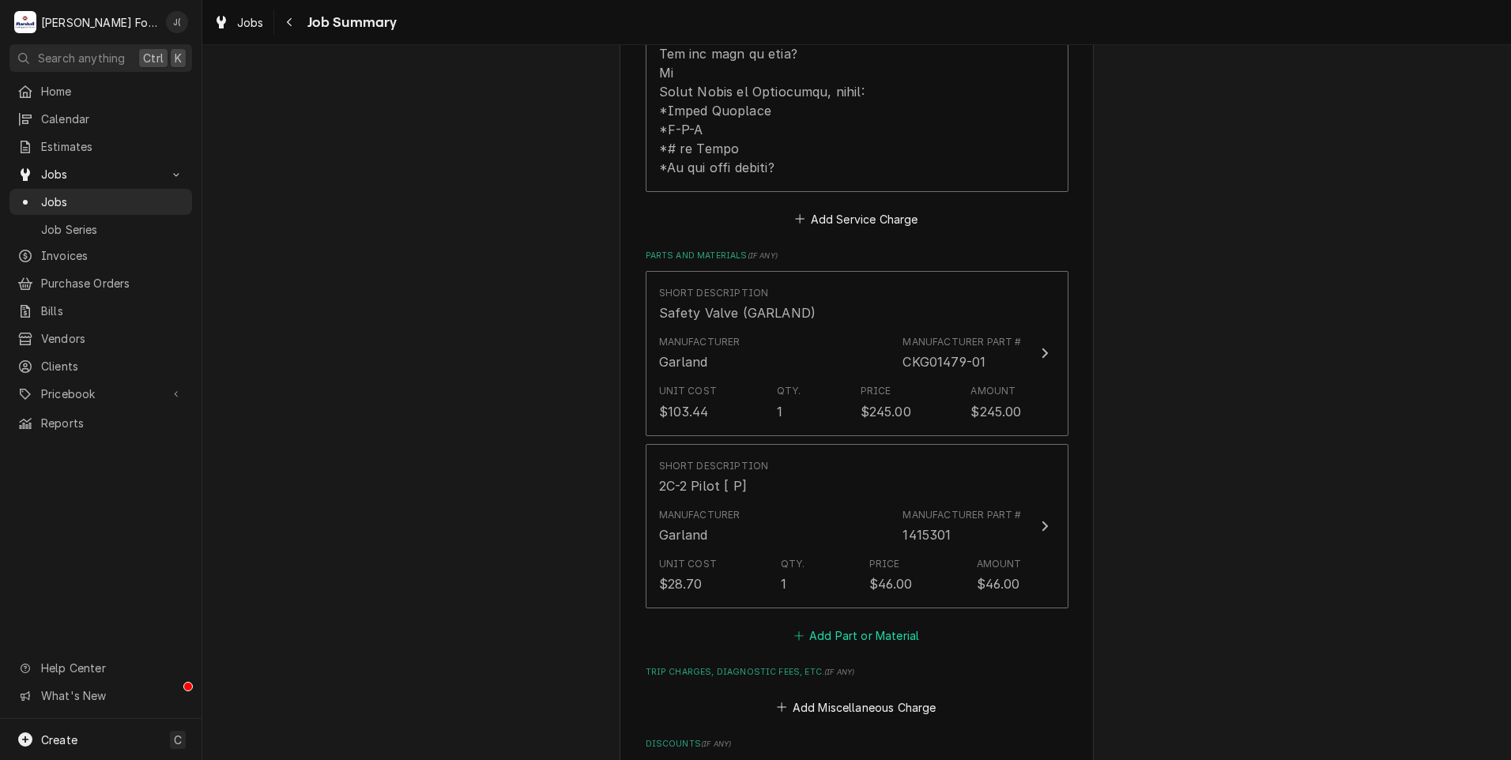
click at [847, 625] on button "Add Part or Material" at bounding box center [856, 636] width 130 height 22
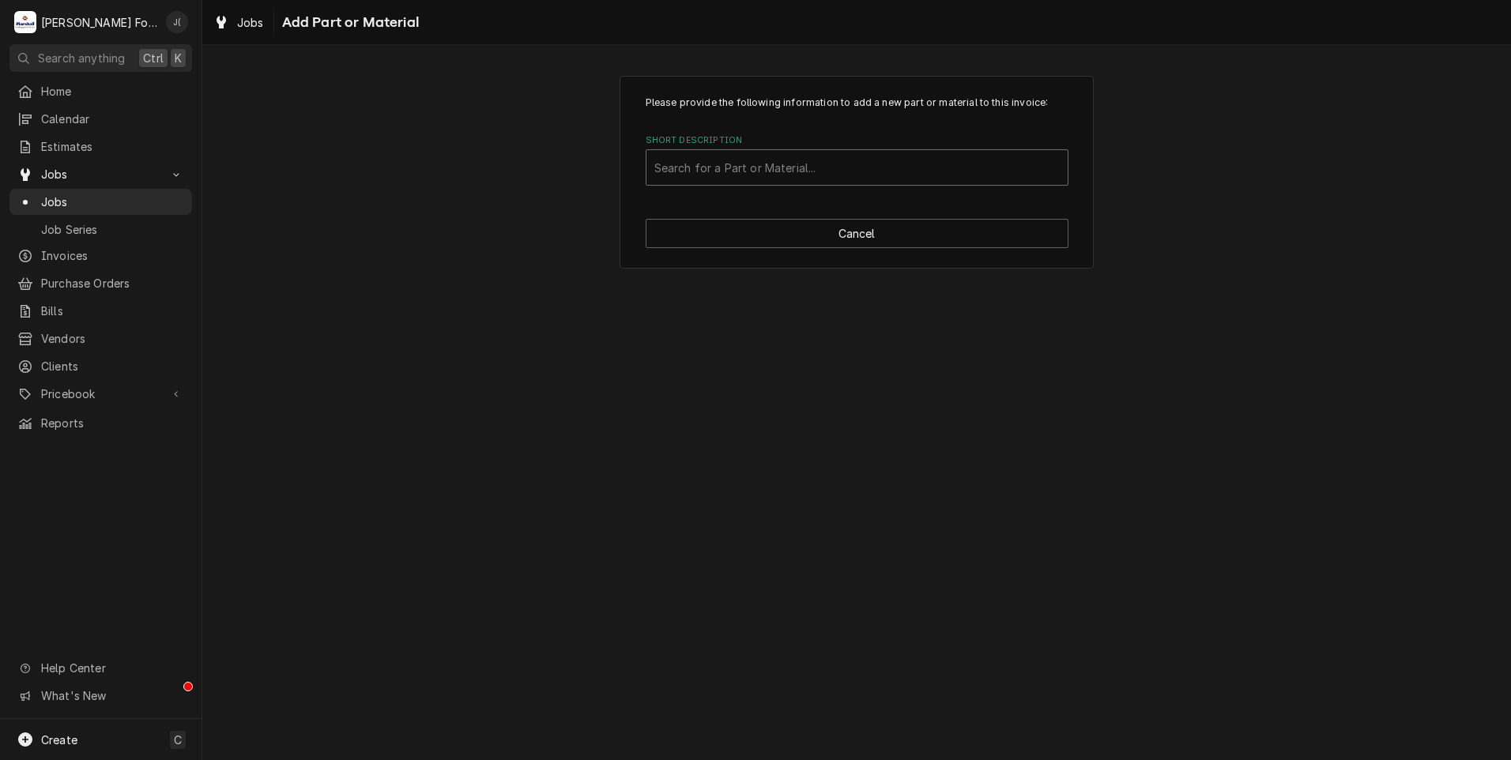
click at [816, 163] on div "Short Description" at bounding box center [856, 167] width 405 height 28
type input "SSDT"
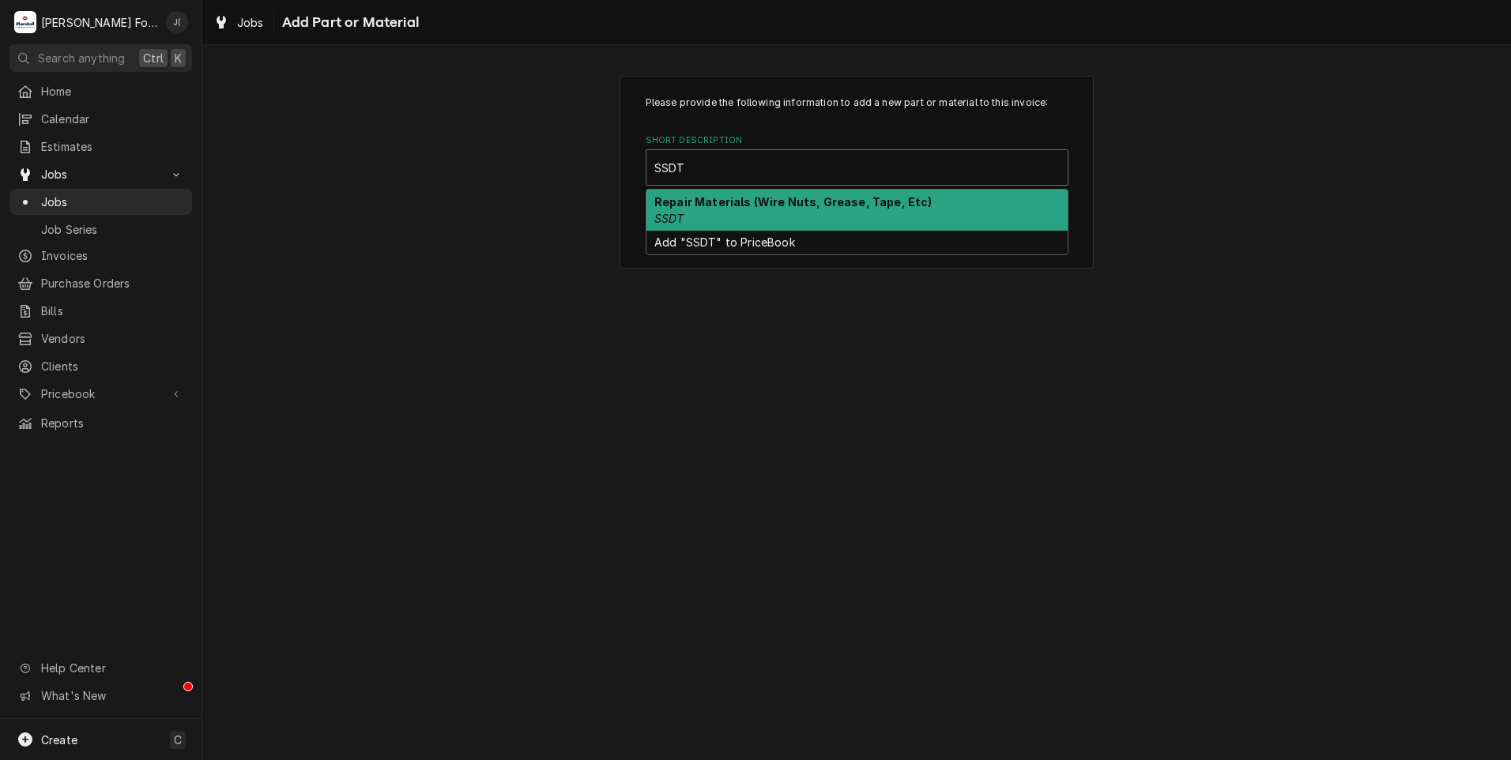
click at [803, 209] on div "Repair Materials (Wire Nuts, Grease, Tape, Etc) SSDT" at bounding box center [856, 210] width 421 height 41
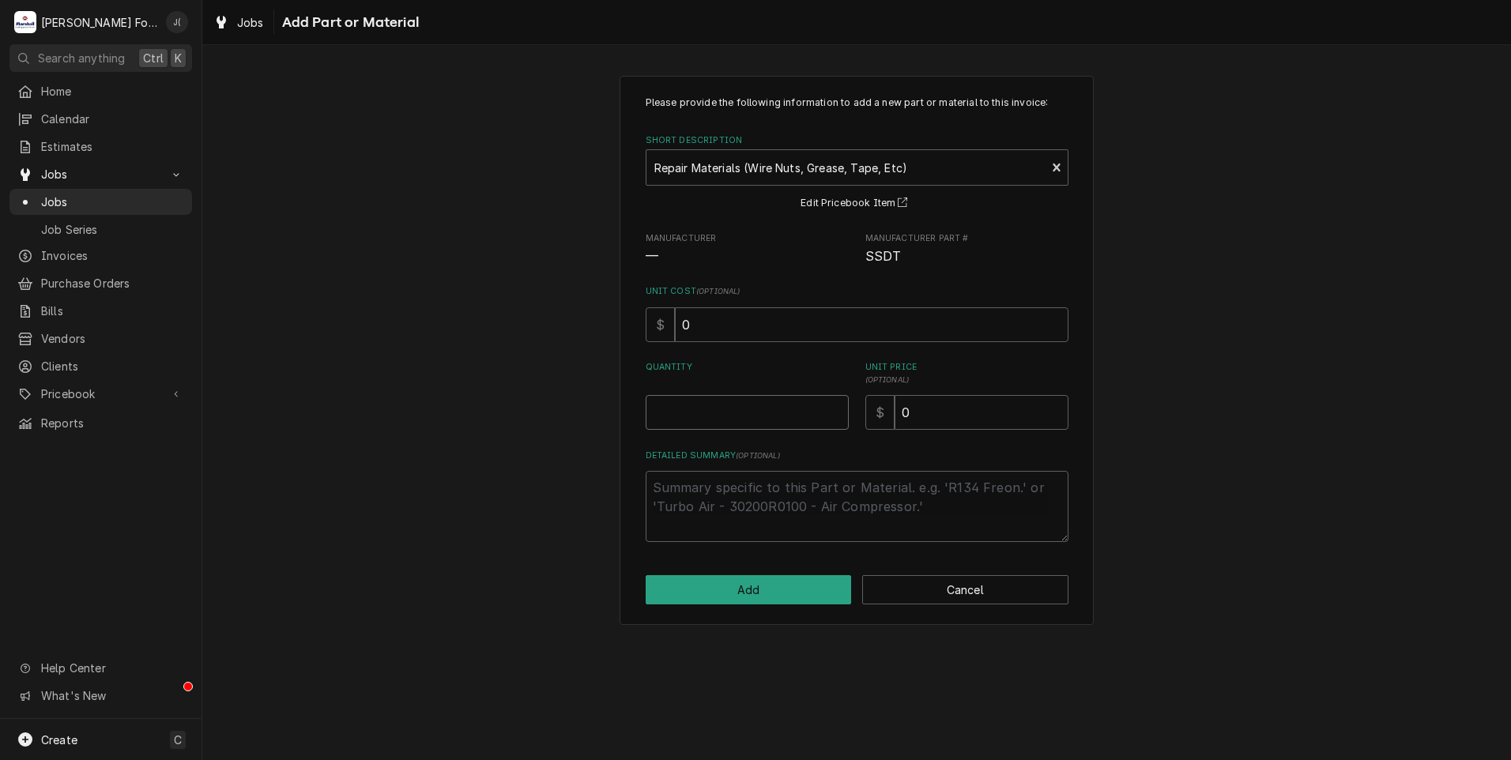
click at [755, 416] on input "Quantity" at bounding box center [747, 412] width 203 height 35
type textarea "x"
type input "1"
type textarea "x"
type input "6"
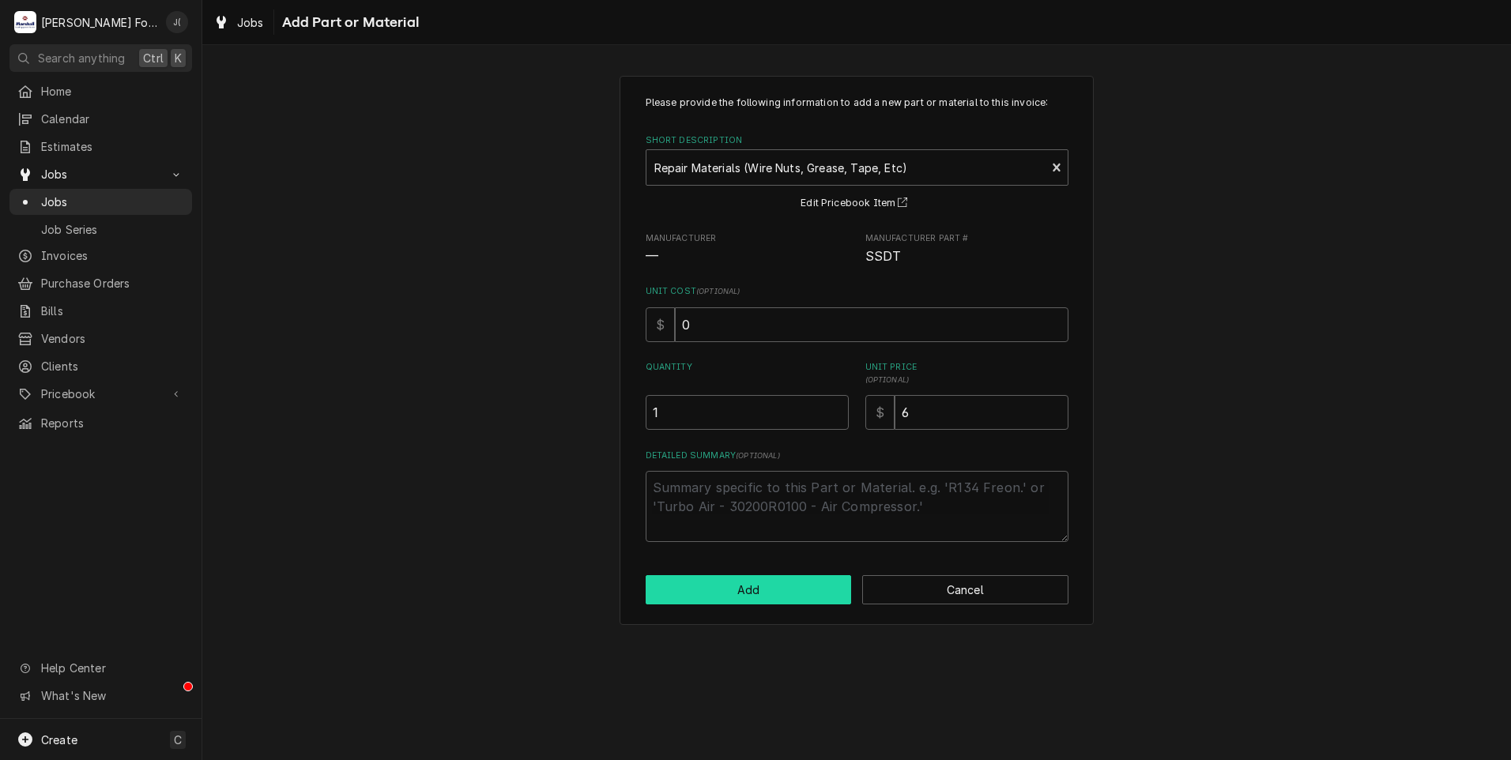
click at [767, 593] on button "Add" at bounding box center [749, 589] width 206 height 29
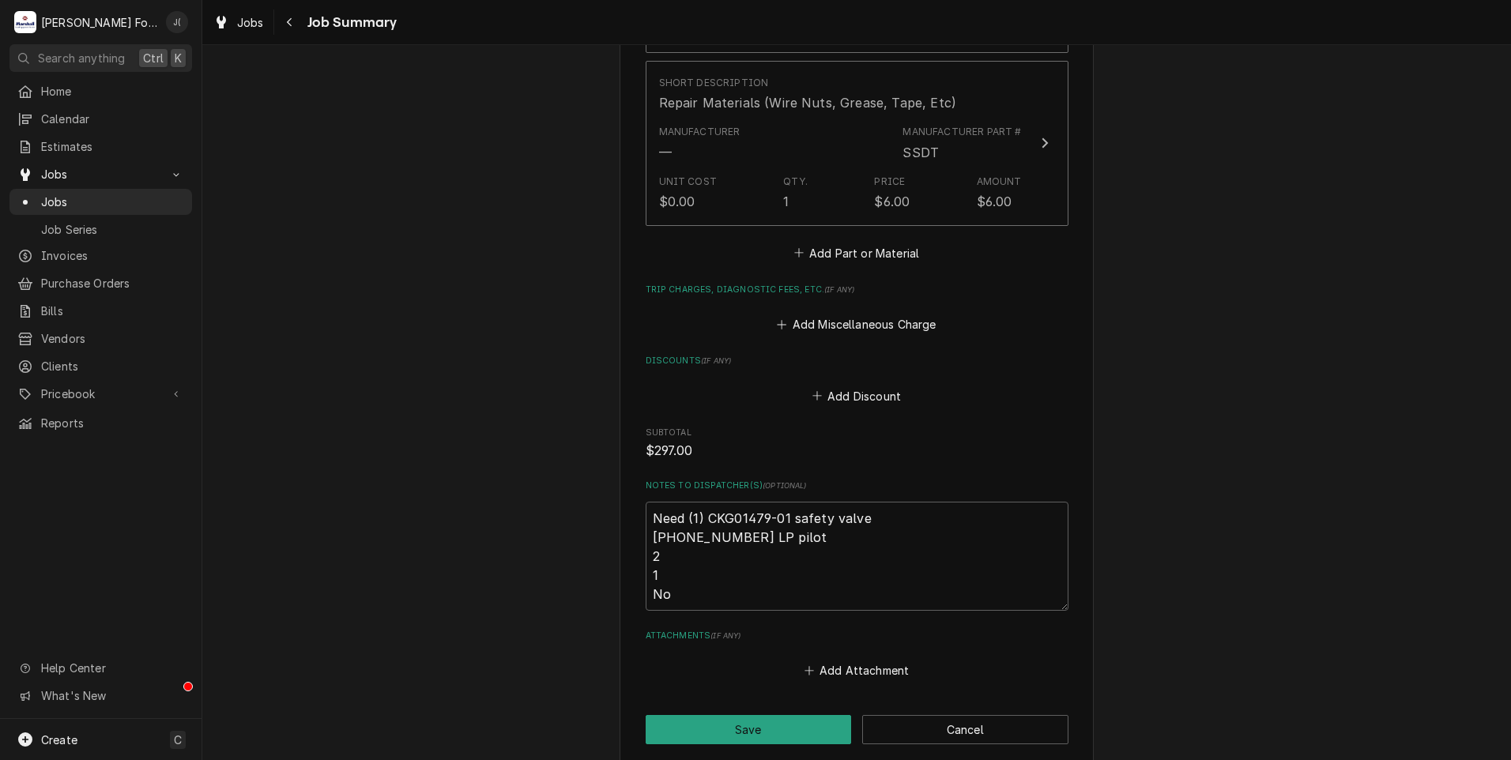
scroll to position [1652, 0]
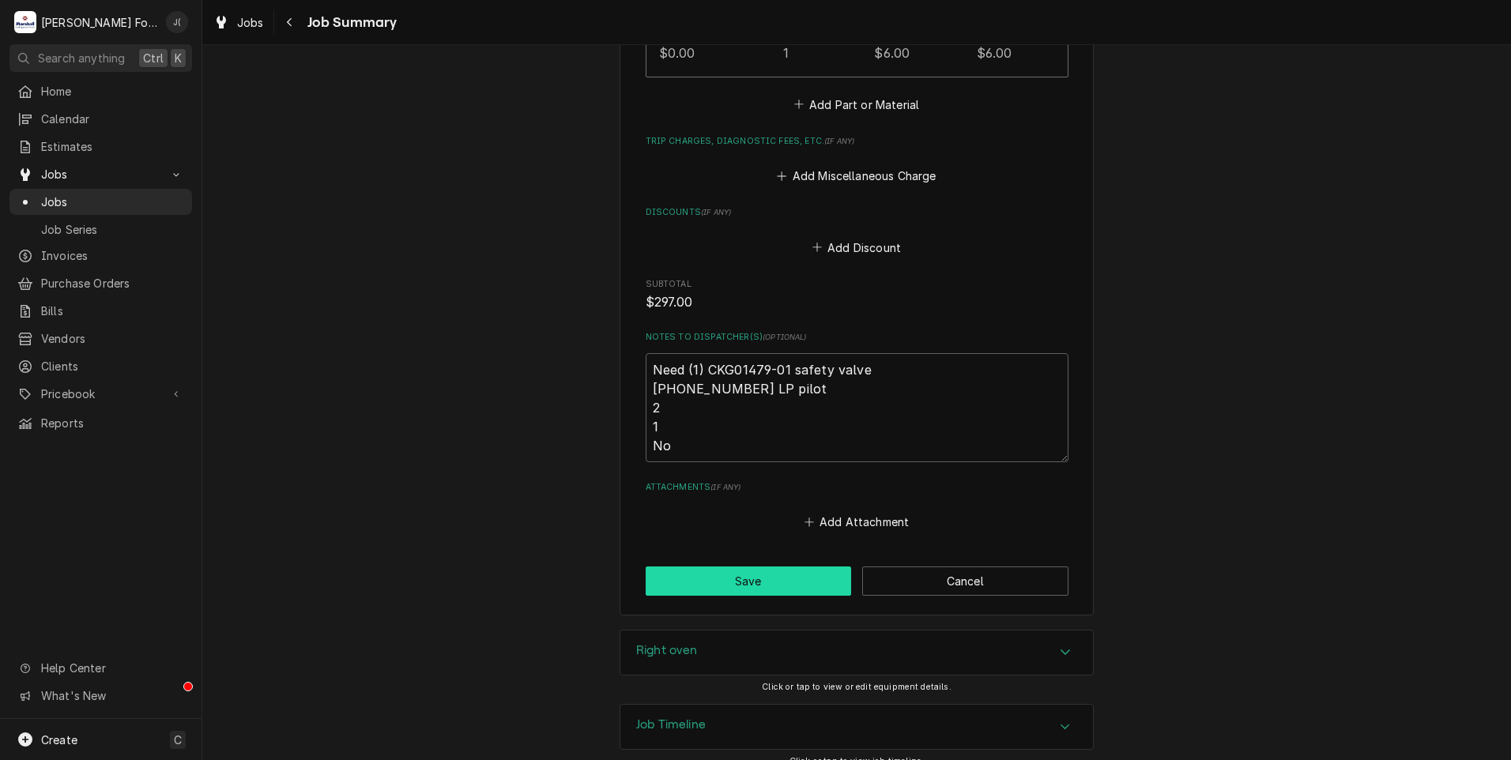
click at [763, 569] on button "Save" at bounding box center [749, 581] width 206 height 29
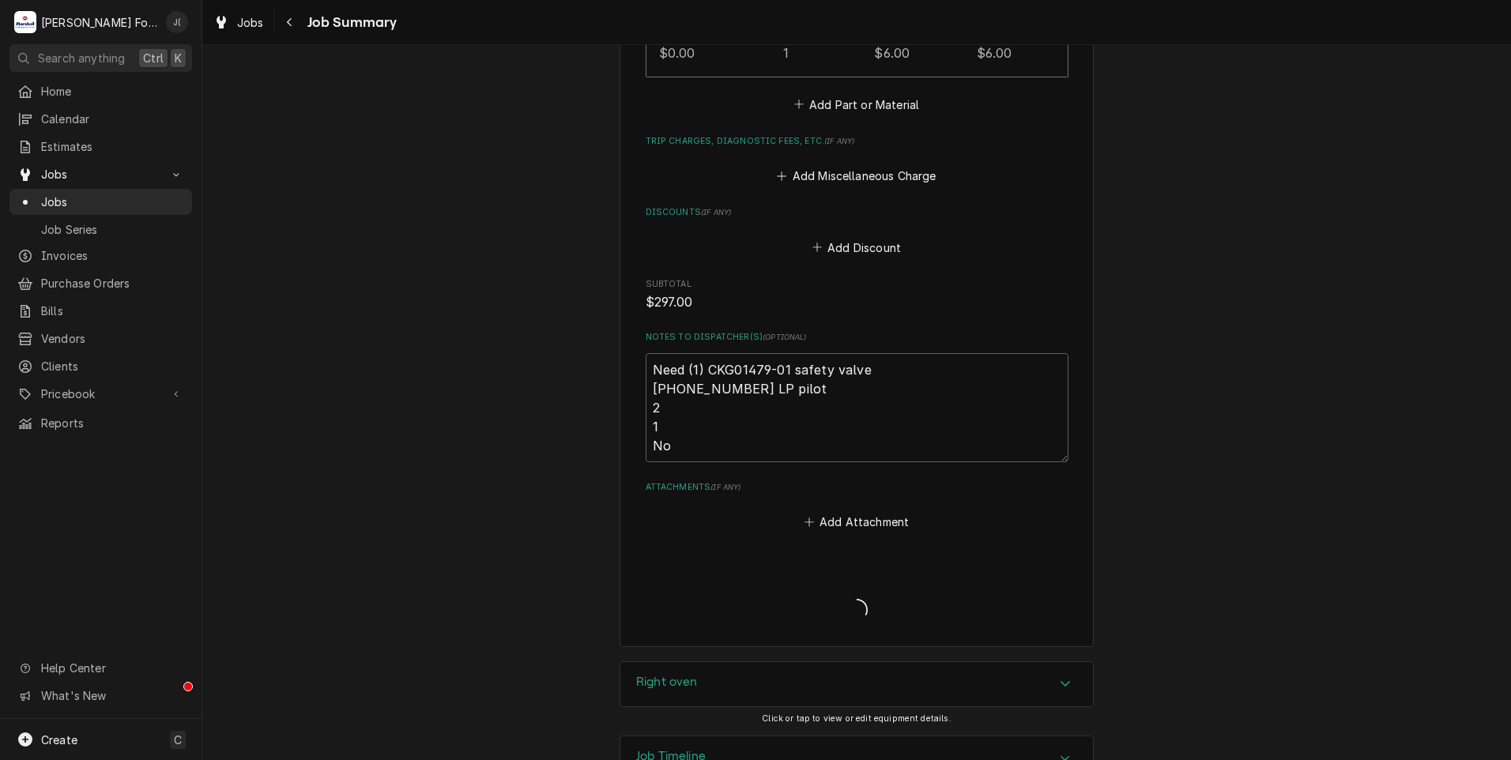
type textarea "x"
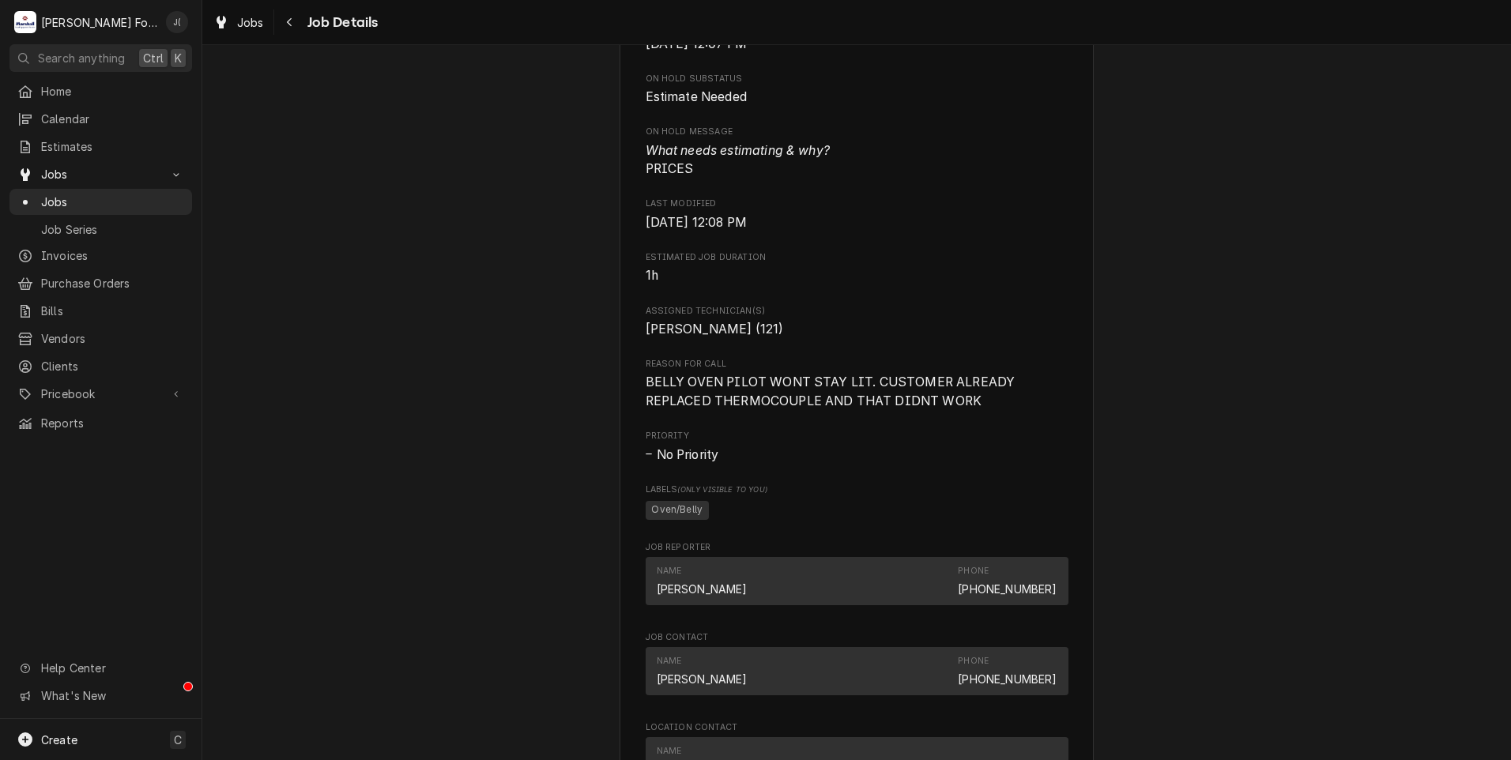
scroll to position [869, 0]
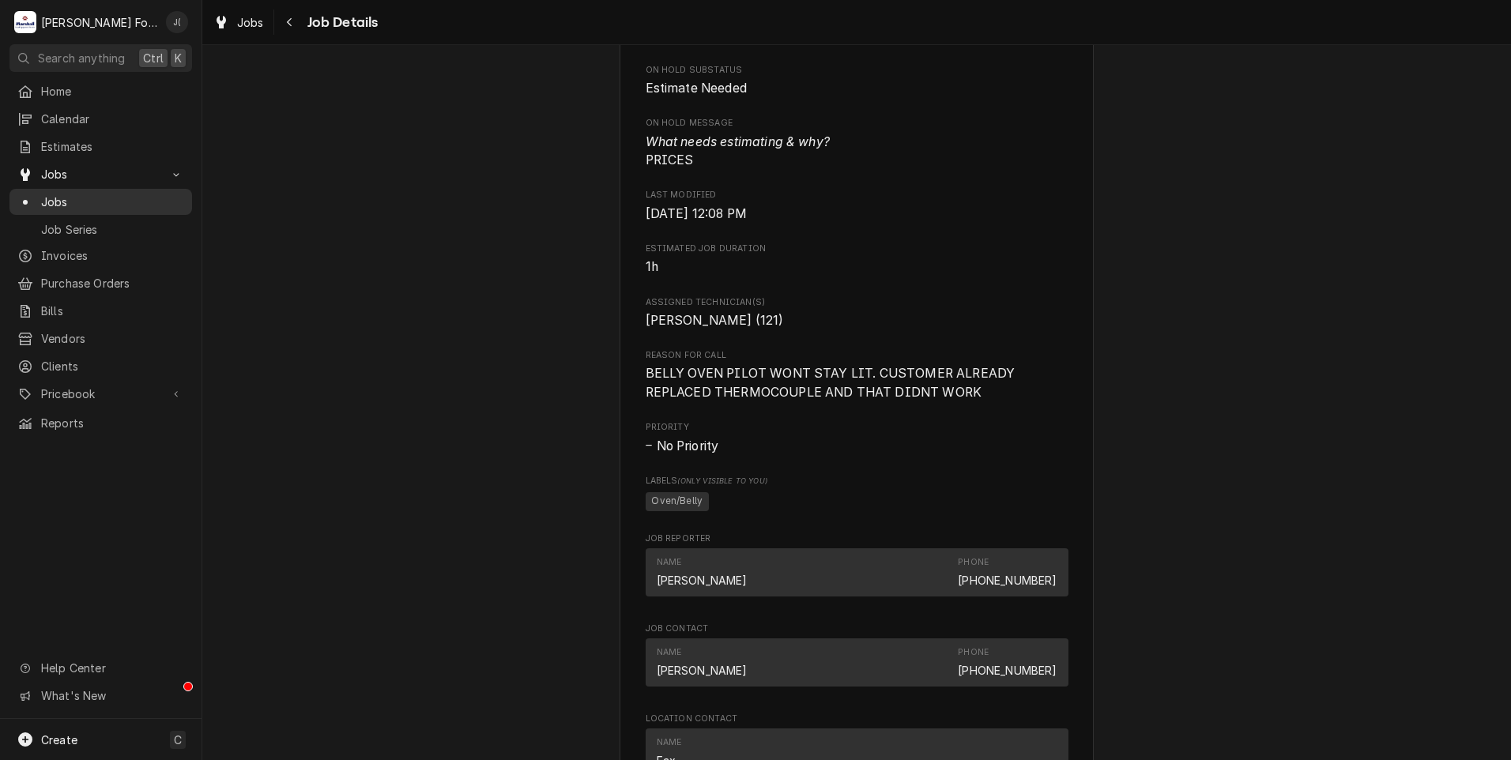
click at [78, 203] on span "Jobs" at bounding box center [112, 202] width 143 height 17
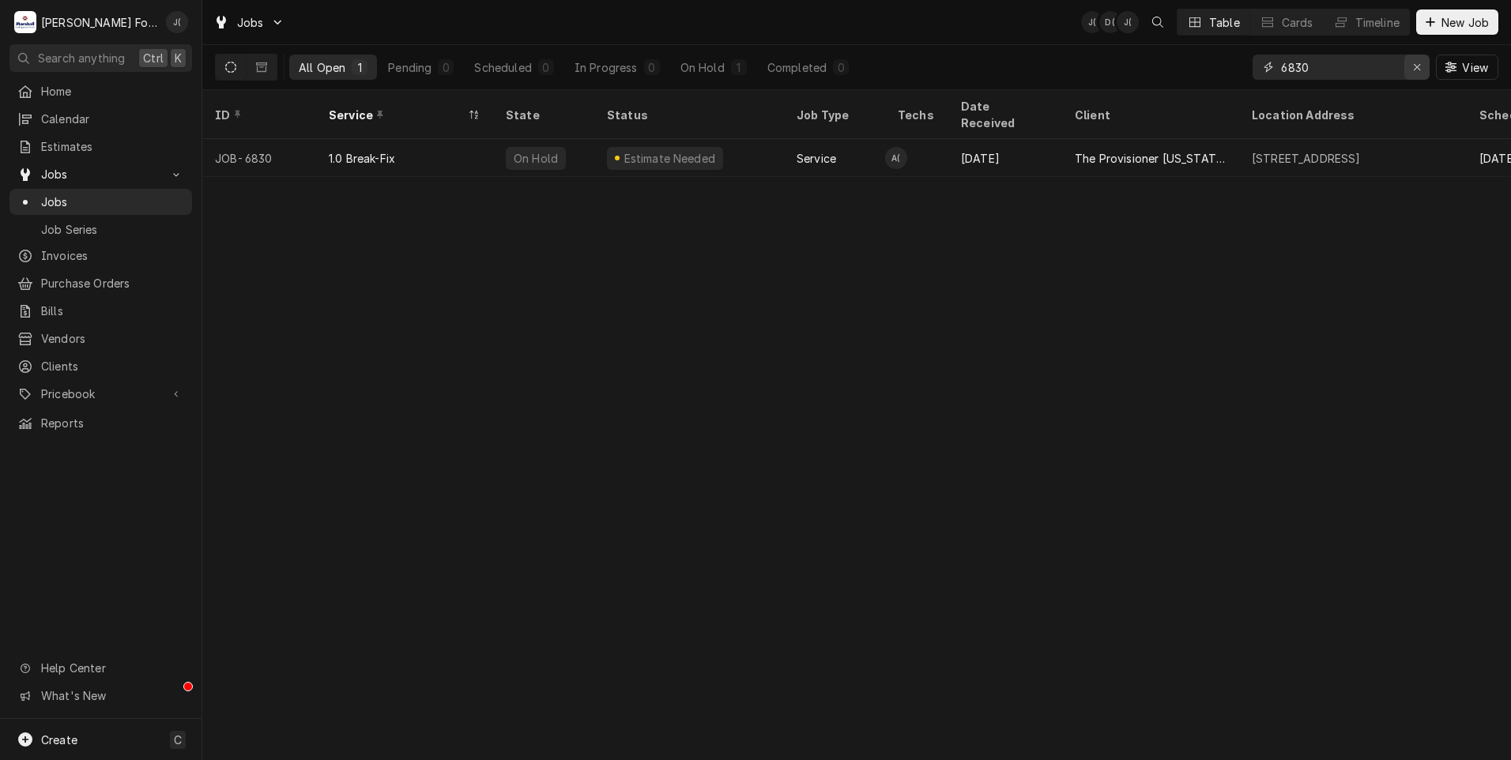
click at [1415, 66] on icon "Erase input" at bounding box center [1417, 67] width 9 height 11
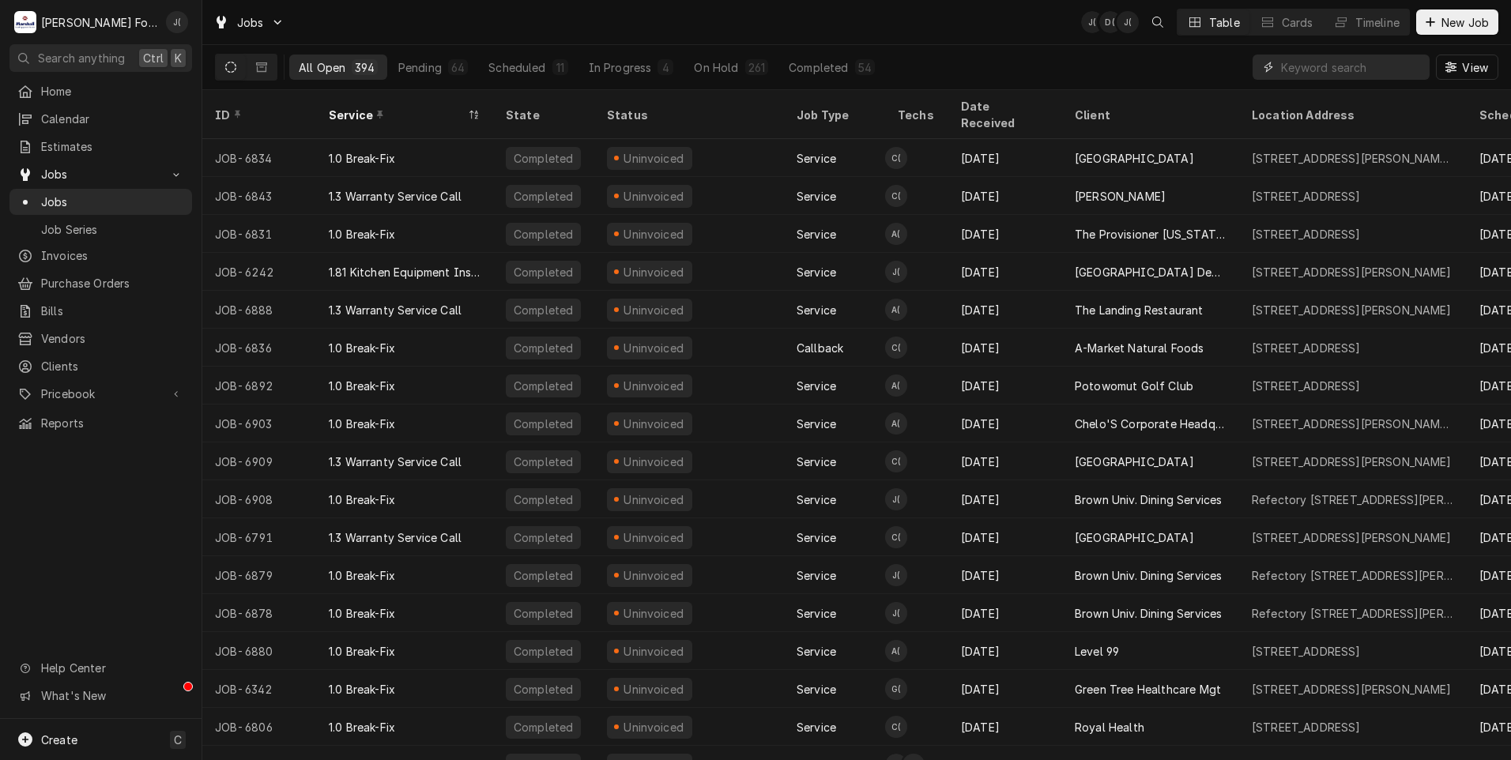
click at [1369, 64] on input "Dynamic Content Wrapper" at bounding box center [1351, 67] width 141 height 25
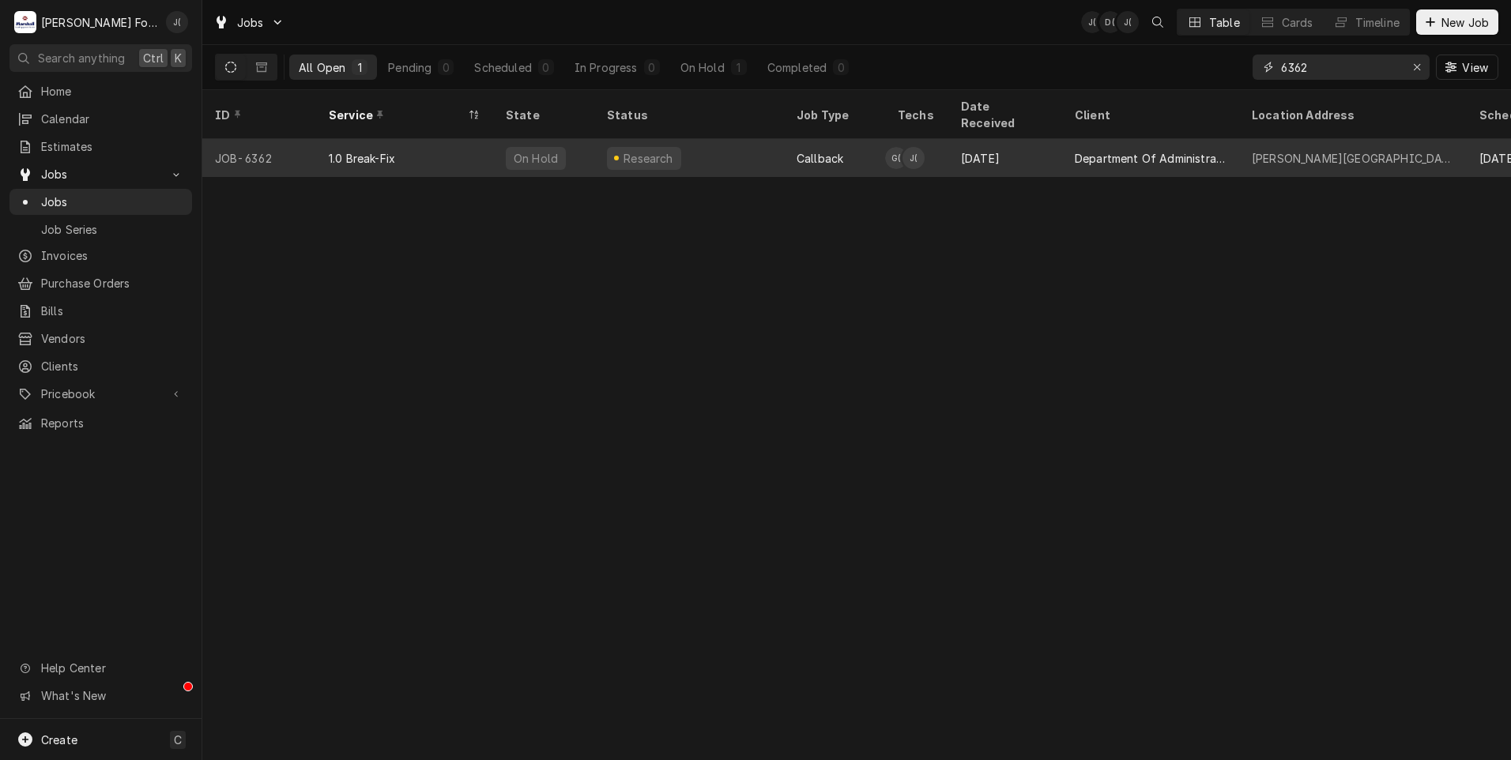
type input "6362"
click at [725, 156] on div "Research" at bounding box center [689, 158] width 190 height 38
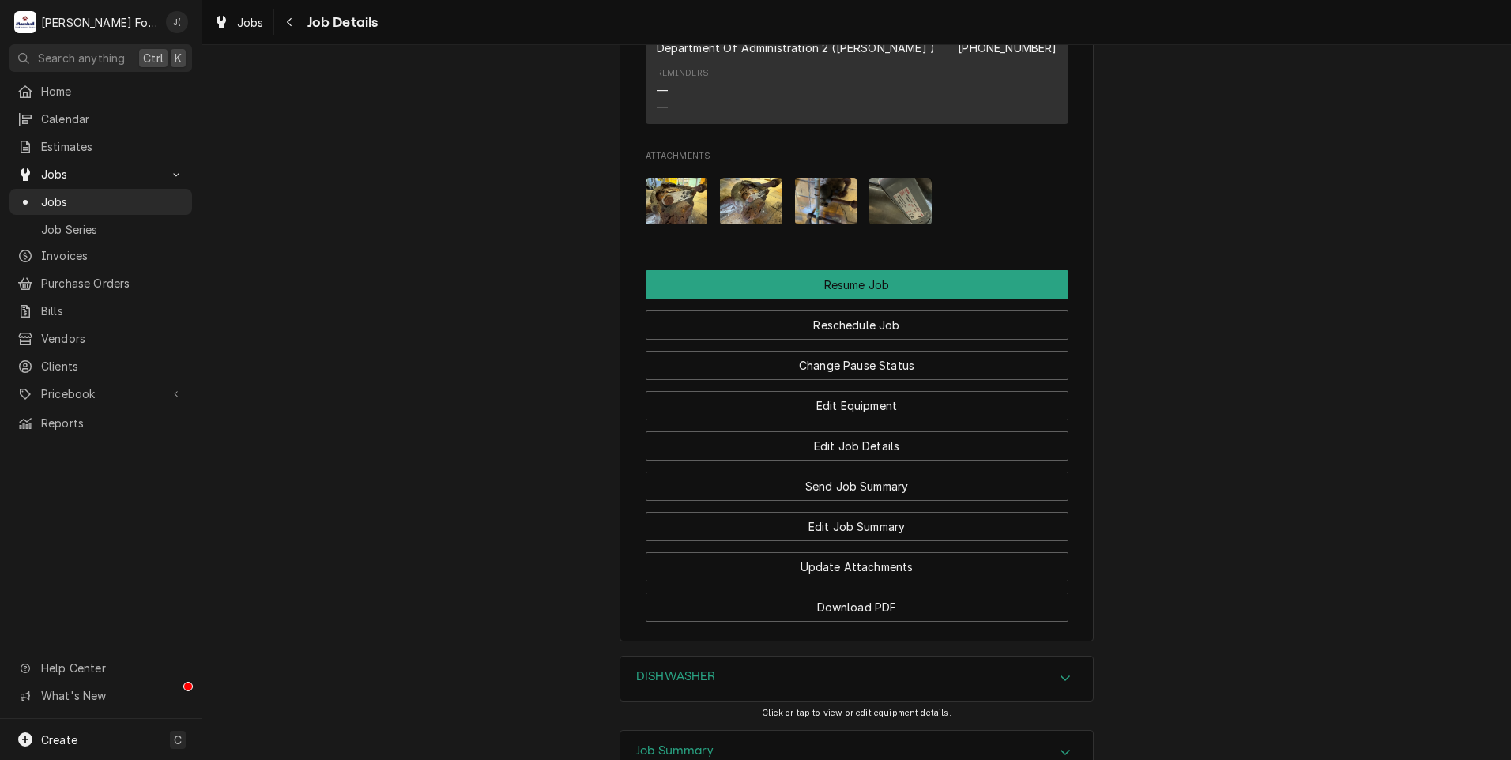
scroll to position [2000, 0]
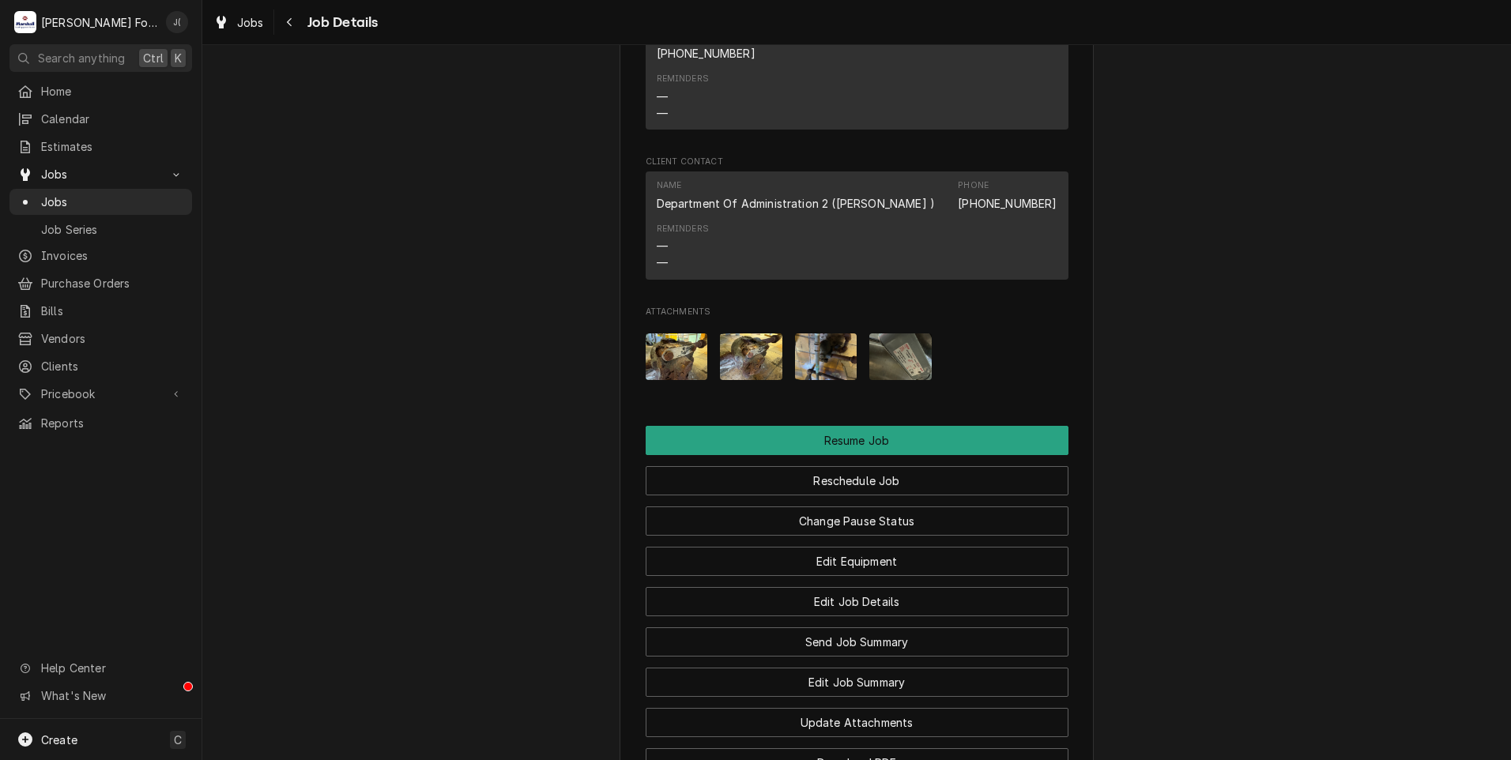
click at [889, 333] on img "Attachments" at bounding box center [900, 356] width 62 height 47
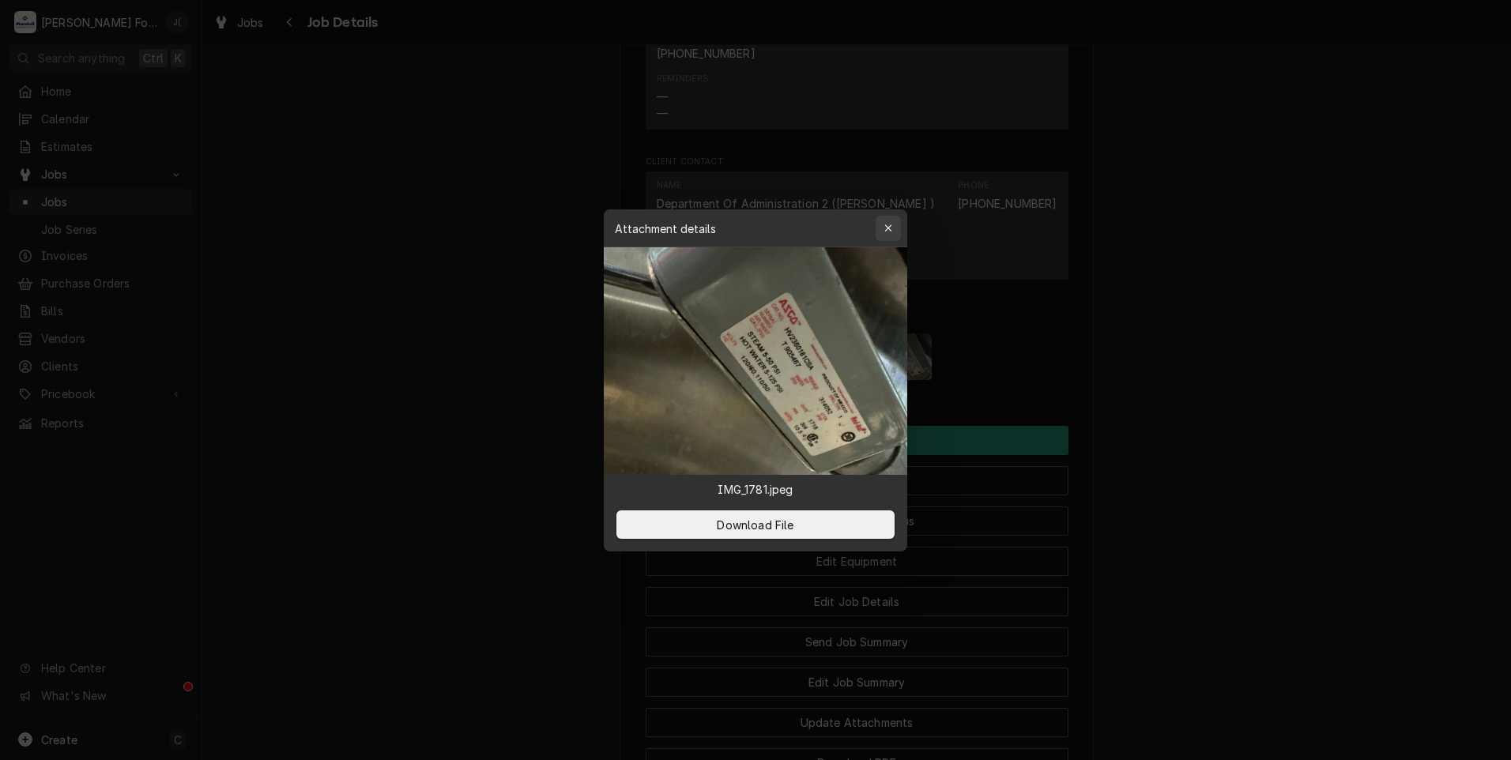
click at [889, 228] on icon "button" at bounding box center [888, 228] width 9 height 11
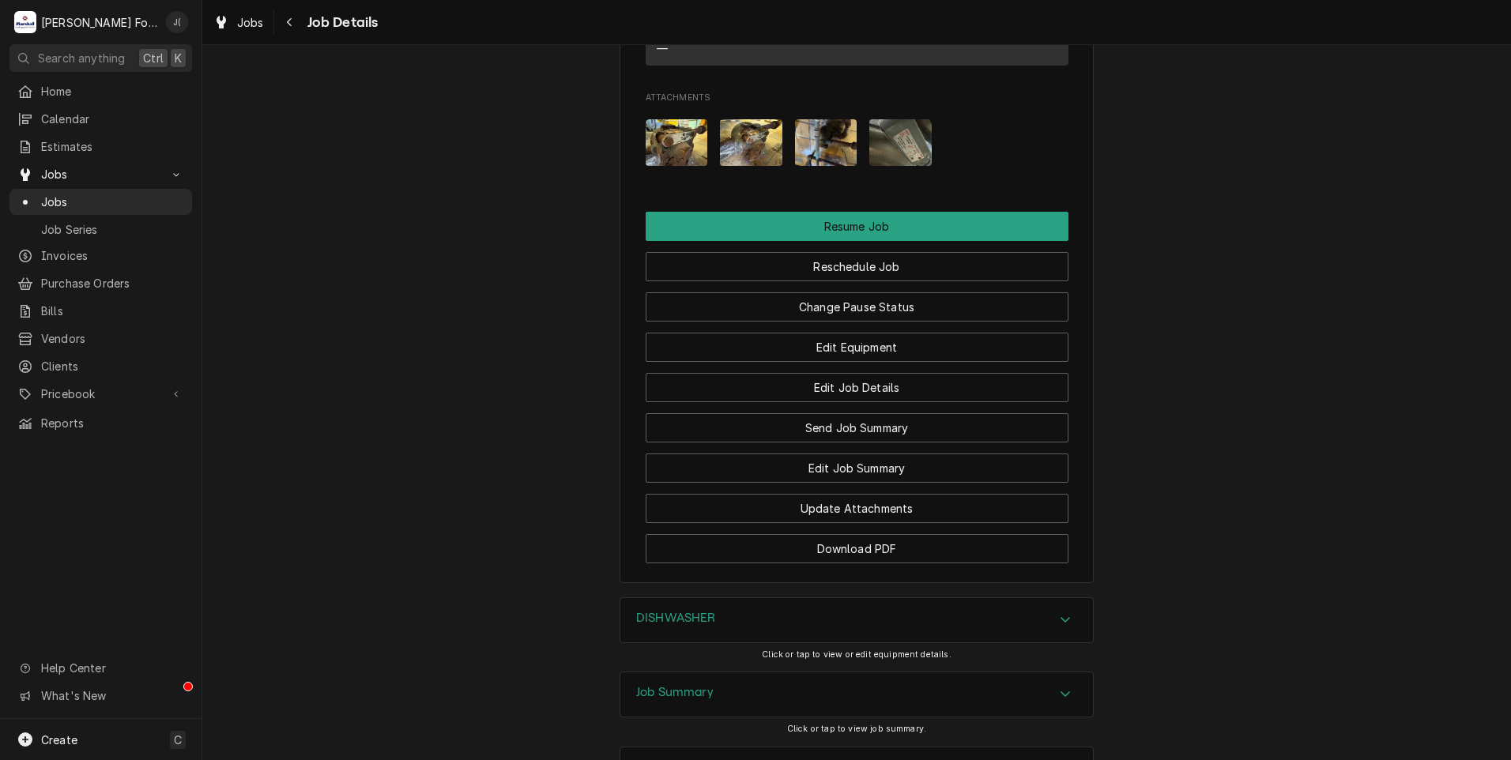
scroll to position [2316, 0]
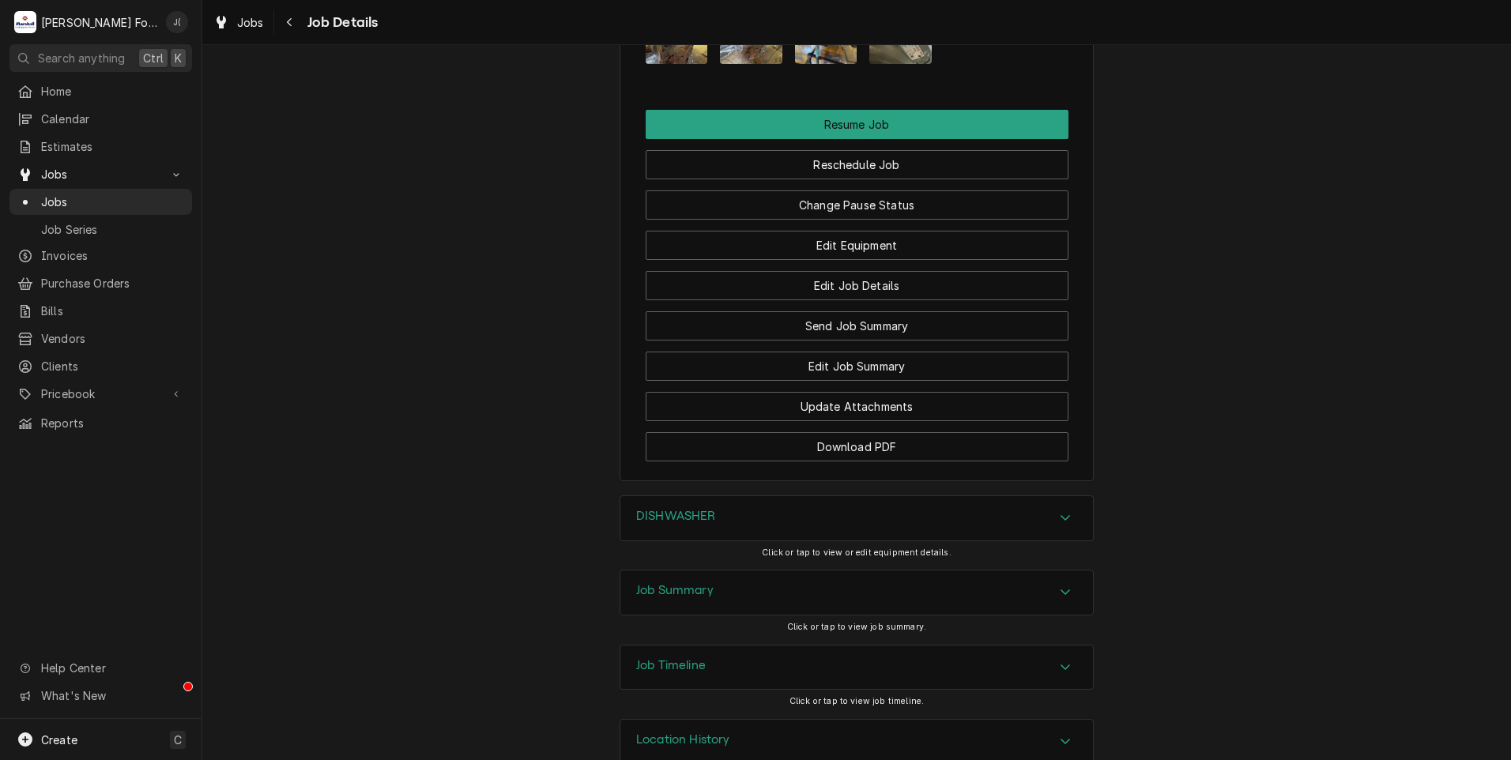
click at [671, 583] on h3 "Job Summary" at bounding box center [674, 590] width 77 height 15
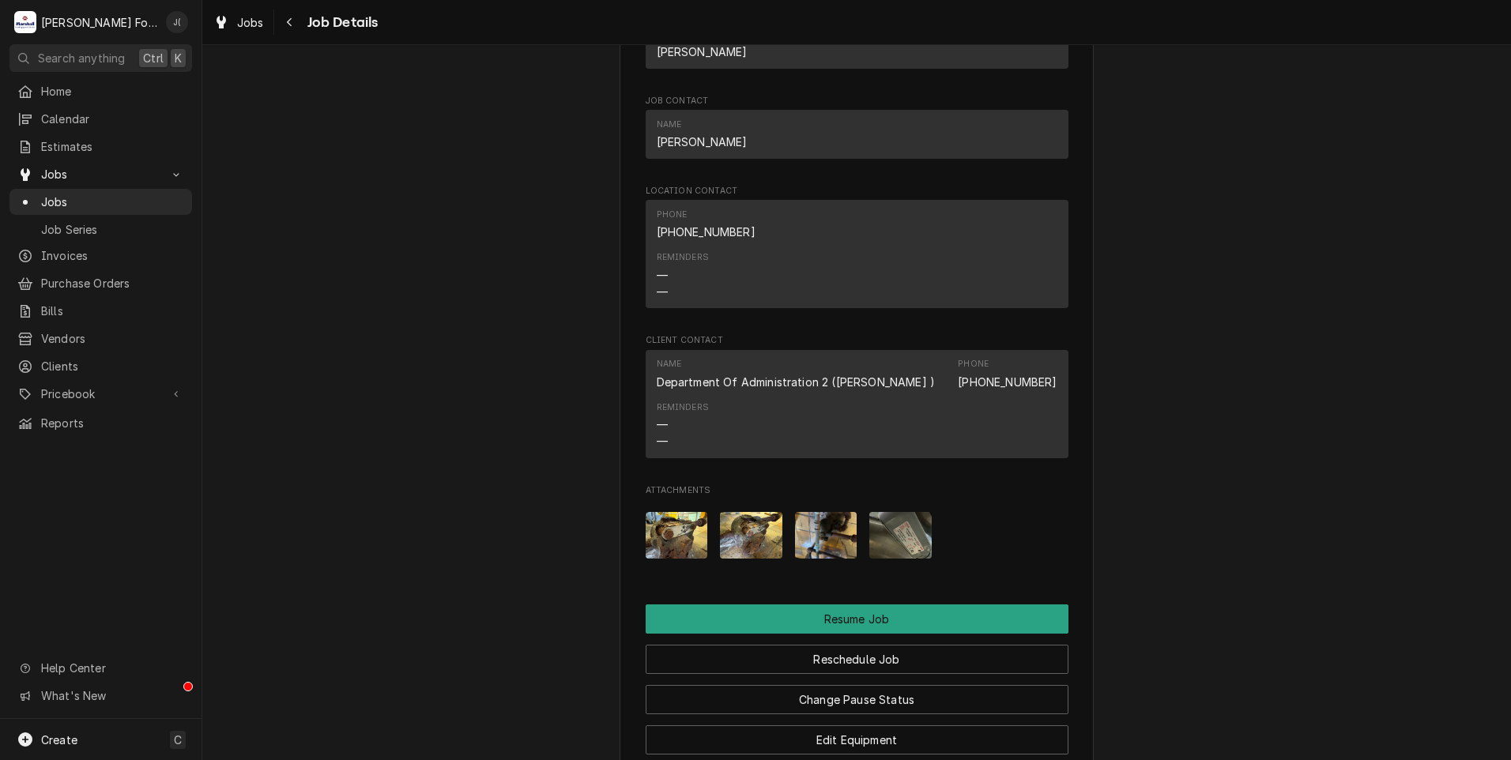
scroll to position [1874, 0]
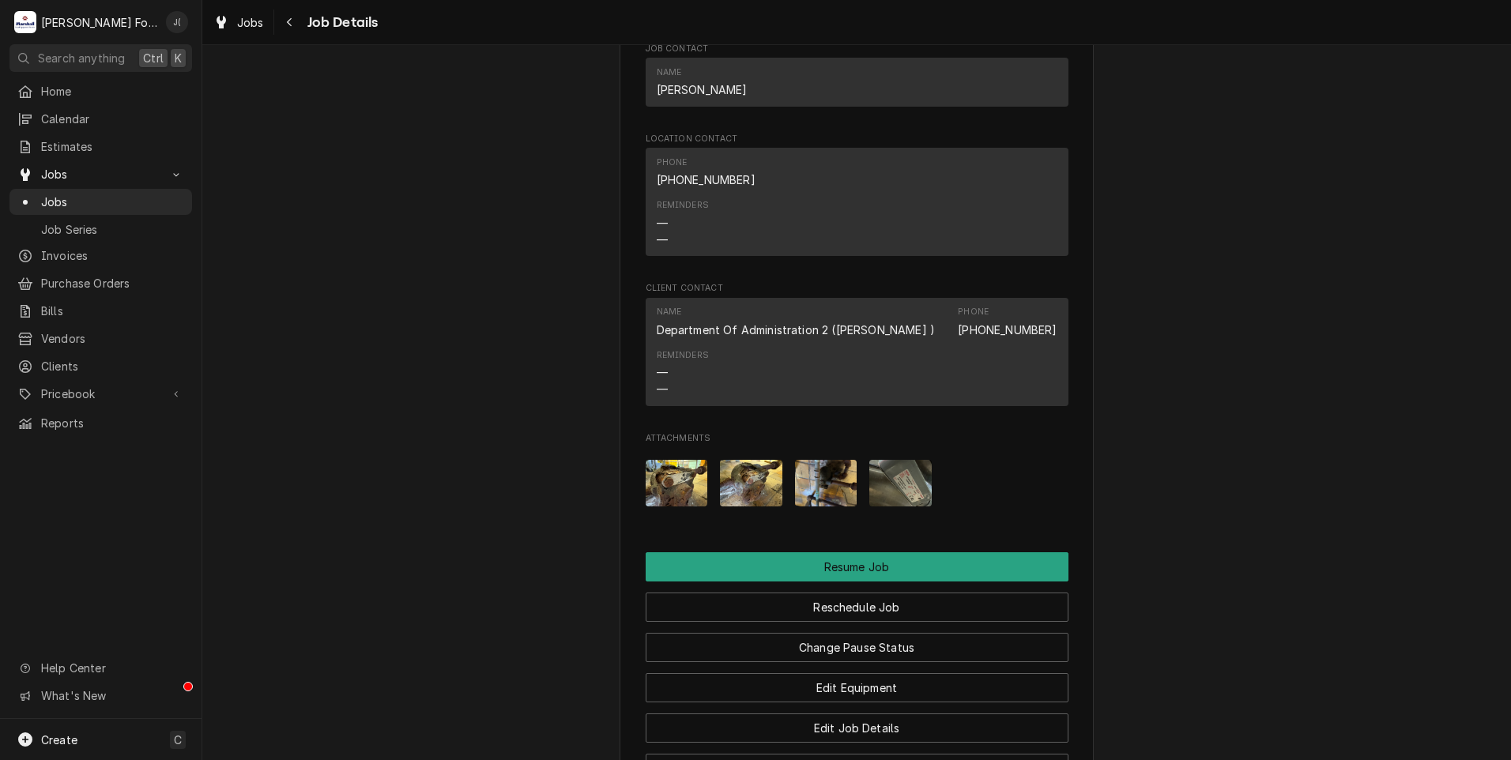
click at [669, 460] on img "Attachments" at bounding box center [677, 483] width 62 height 47
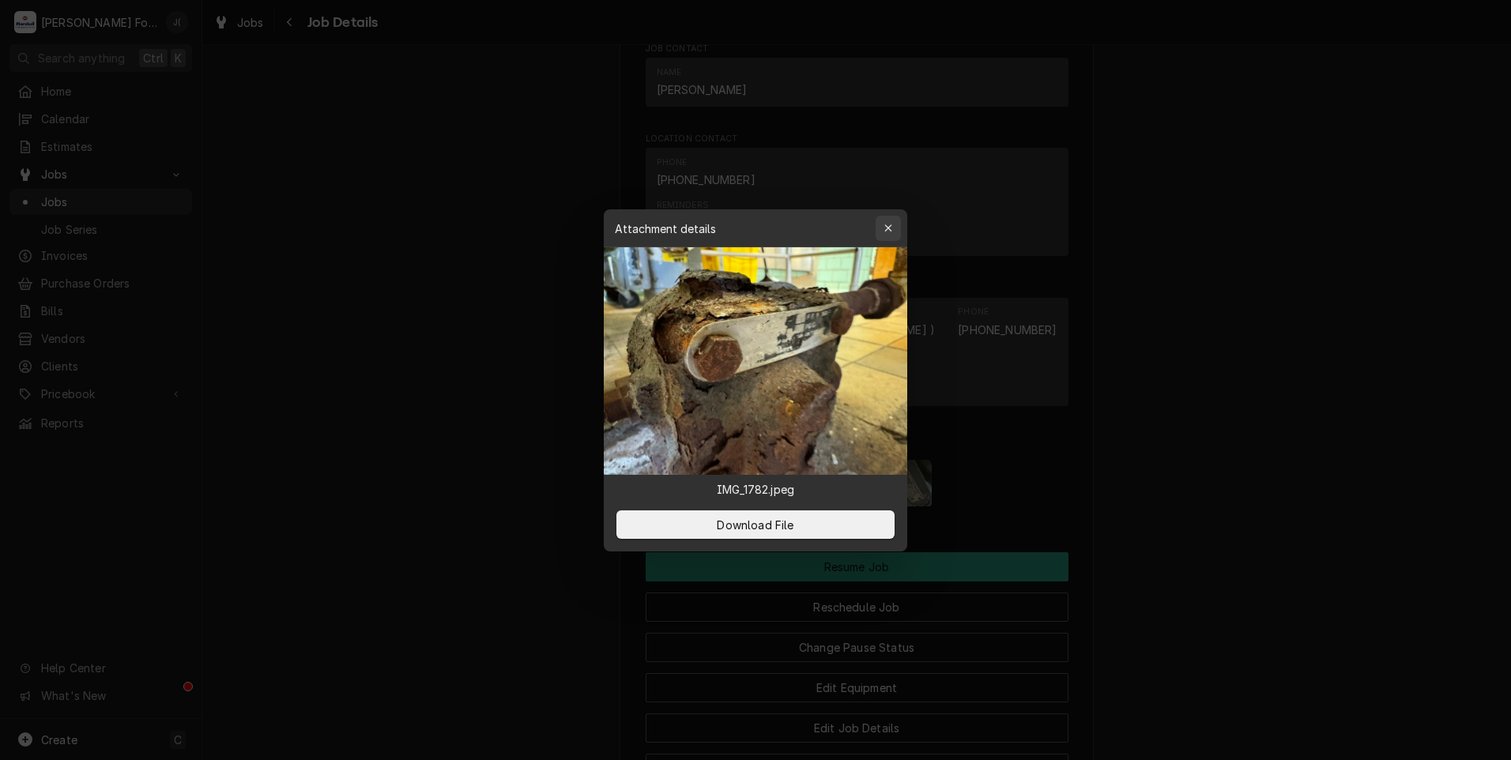
click at [887, 227] on icon "button" at bounding box center [887, 227] width 7 height 7
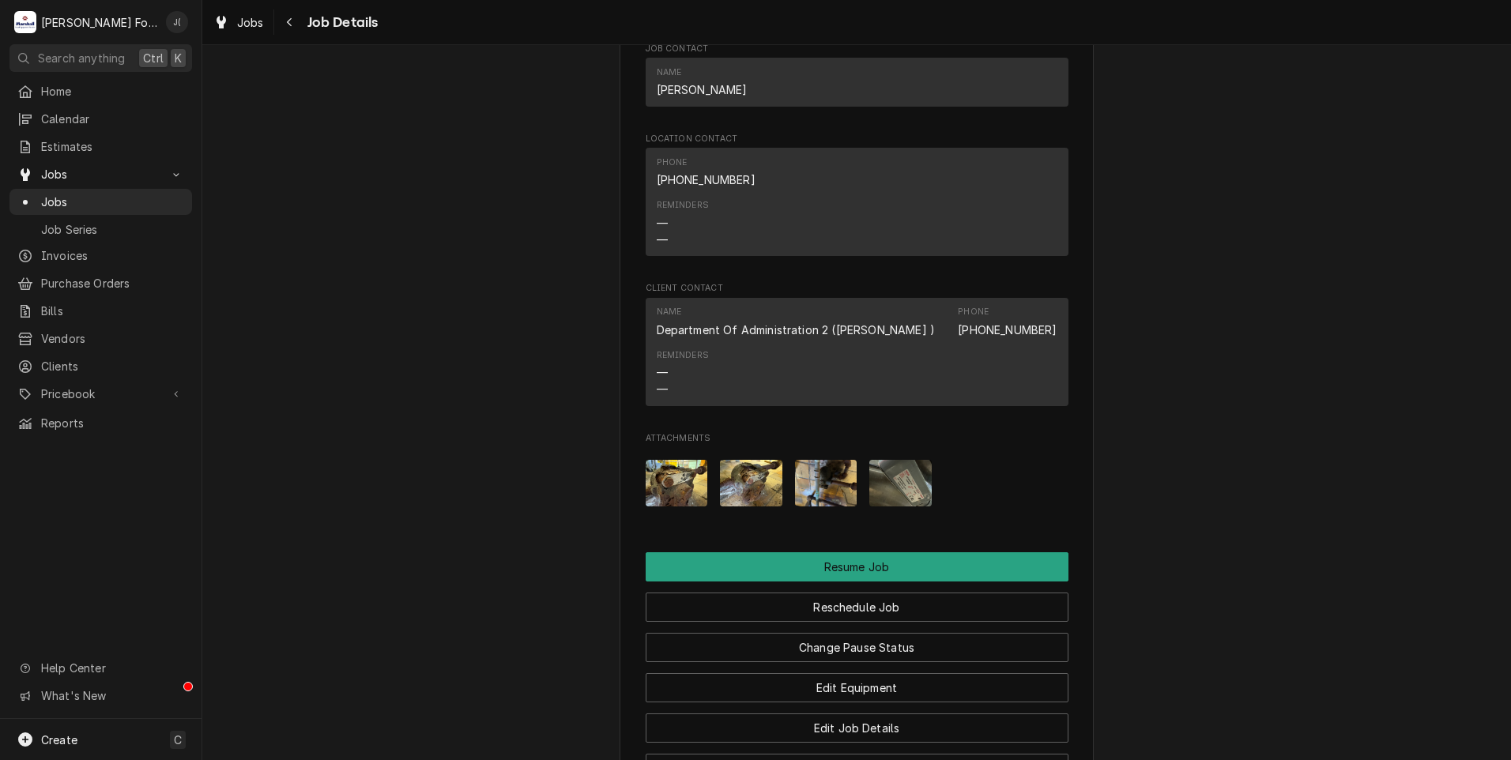
click at [748, 460] on img "Attachments" at bounding box center [751, 483] width 62 height 47
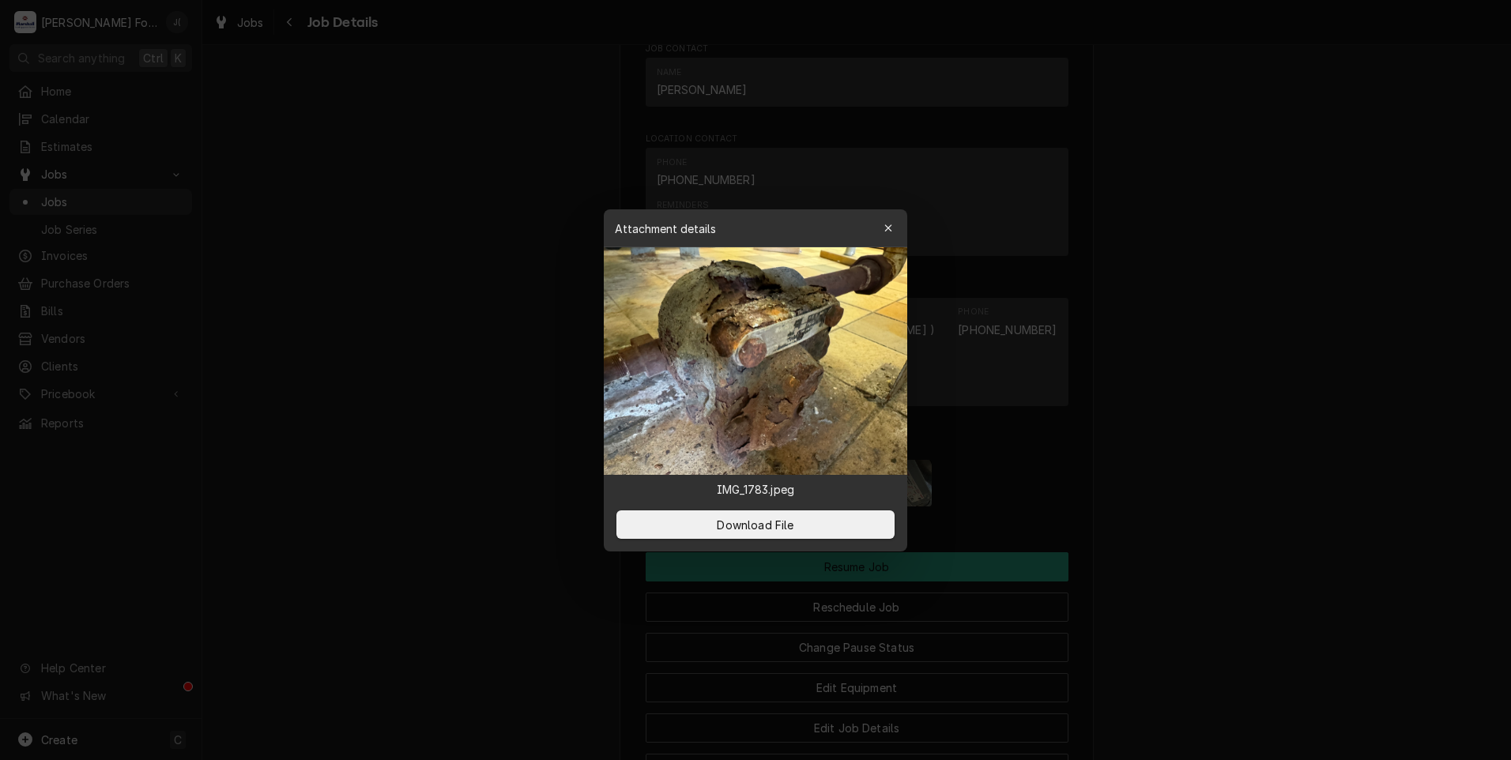
click at [748, 448] on img at bounding box center [755, 361] width 303 height 228
click at [895, 218] on button "button" at bounding box center [888, 228] width 25 height 25
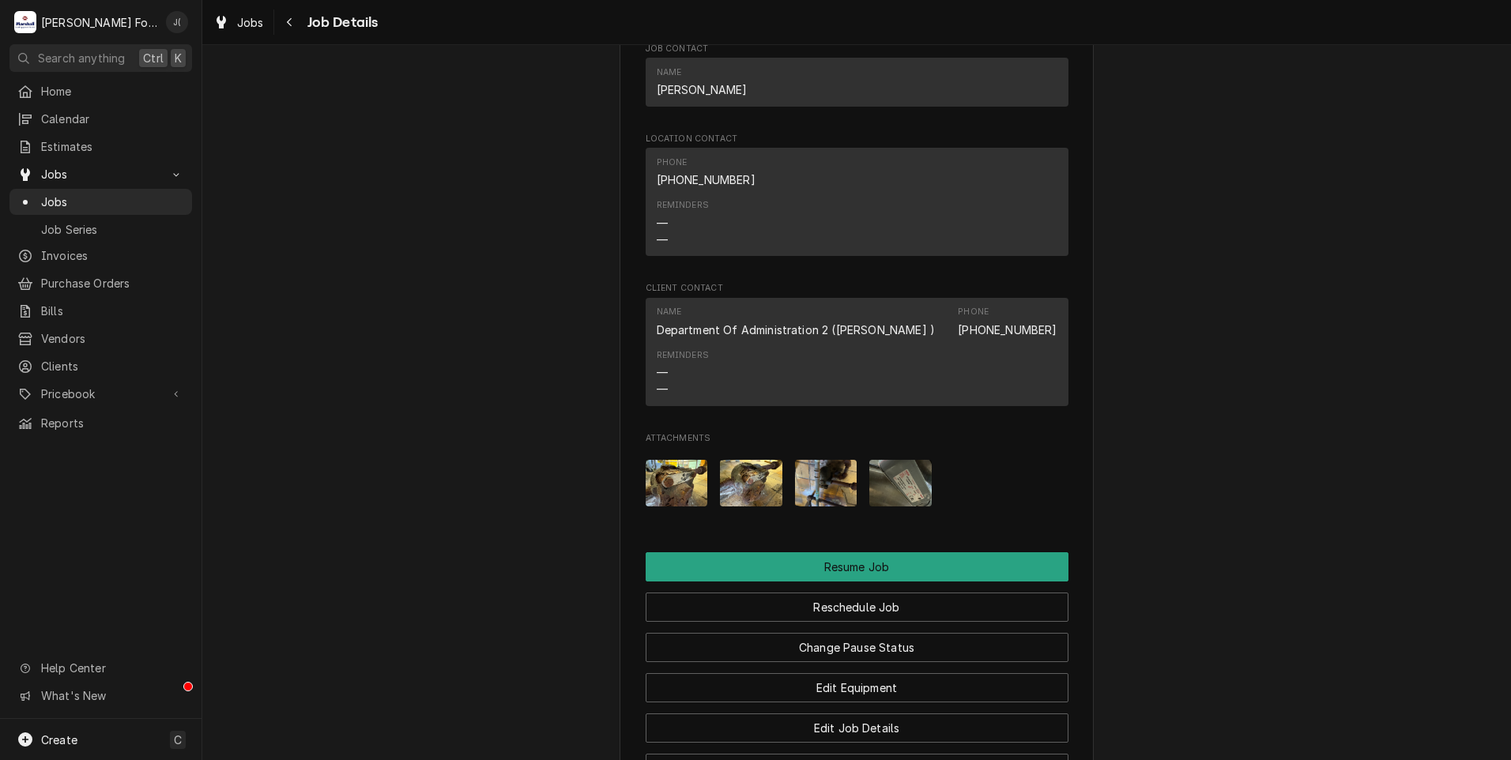
click at [830, 460] on img "Attachments" at bounding box center [826, 483] width 62 height 47
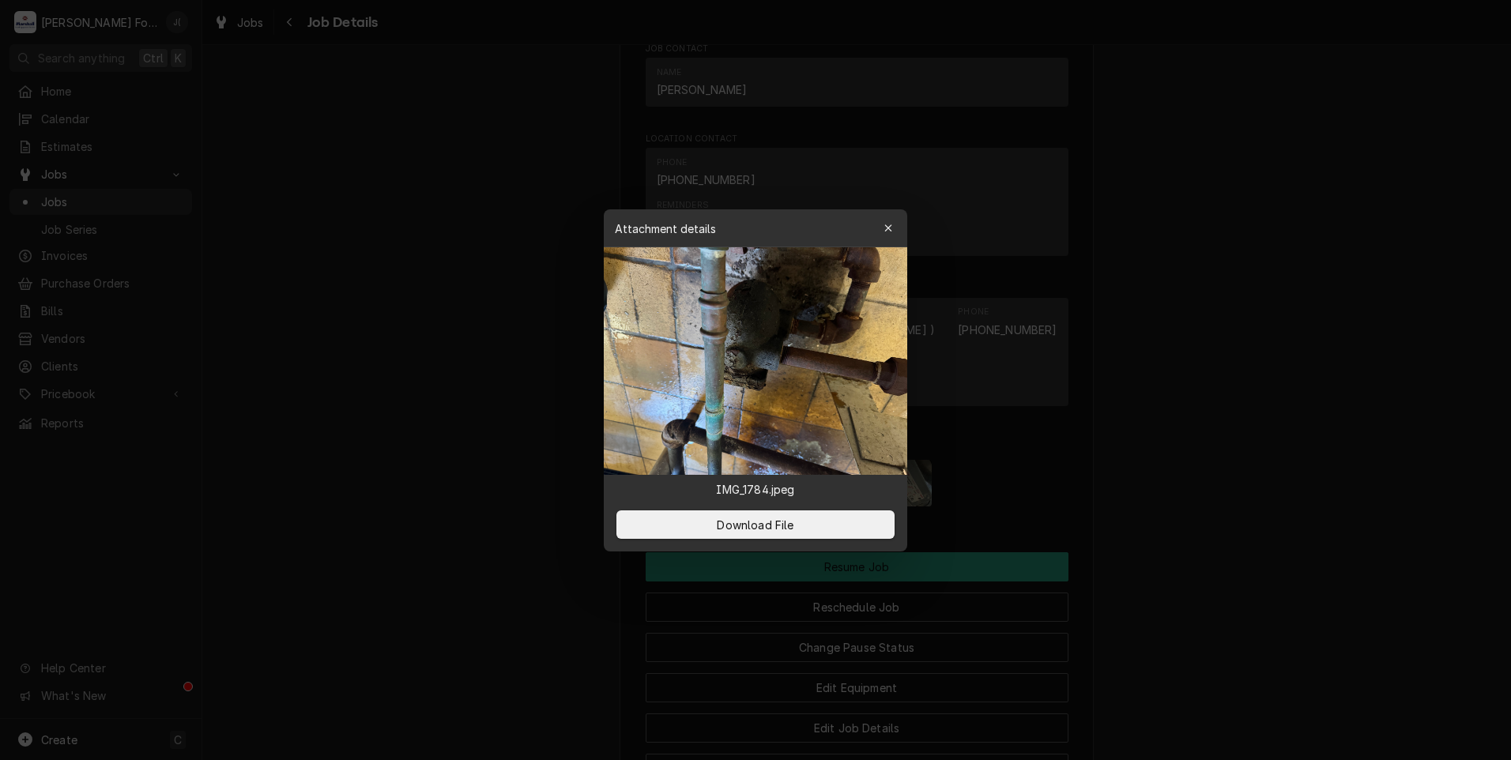
click at [830, 453] on img at bounding box center [755, 361] width 303 height 228
click at [883, 232] on div "button" at bounding box center [888, 228] width 16 height 16
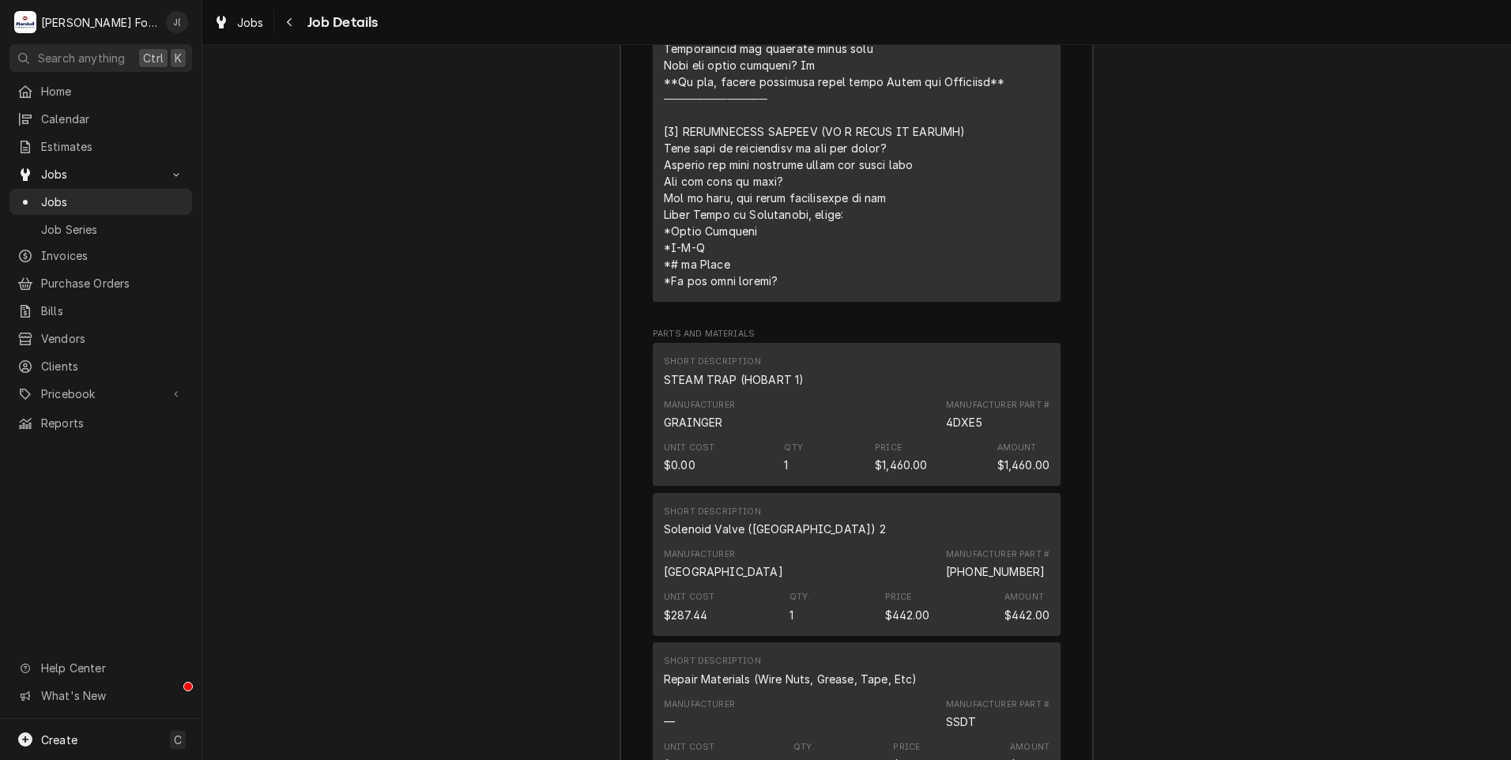
scroll to position [3612, 0]
